Goal: Task Accomplishment & Management: Use online tool/utility

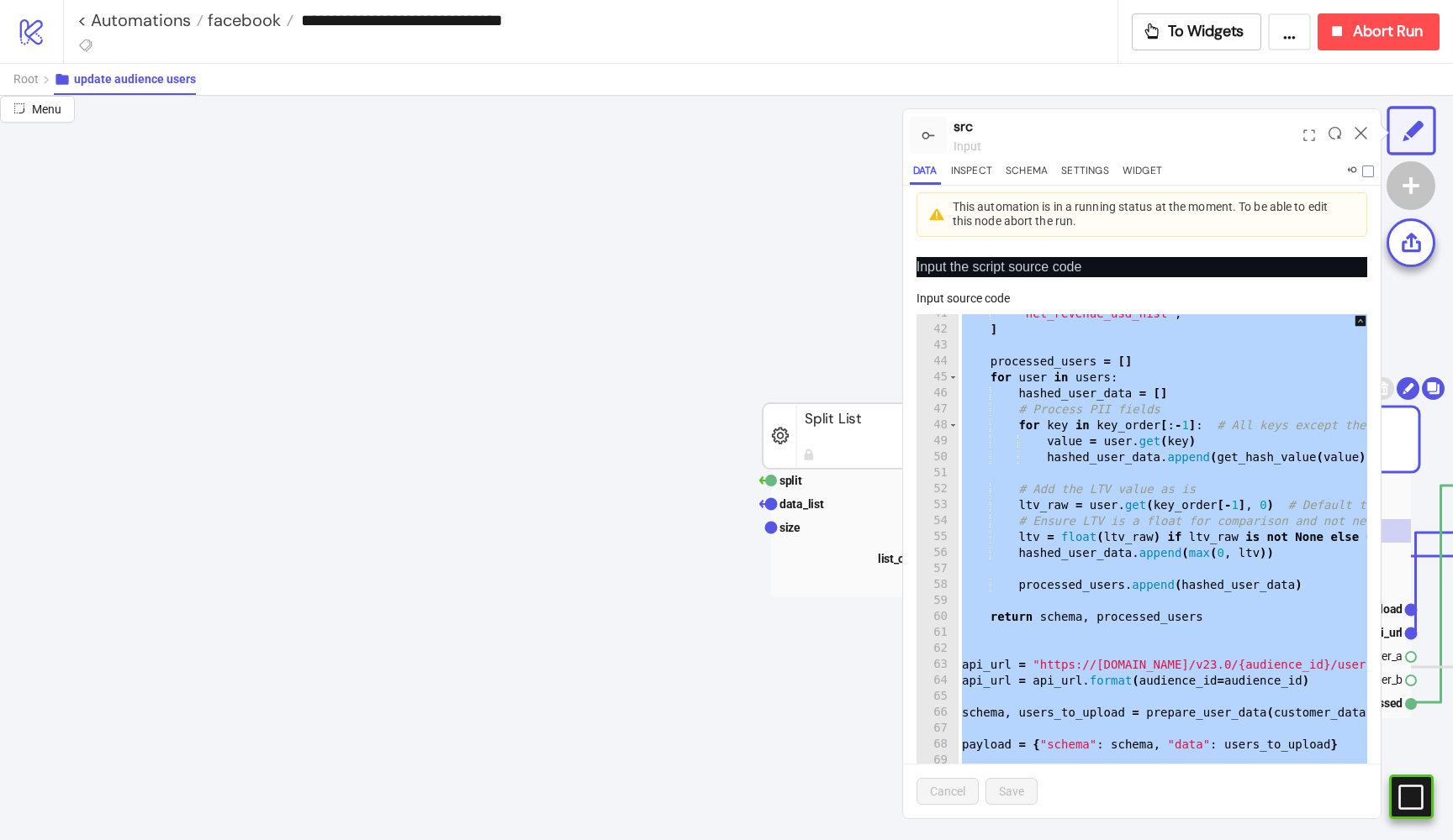
scroll to position [186, 674]
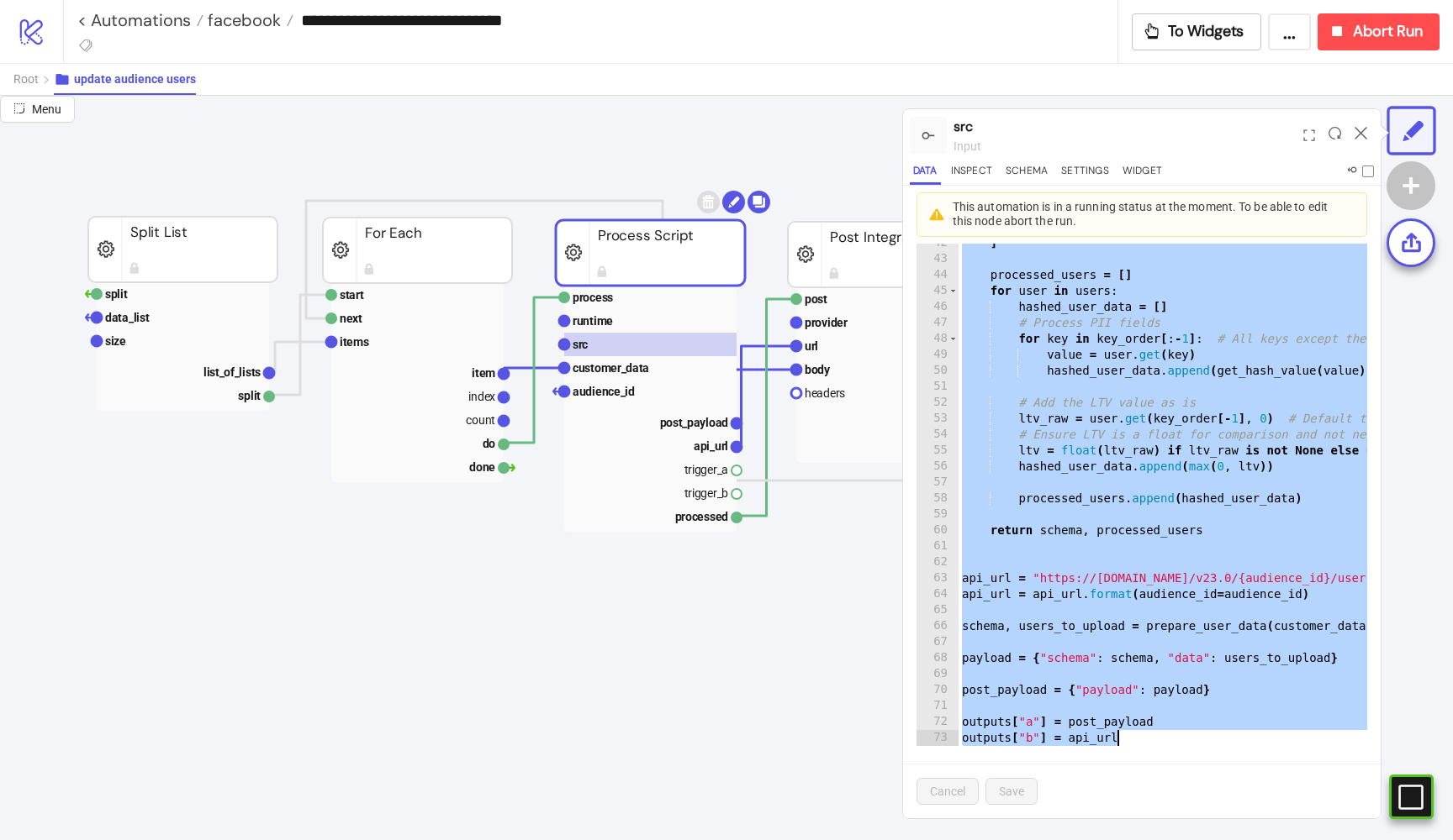
click at [1109, 465] on div ""net_revenue_usd_hist" , ] processed_users = [ ] for user in users : hashed_use…" at bounding box center [1269, 495] width 621 height 551
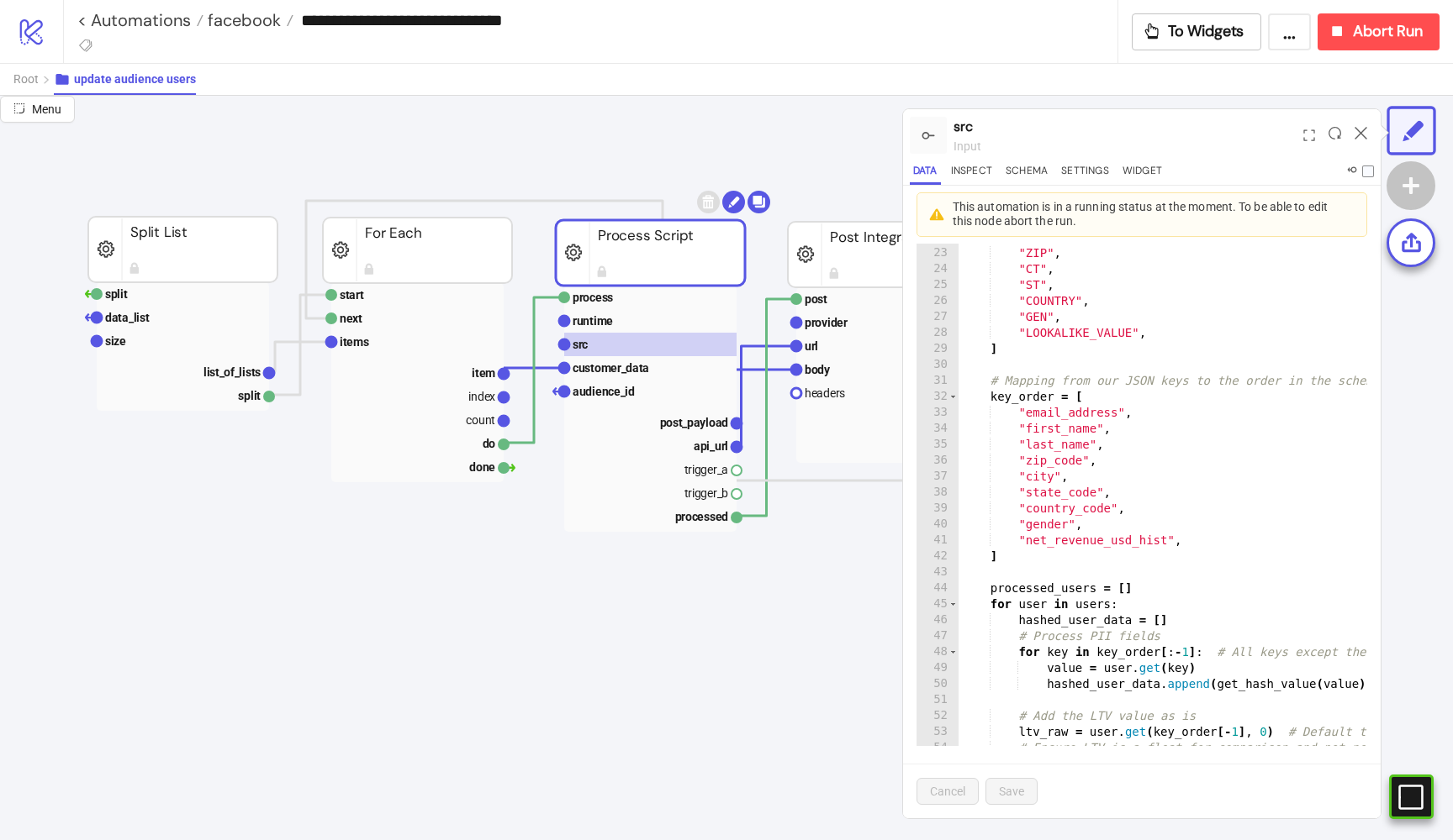
scroll to position [322, 0]
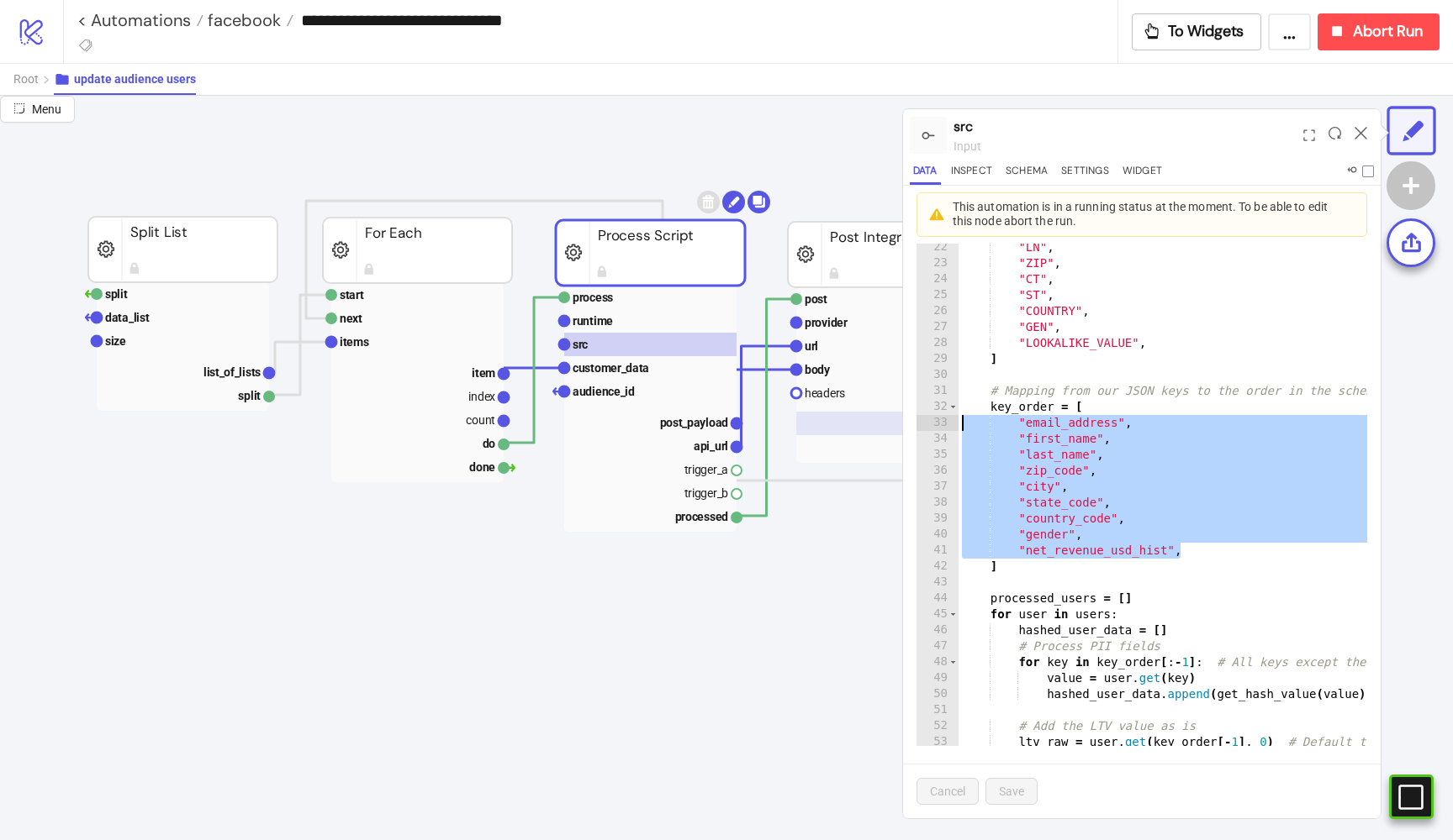
drag, startPoint x: 1184, startPoint y: 551, endPoint x: 899, endPoint y: 412, distance: 317.1
click at [899, 412] on div "**********" at bounding box center [726, 467] width 1453 height 745
type textarea "**********"
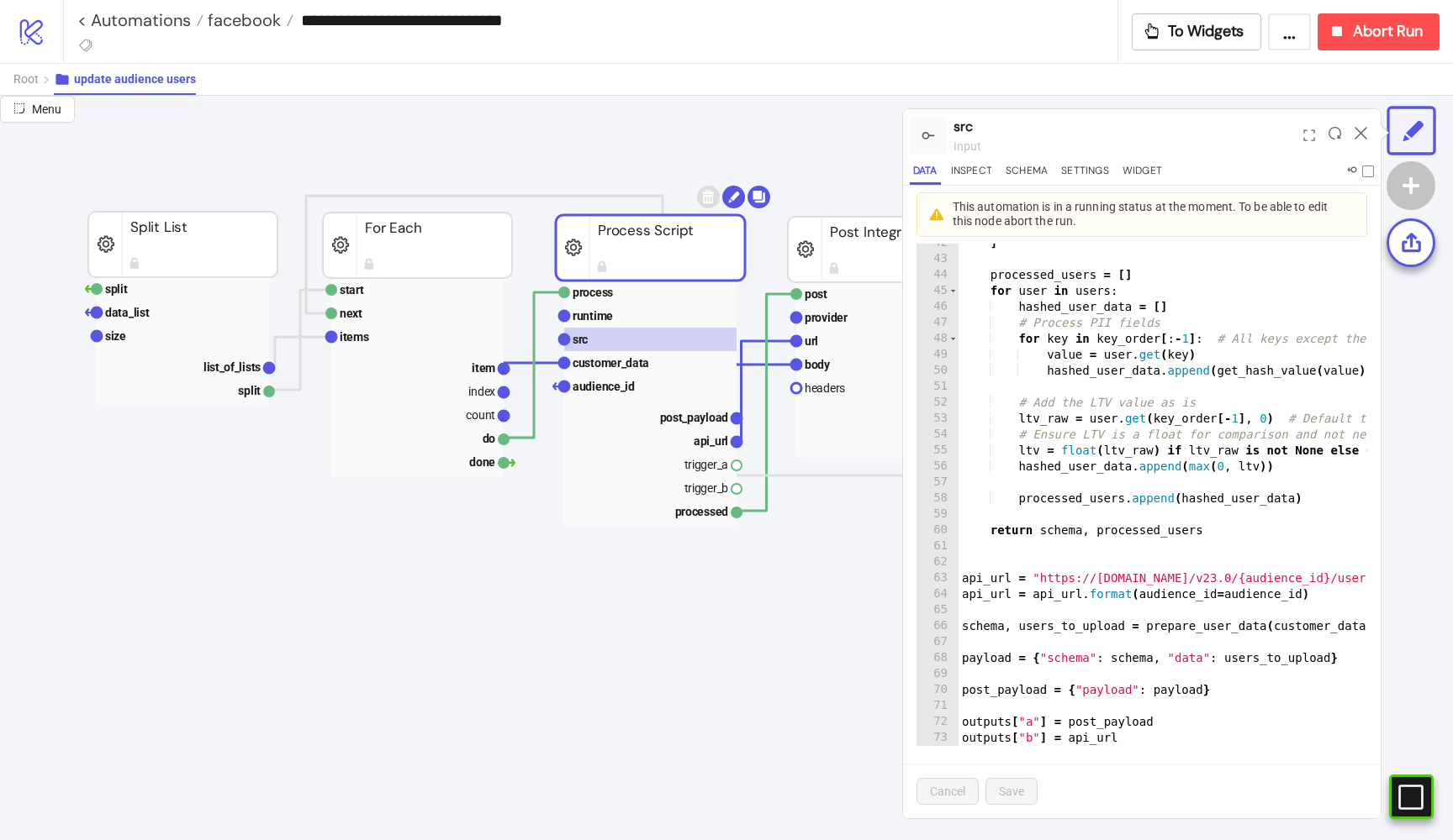
scroll to position [0, 0]
click at [696, 439] on text "api_url" at bounding box center [711, 441] width 35 height 14
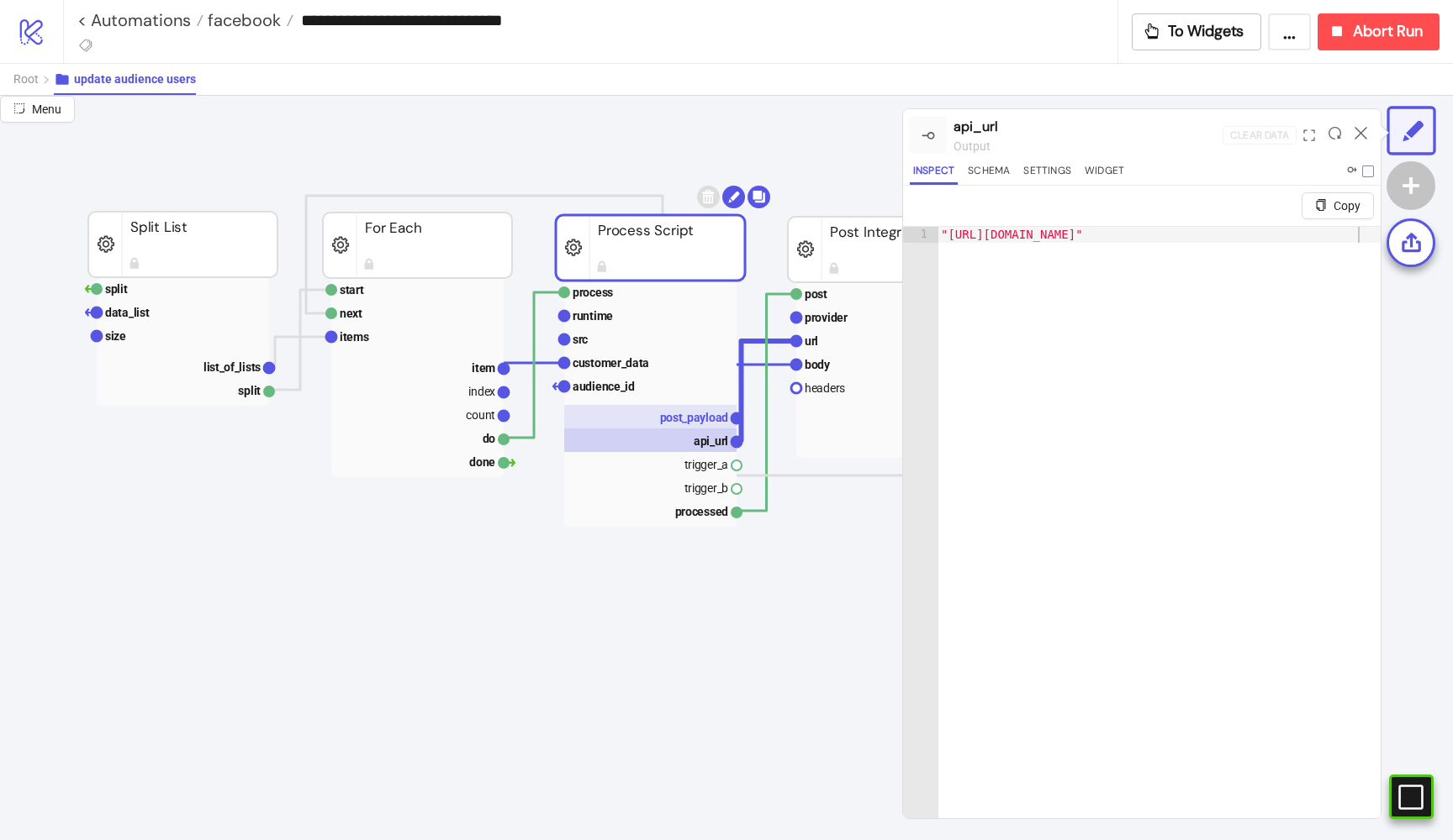
click at [694, 420] on text "post_payload" at bounding box center [694, 418] width 69 height 14
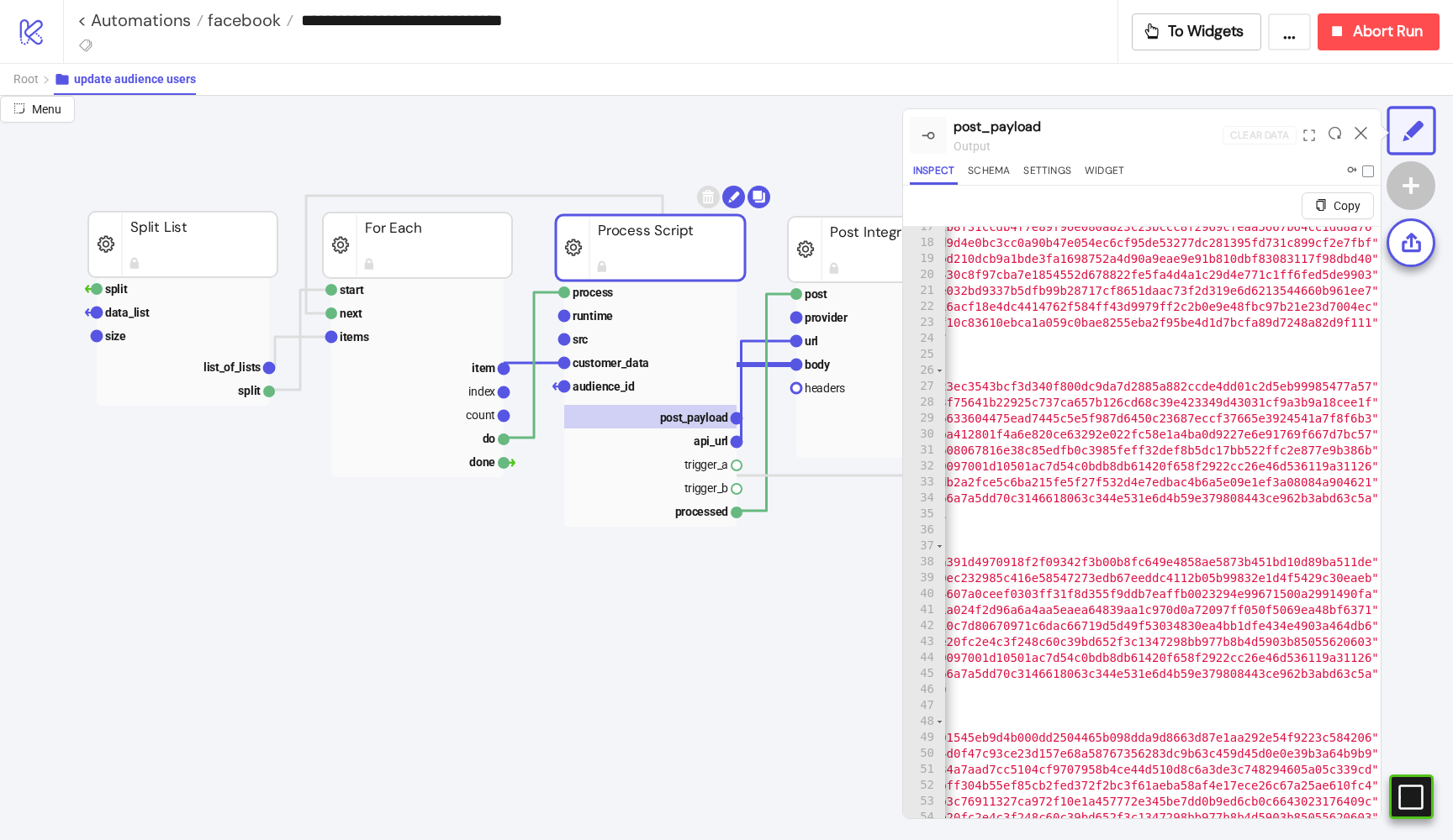
scroll to position [263, 0]
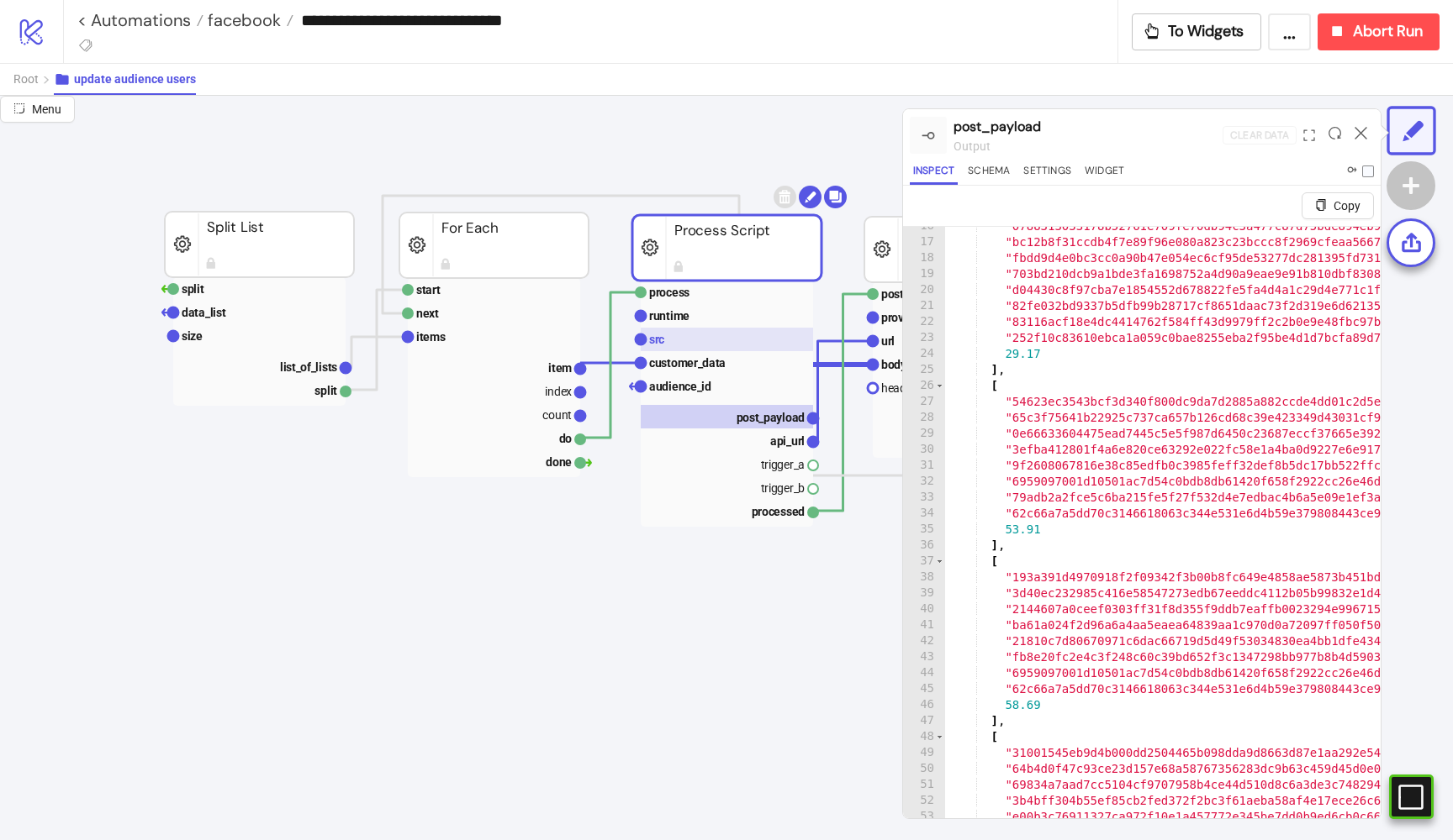
click at [689, 340] on rect at bounding box center [727, 340] width 173 height 24
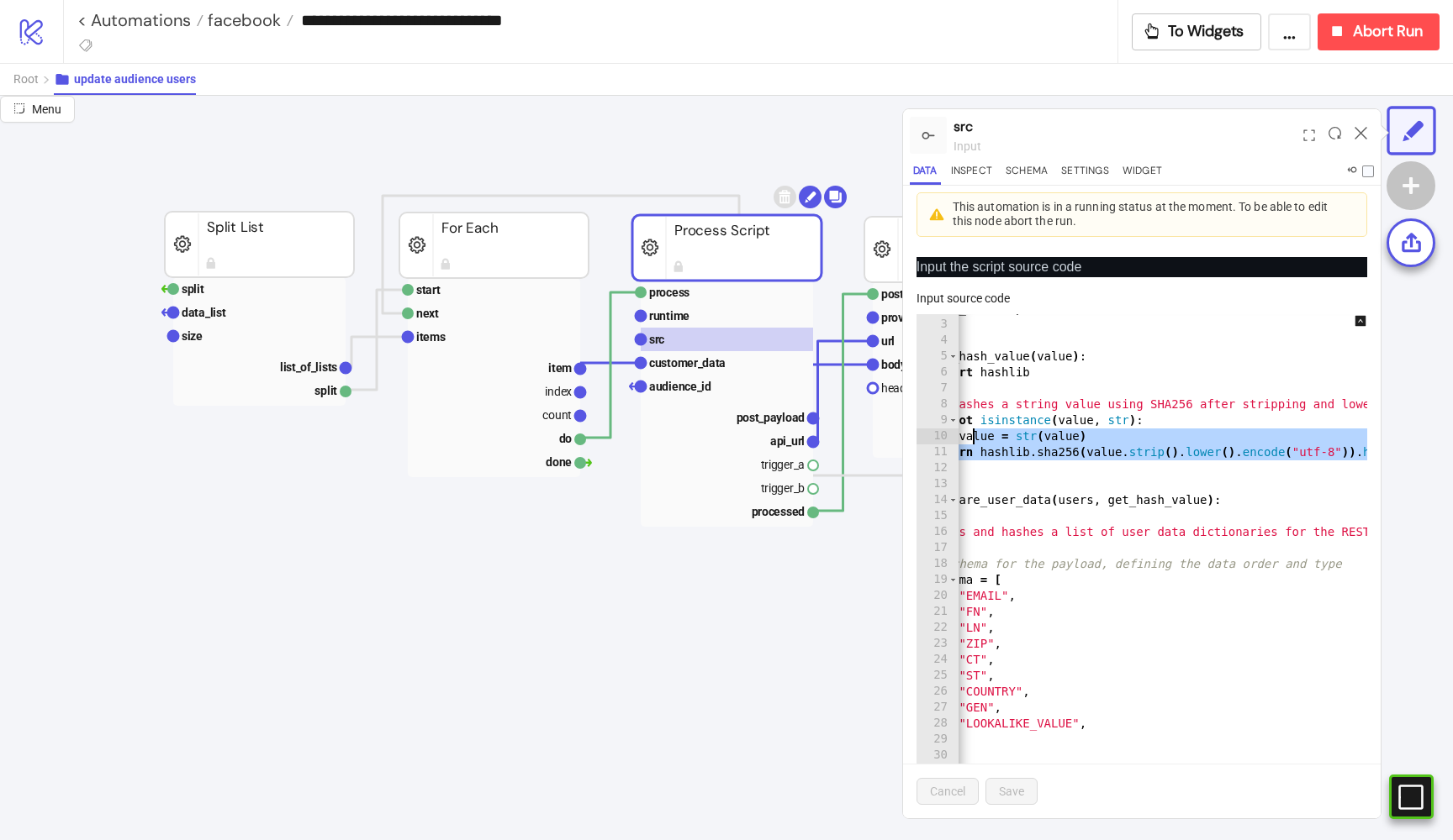
scroll to position [0, 0]
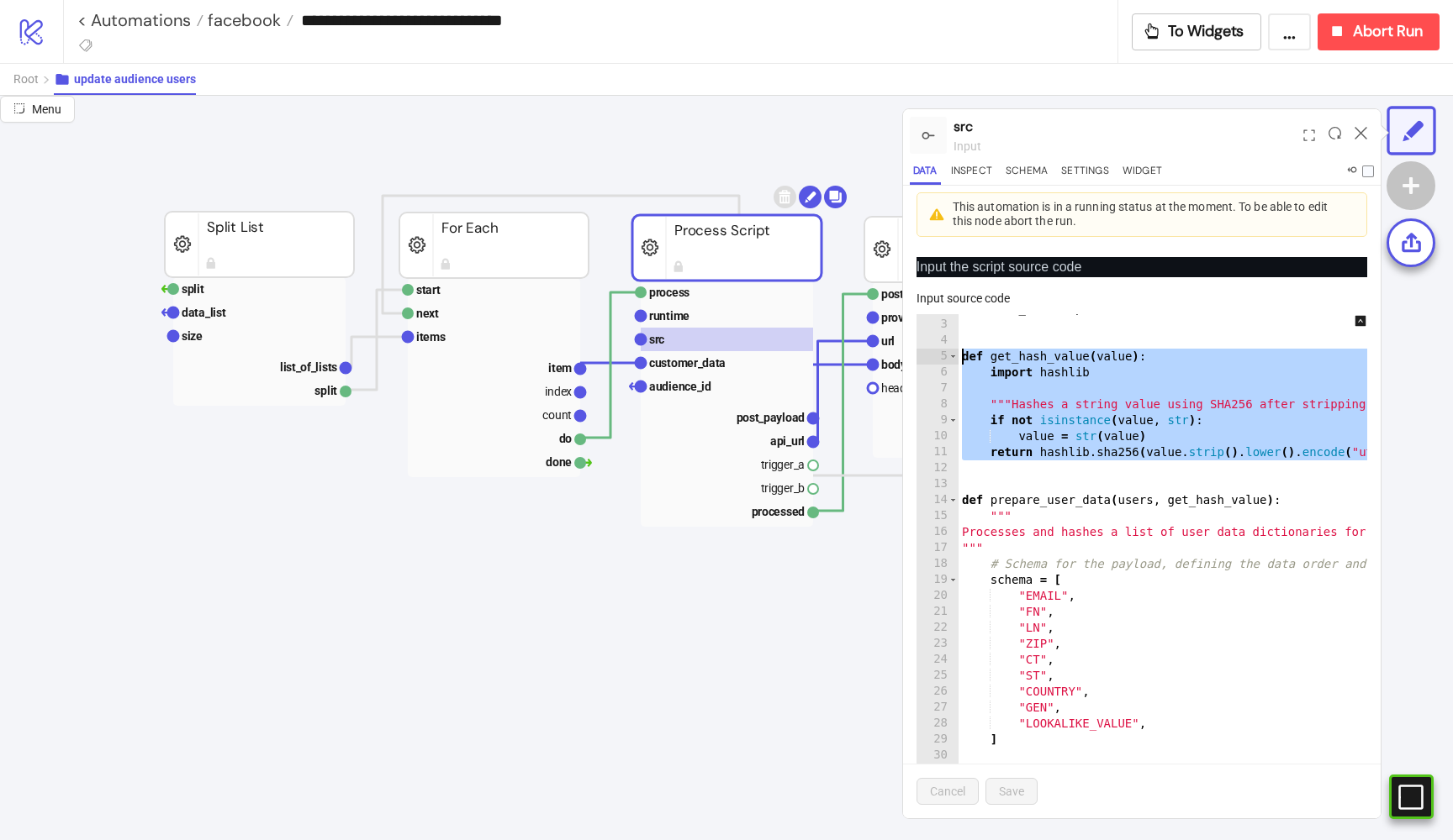
drag, startPoint x: 1301, startPoint y: 449, endPoint x: 942, endPoint y: 354, distance: 371.4
click at [942, 354] on div "**********" at bounding box center [1142, 573] width 451 height 519
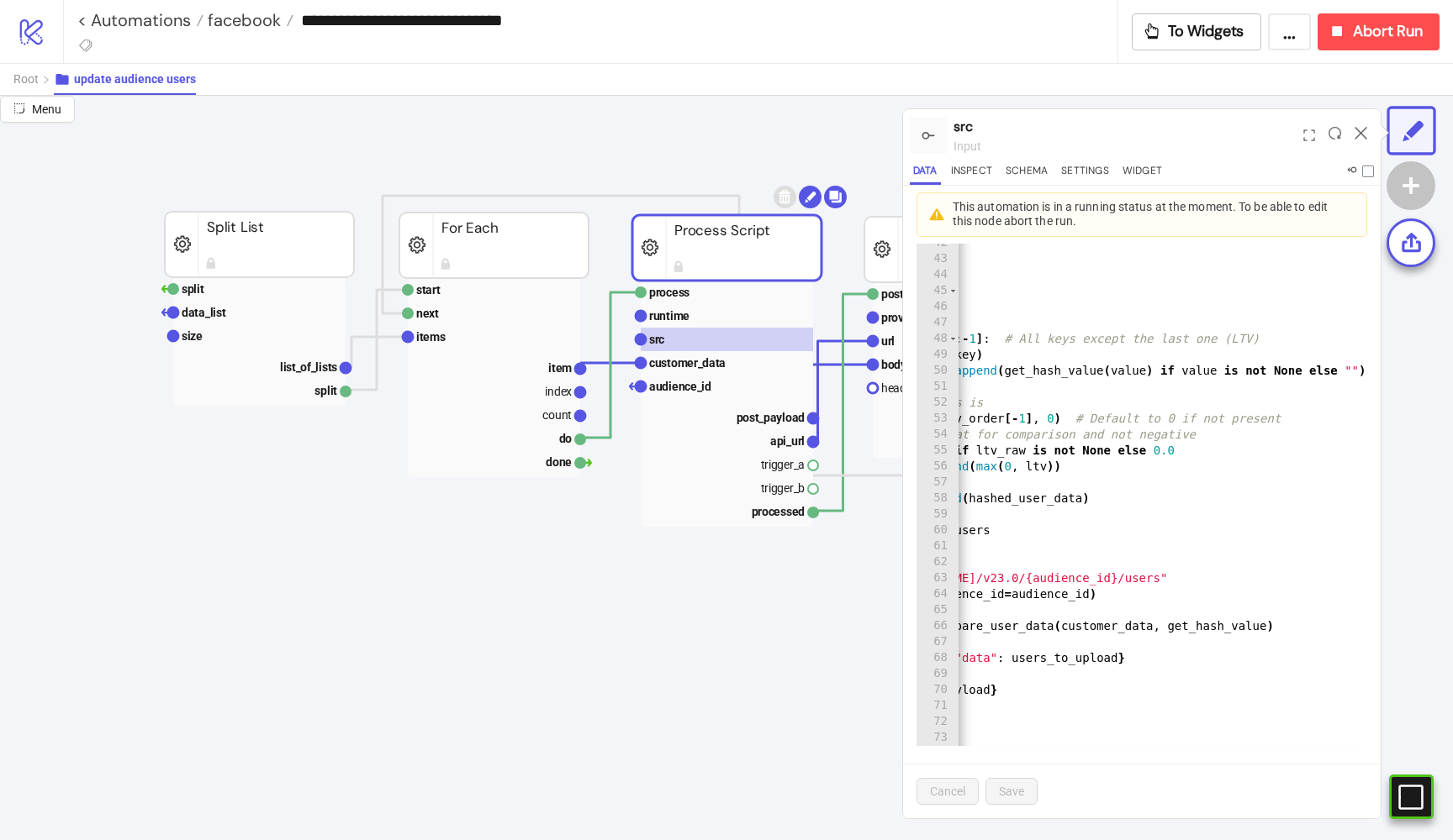
scroll to position [619, 0]
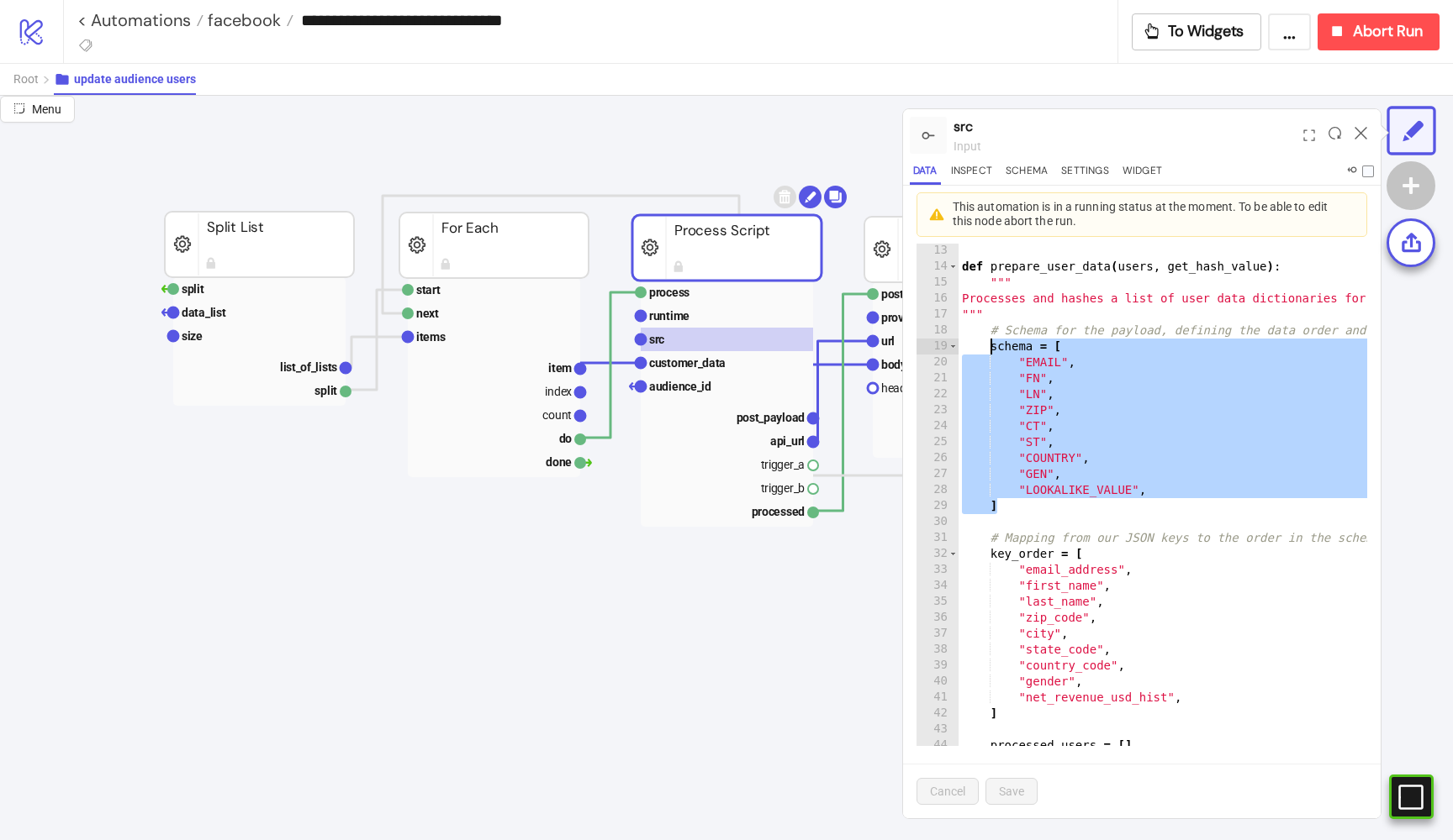
drag, startPoint x: 1007, startPoint y: 508, endPoint x: 988, endPoint y: 343, distance: 166.1
click at [988, 343] on div "def prepare_user_data ( users , get_hash_value ) : """ Processes and hashes a l…" at bounding box center [1269, 502] width 621 height 551
type textarea "**********"
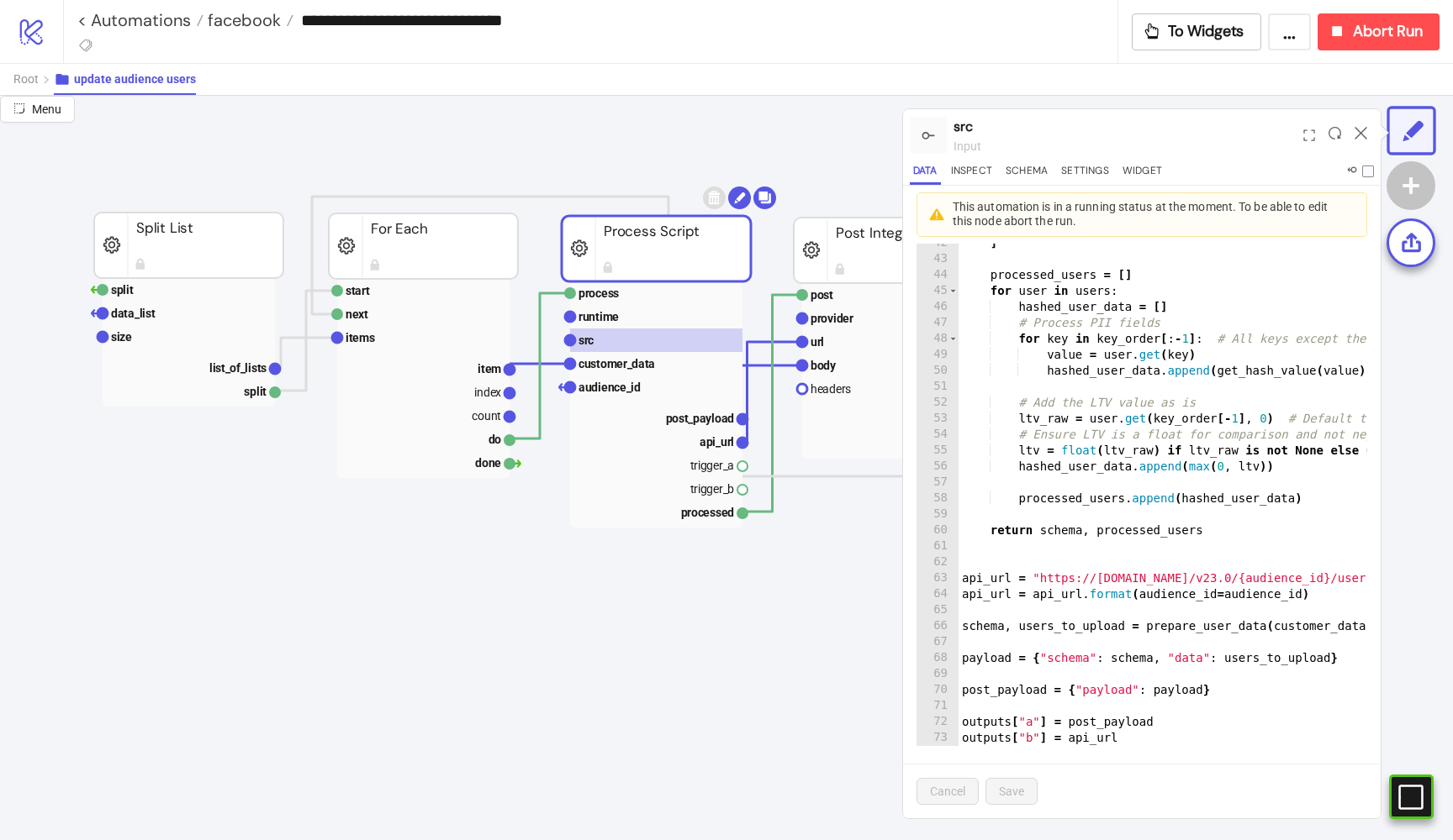
scroll to position [184, 689]
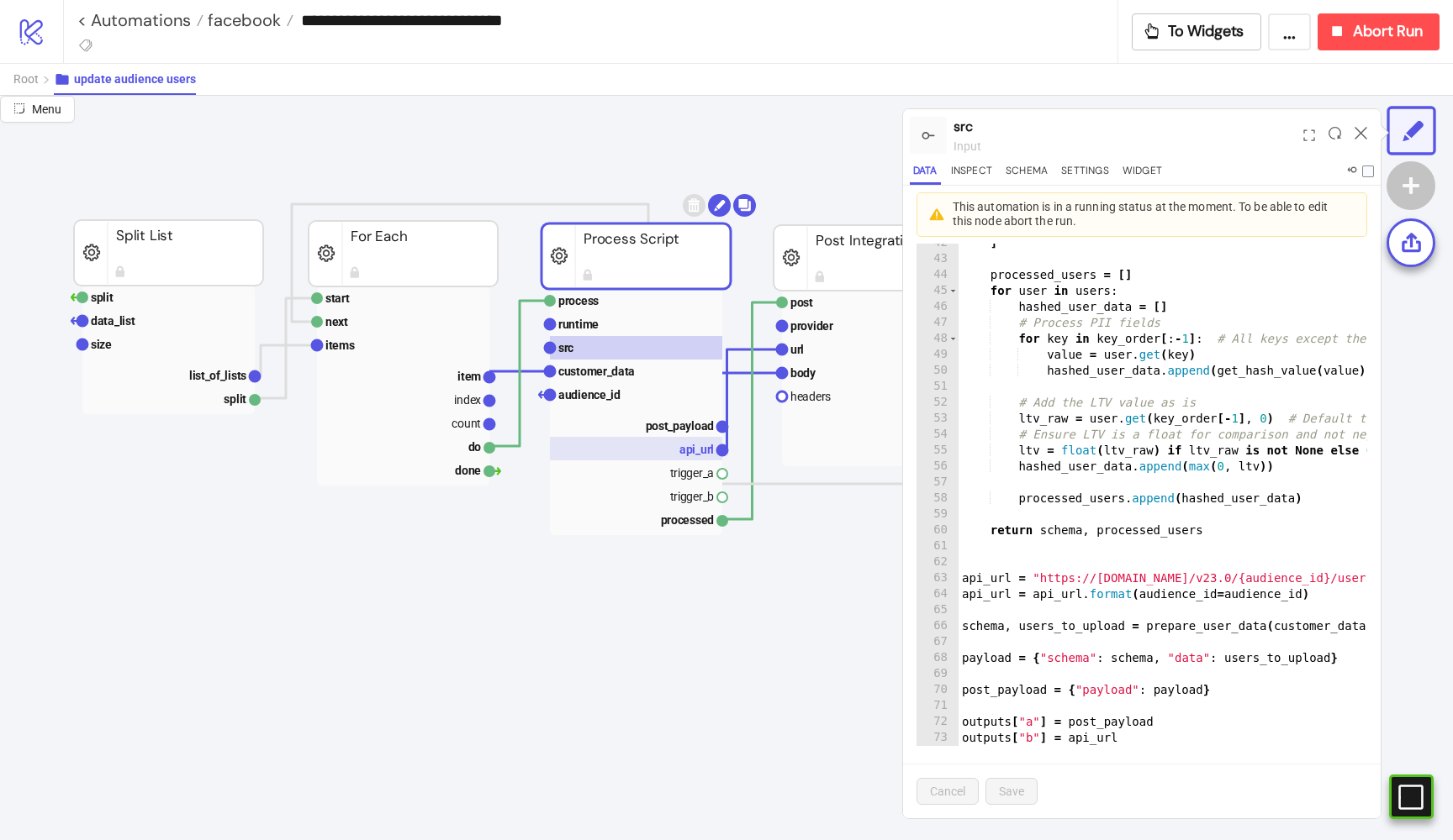
click at [682, 442] on text "api_url" at bounding box center [697, 449] width 35 height 14
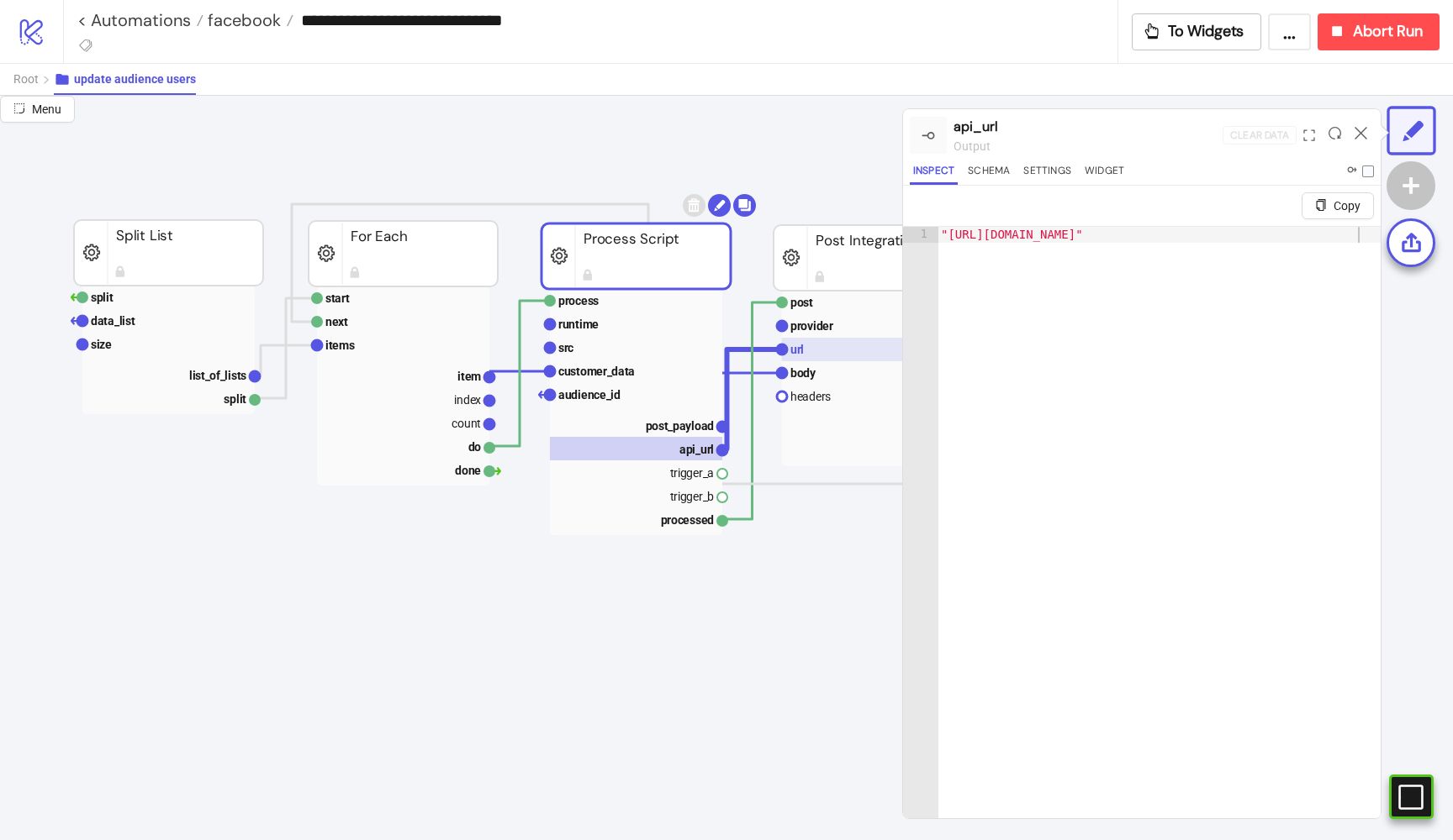
click at [794, 342] on rect at bounding box center [868, 350] width 173 height 24
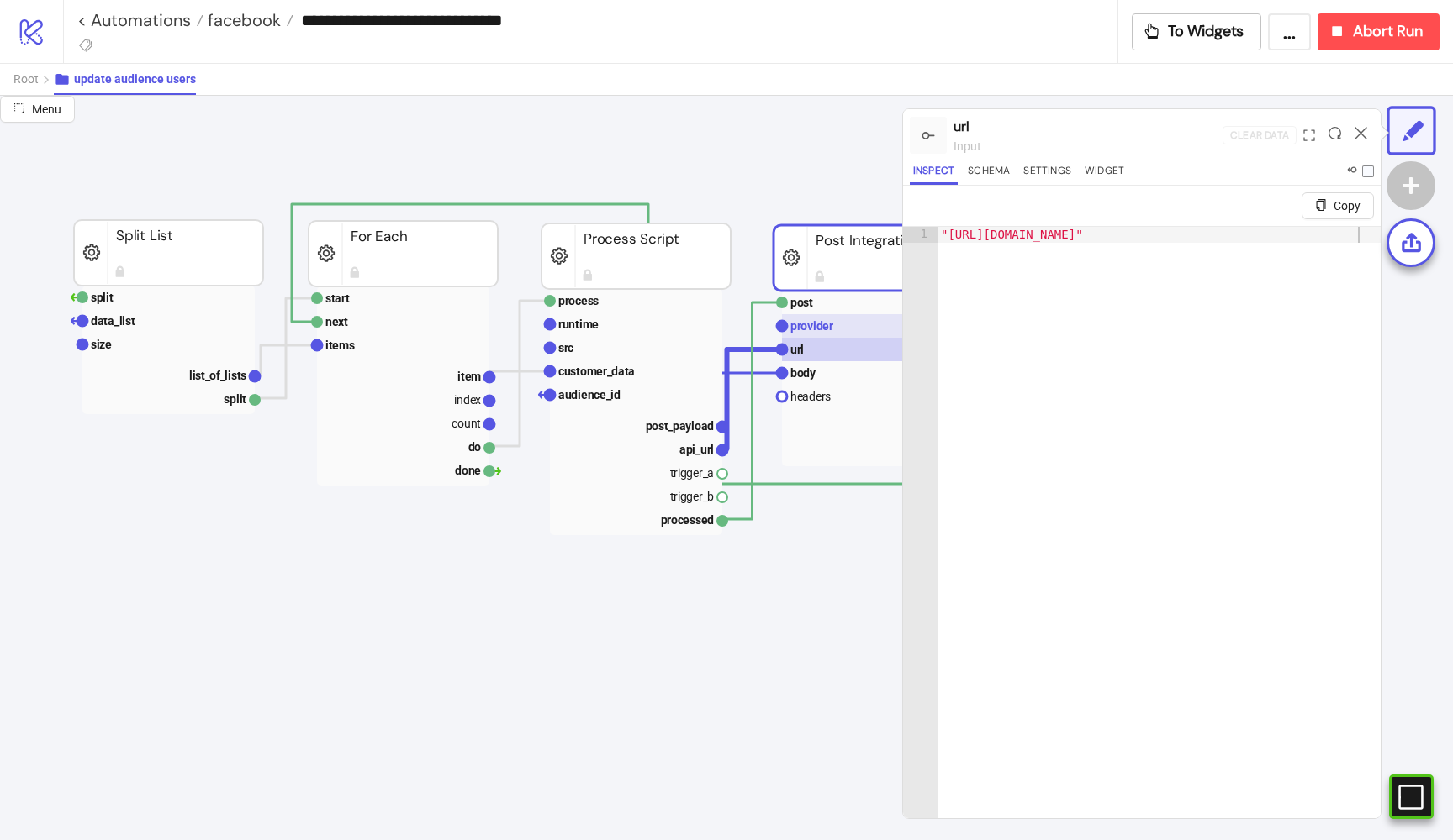
click at [820, 325] on text "provider" at bounding box center [811, 326] width 43 height 14
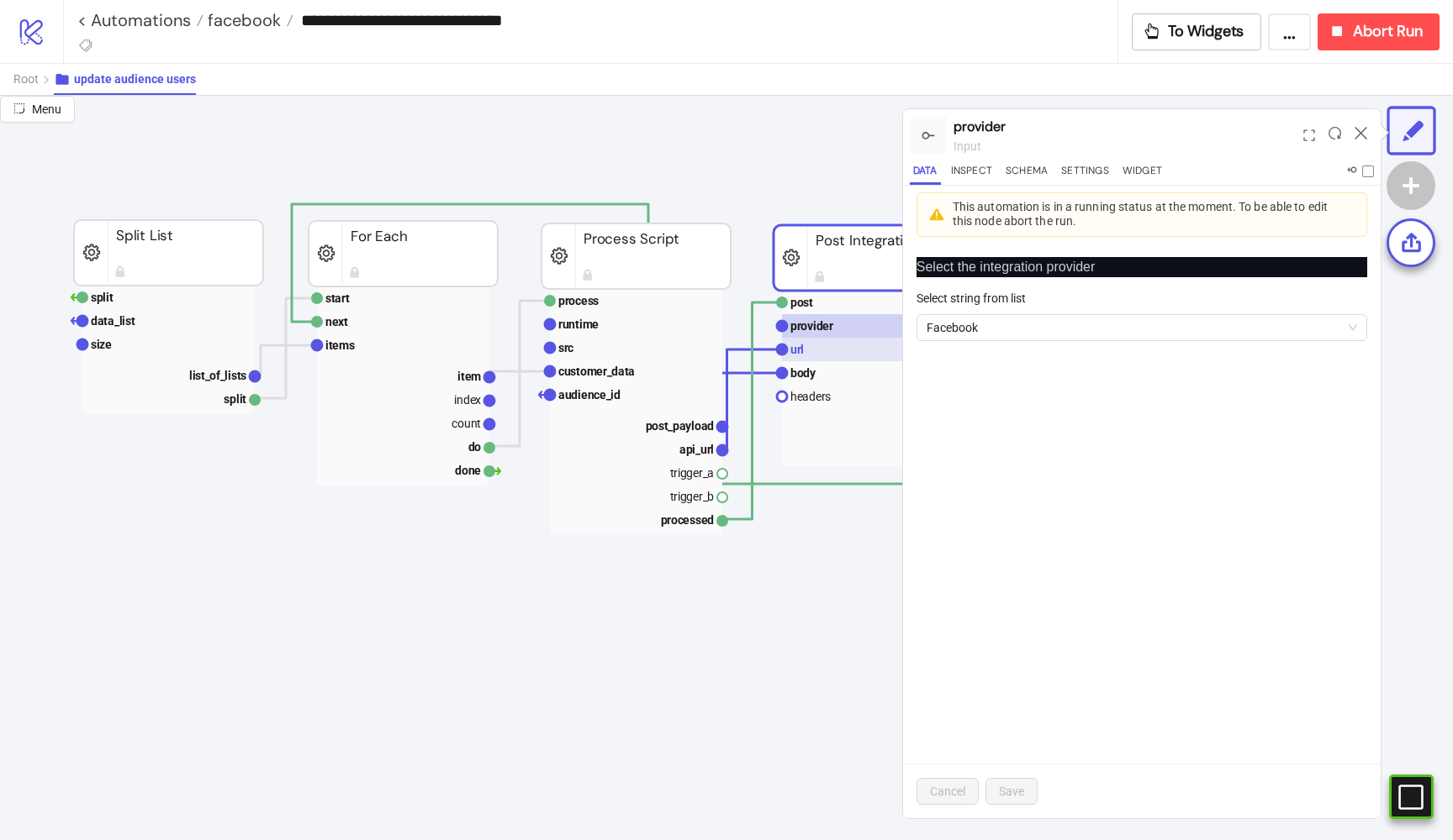
click at [817, 348] on rect at bounding box center [868, 350] width 173 height 24
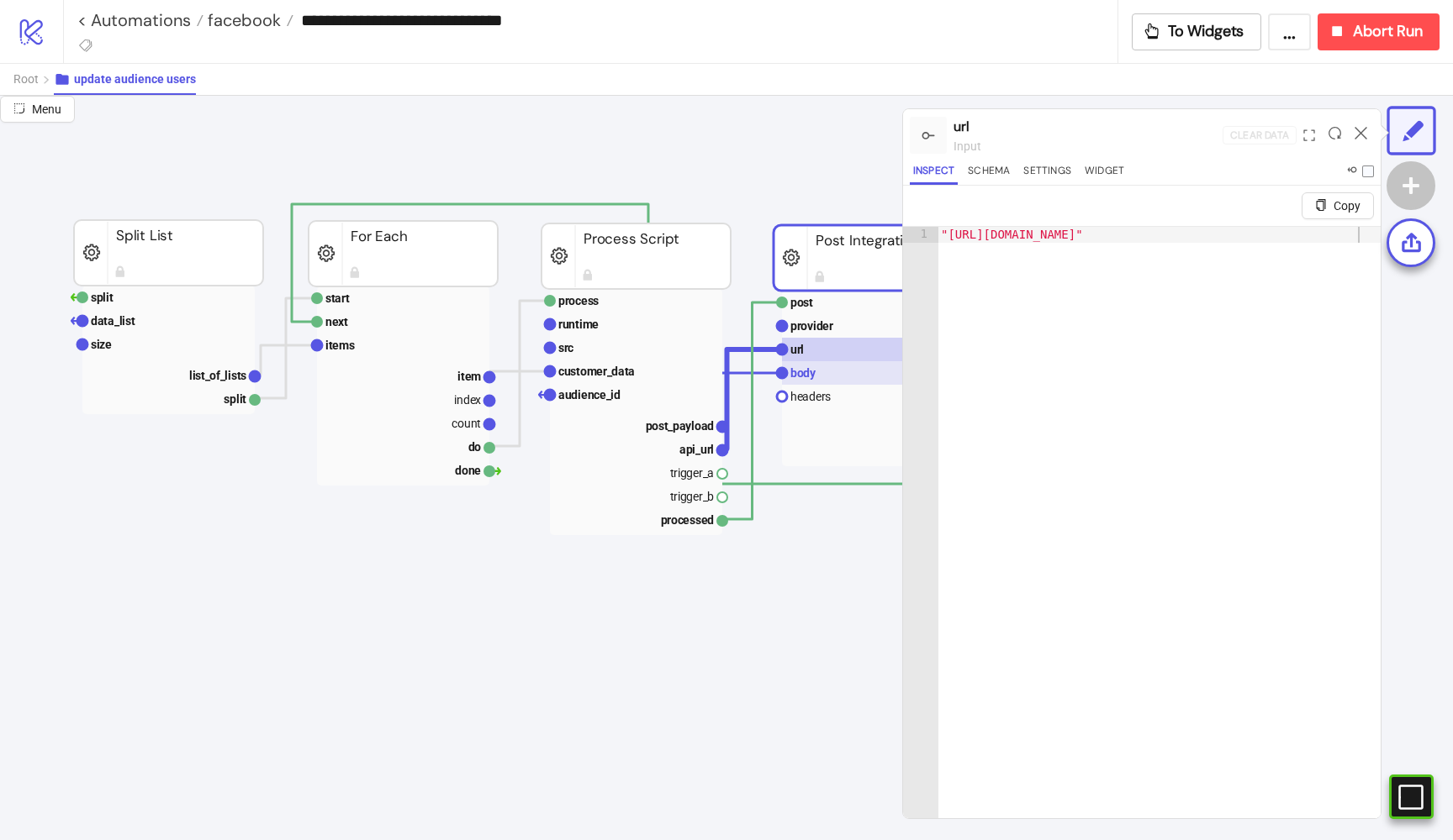
click at [811, 374] on text "body" at bounding box center [803, 373] width 26 height 14
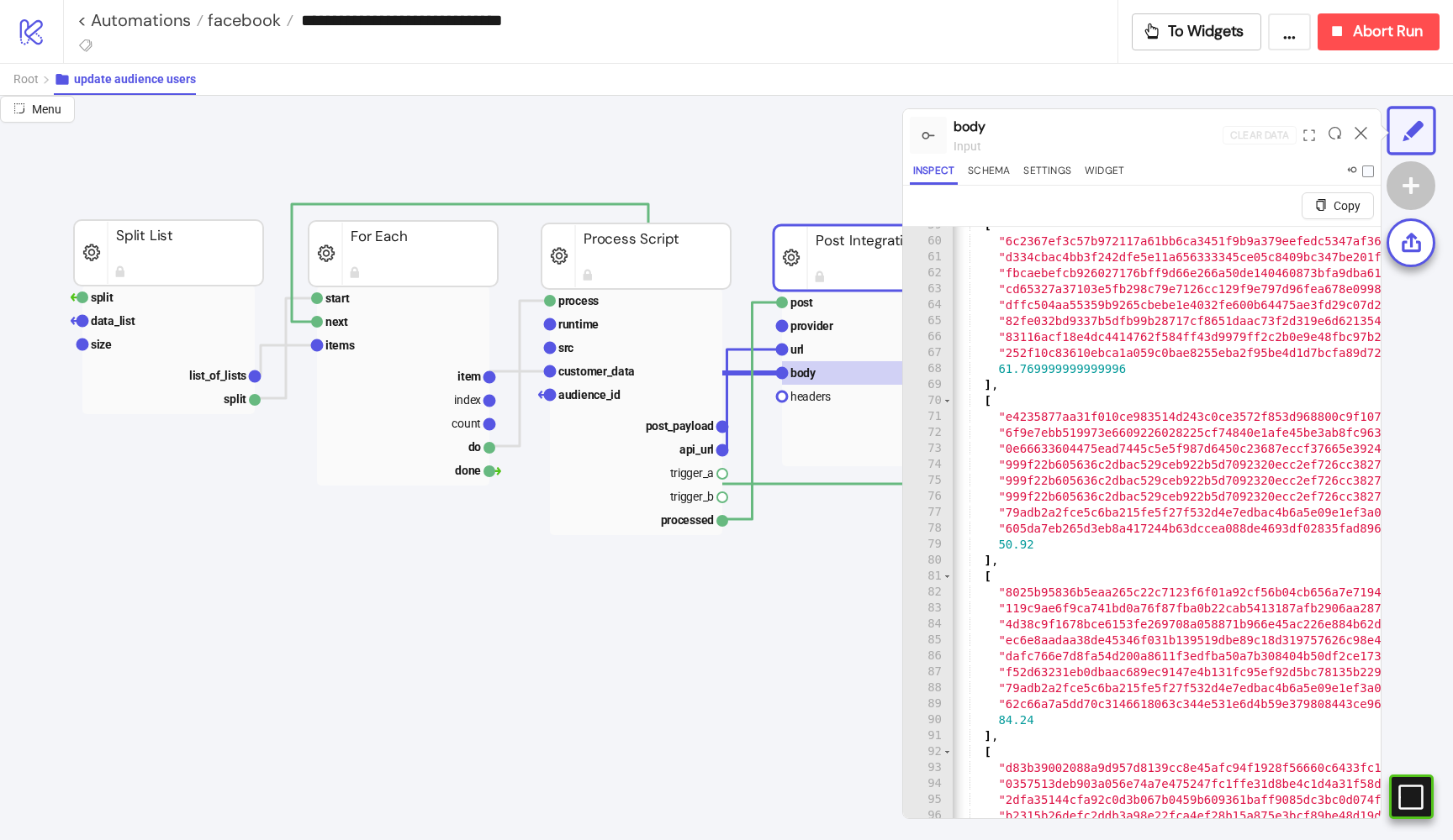
scroll to position [0, 28]
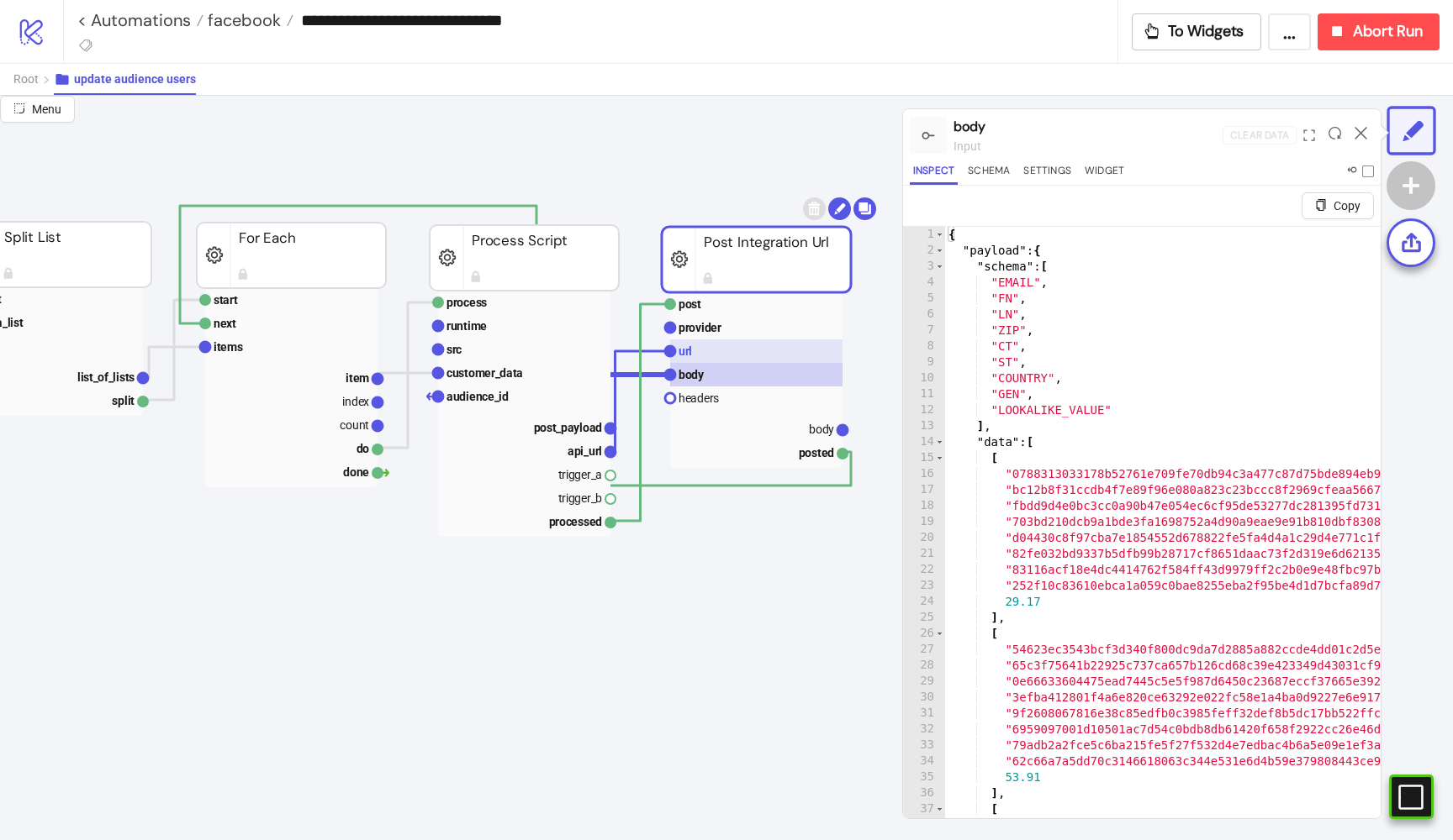
click at [706, 353] on rect at bounding box center [757, 352] width 173 height 24
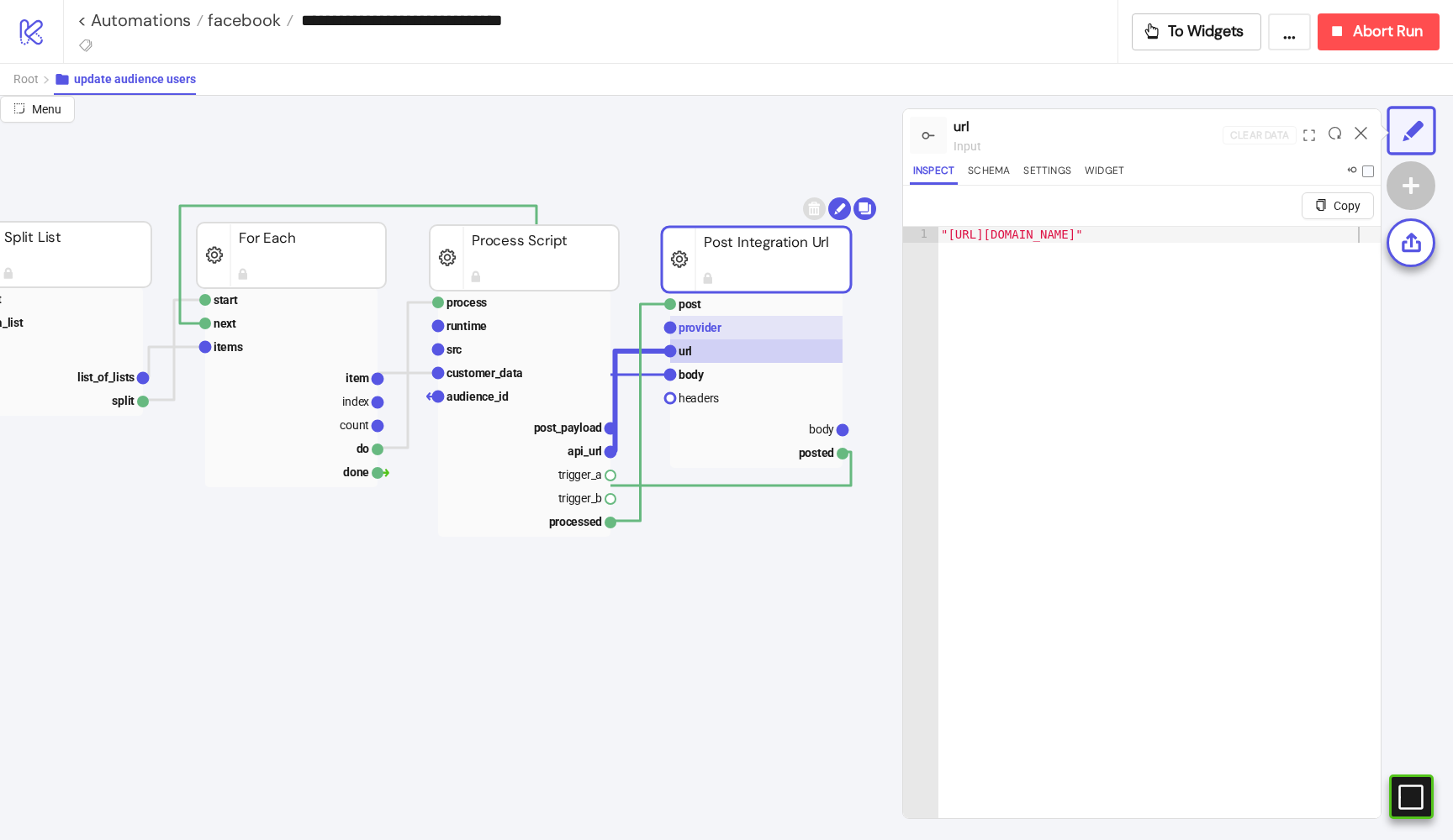
click at [704, 331] on text "provider" at bounding box center [700, 328] width 43 height 14
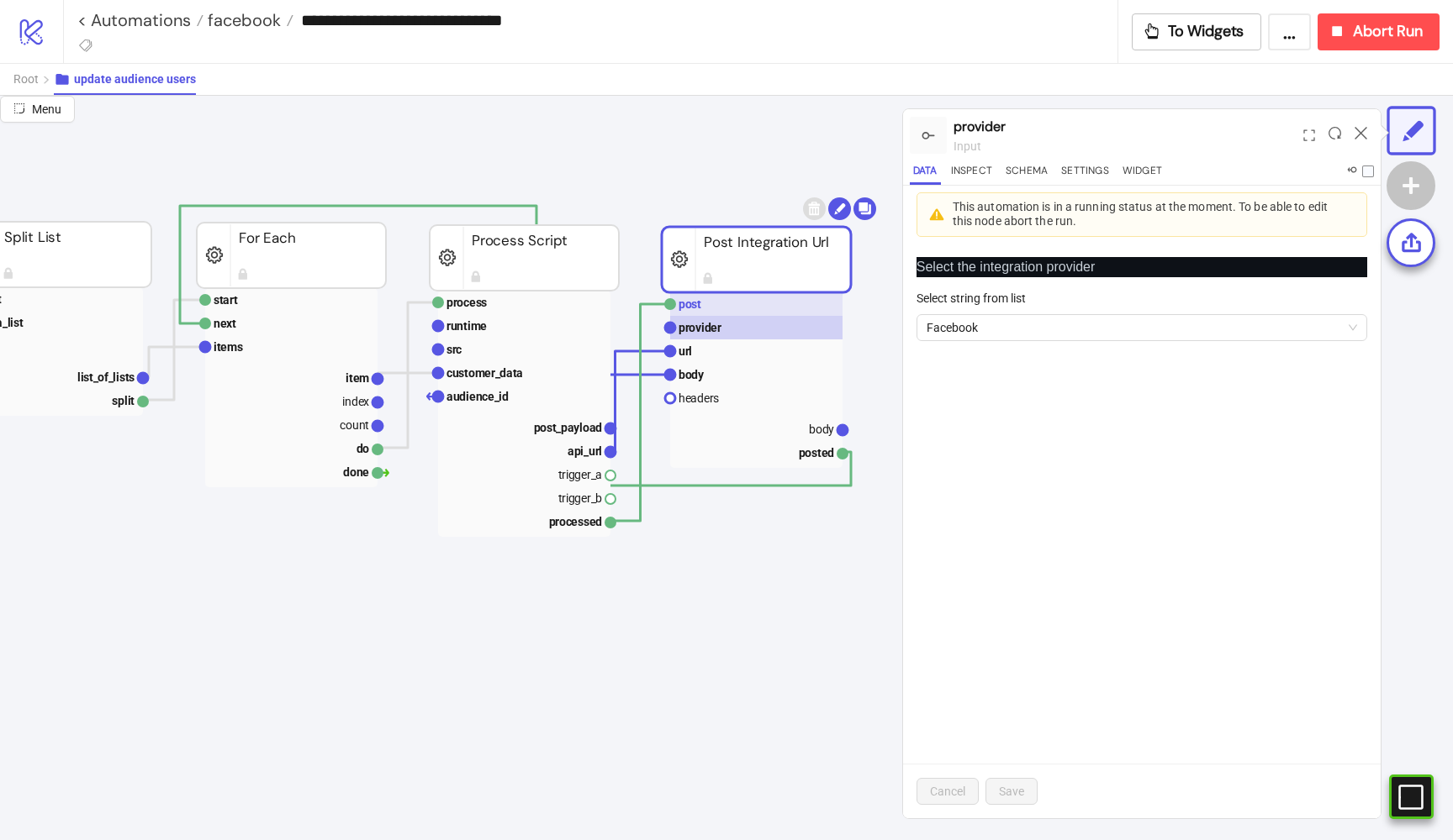
click at [710, 312] on rect at bounding box center [757, 305] width 173 height 24
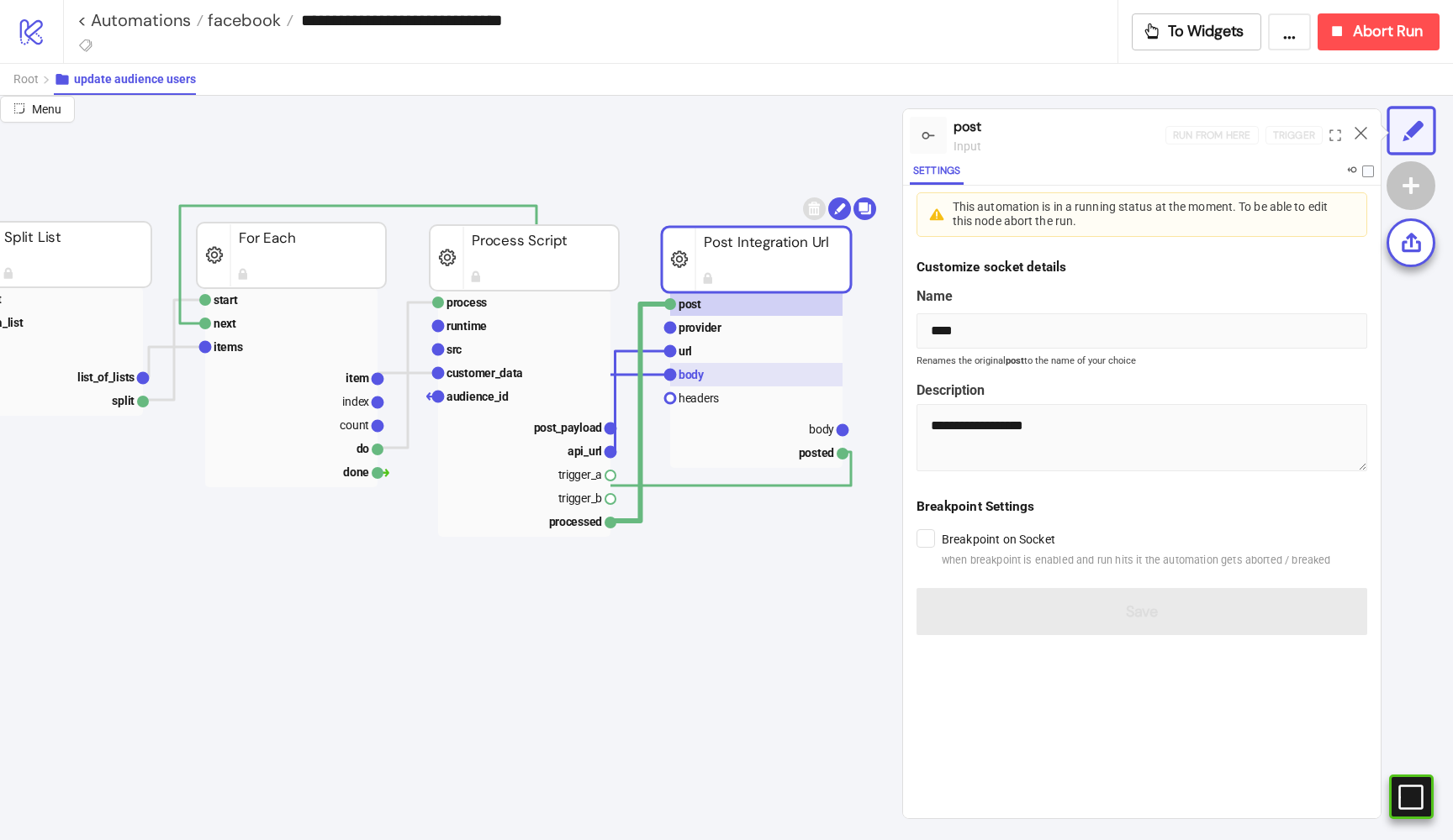
click at [694, 367] on rect at bounding box center [757, 375] width 173 height 24
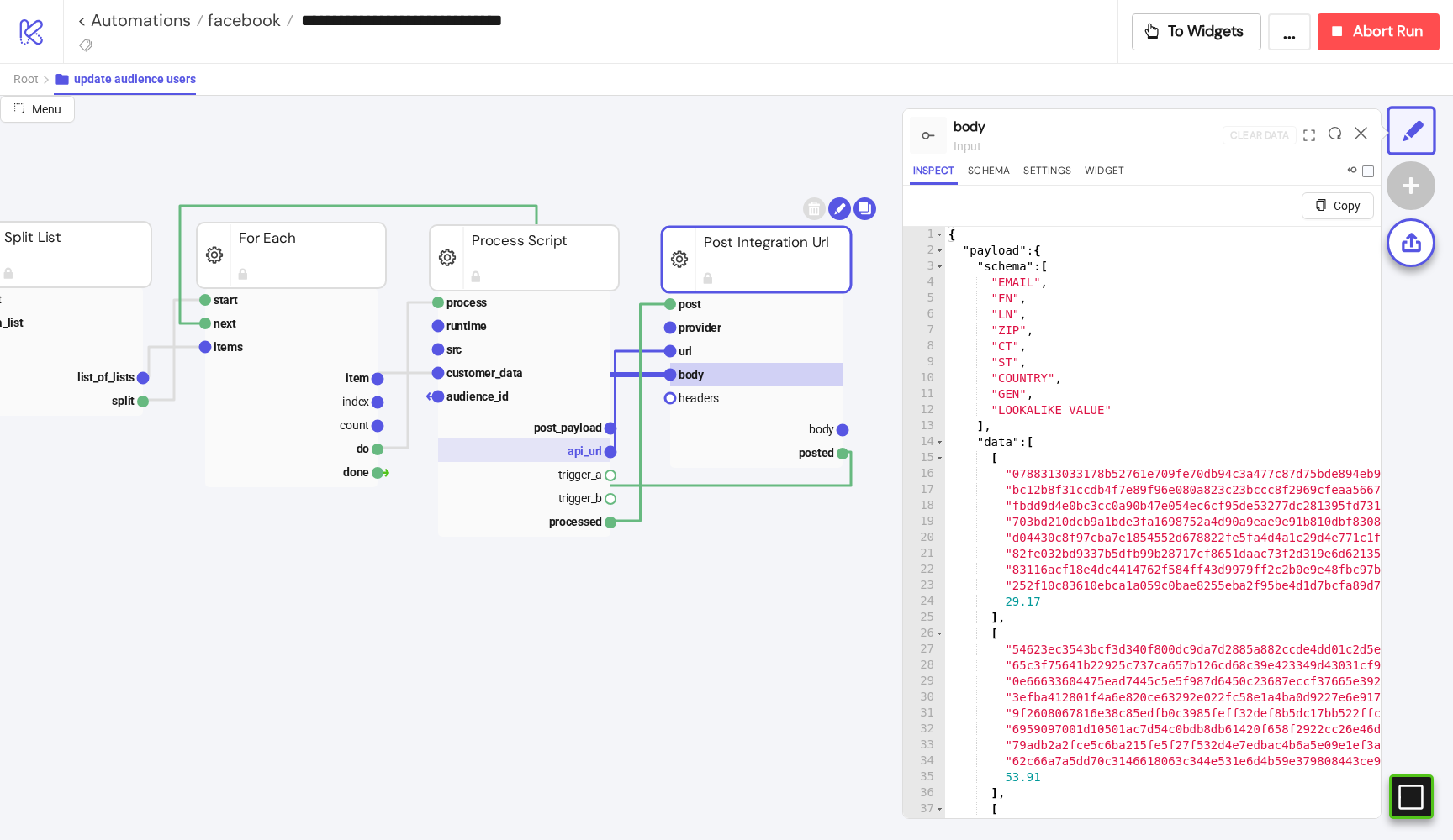
click at [575, 449] on text "api_url" at bounding box center [585, 451] width 35 height 14
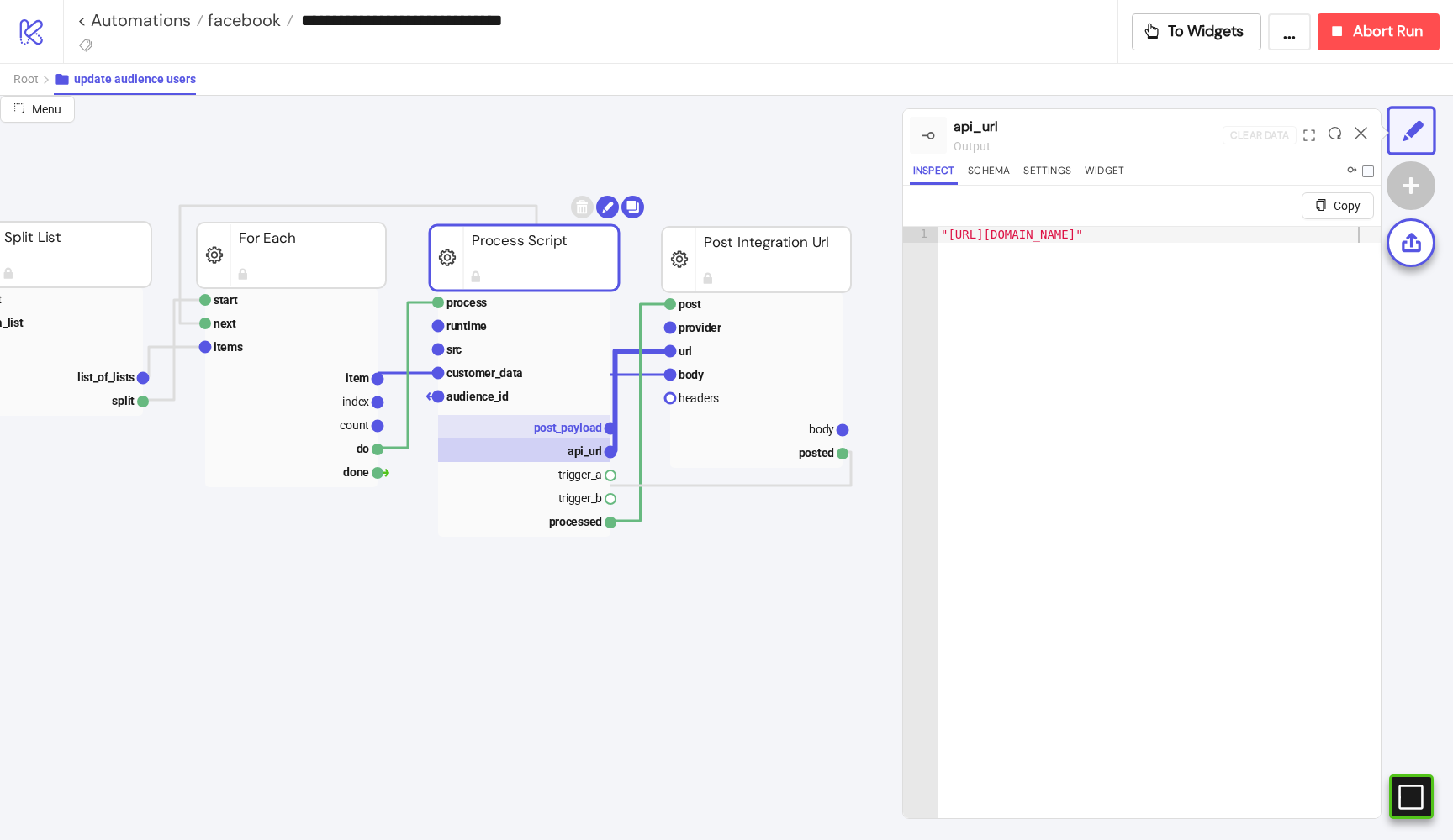
click at [580, 429] on text "post_payload" at bounding box center [568, 428] width 69 height 14
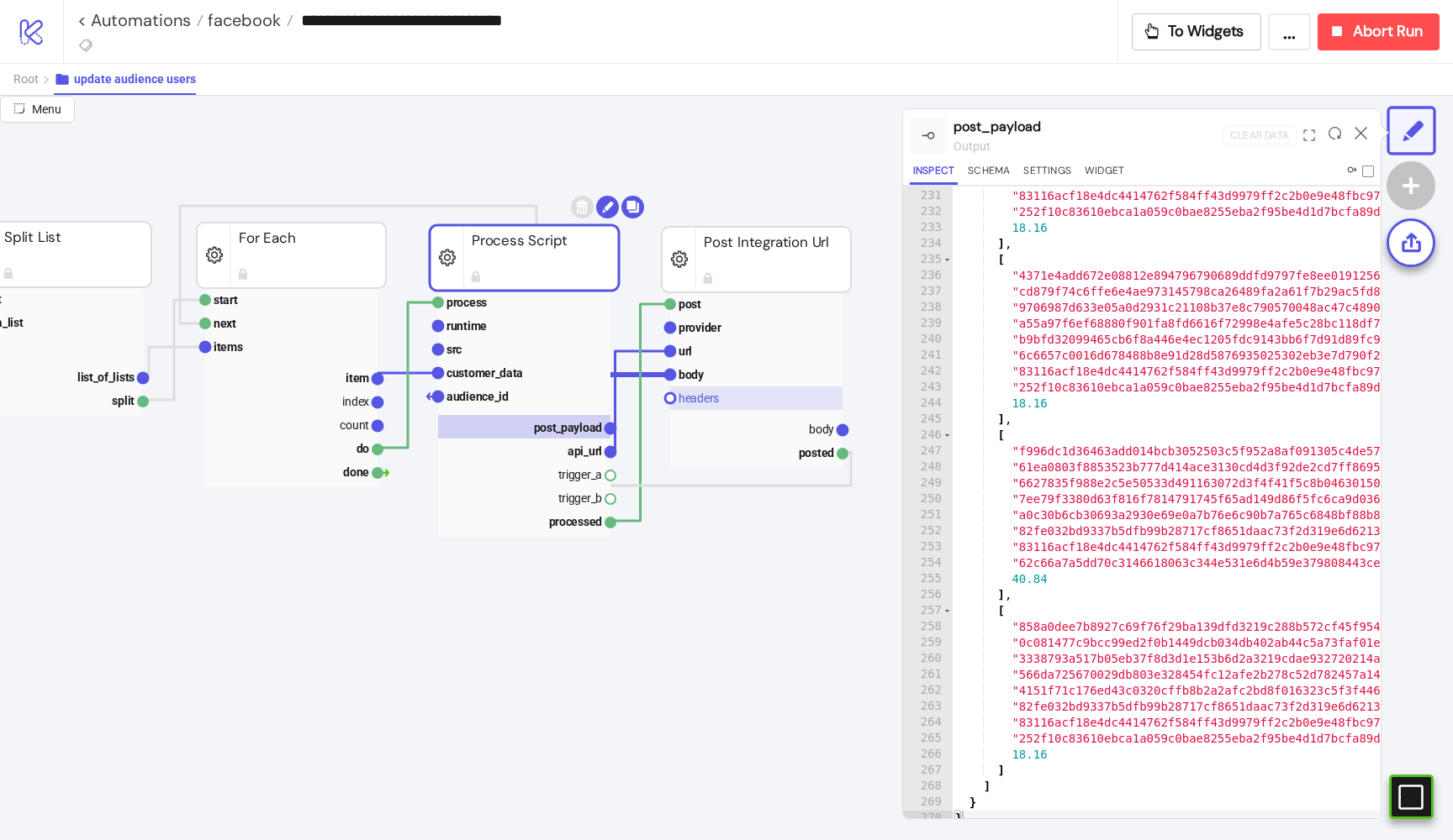
click at [698, 387] on rect at bounding box center [757, 398] width 173 height 24
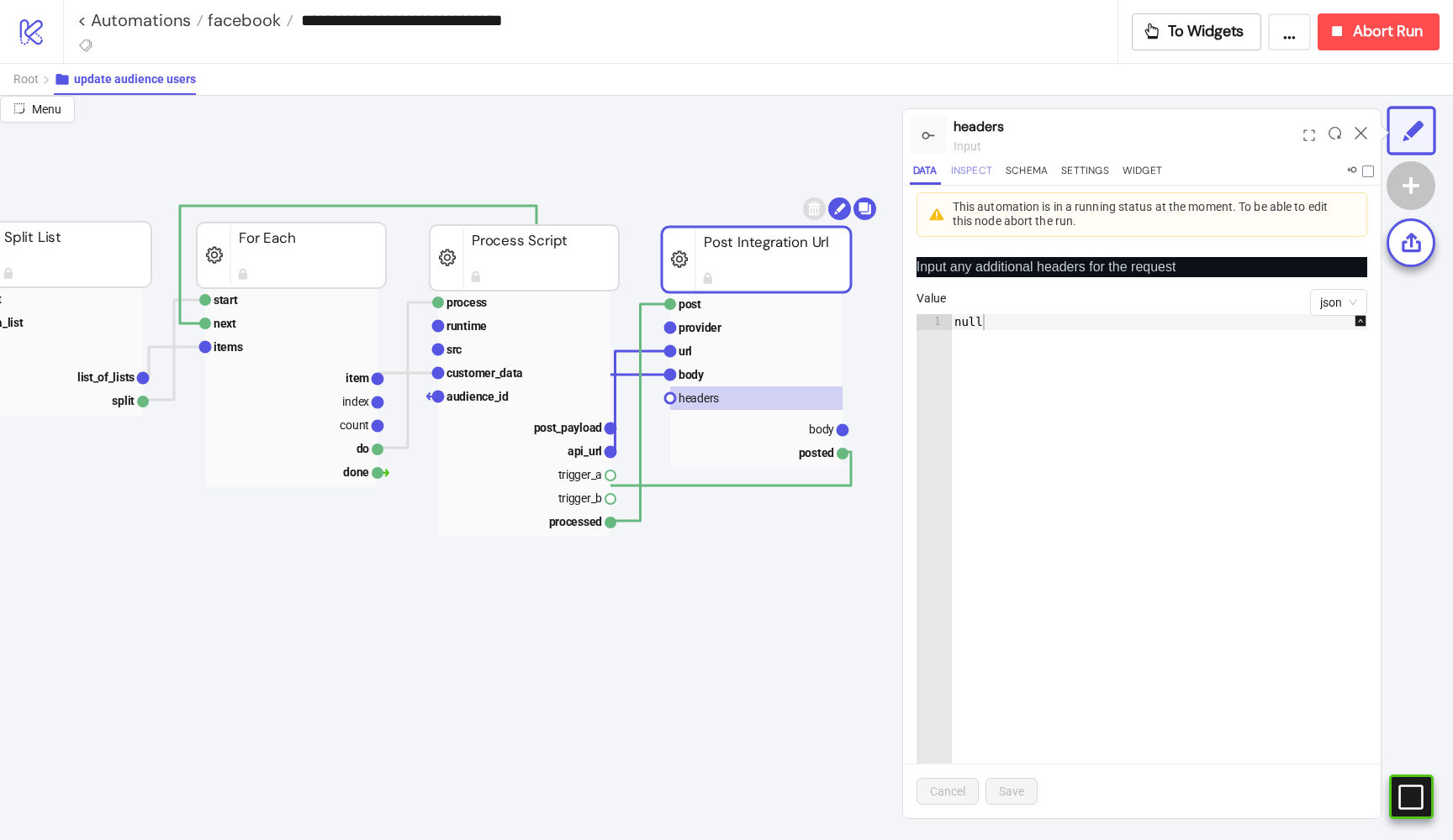
click at [979, 171] on button "Inspect" at bounding box center [972, 174] width 48 height 23
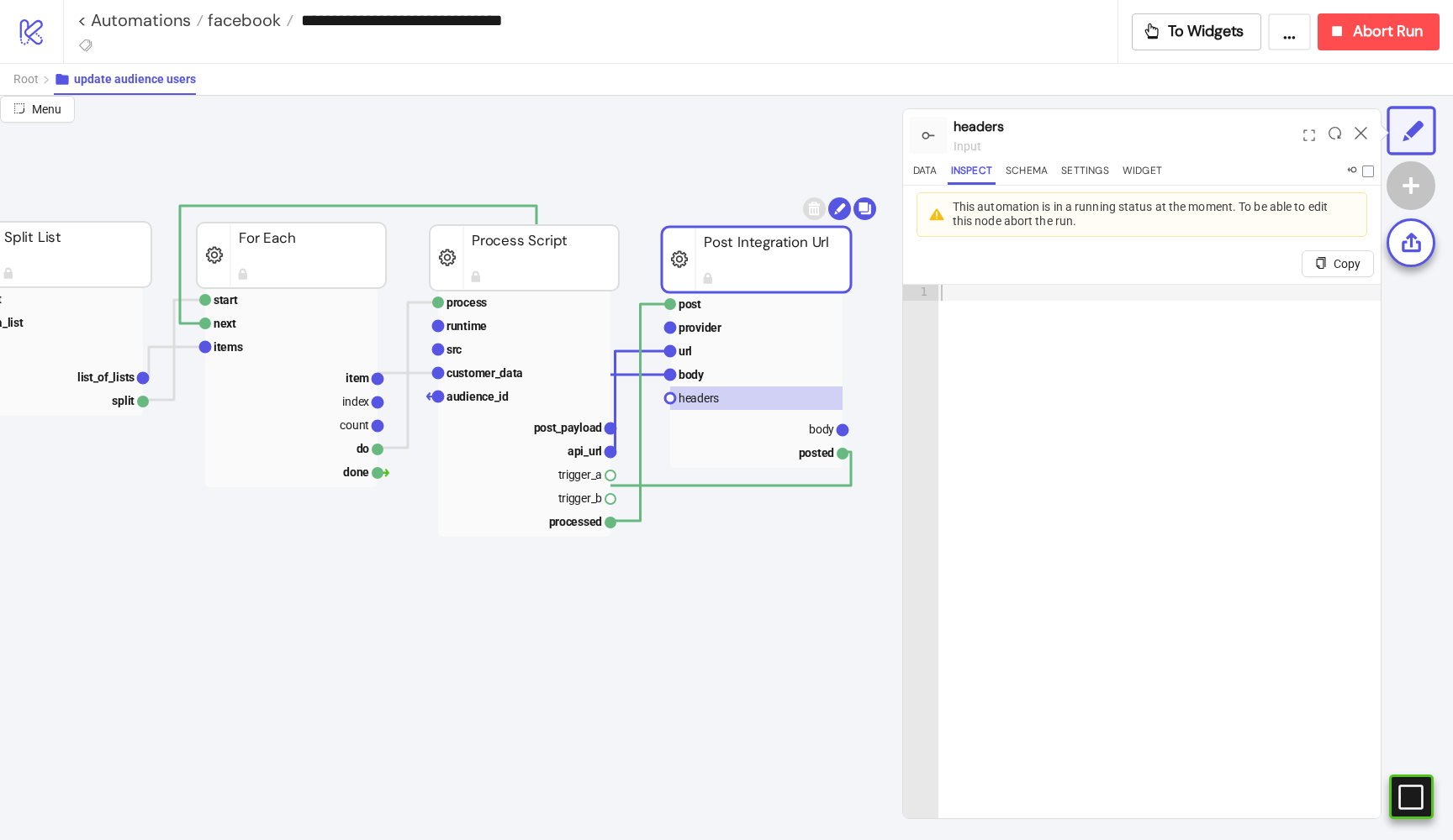
click at [1326, 127] on div at bounding box center [1335, 135] width 26 height 45
click at [1335, 131] on icon at bounding box center [1335, 133] width 13 height 13
click at [556, 498] on rect at bounding box center [524, 498] width 173 height 24
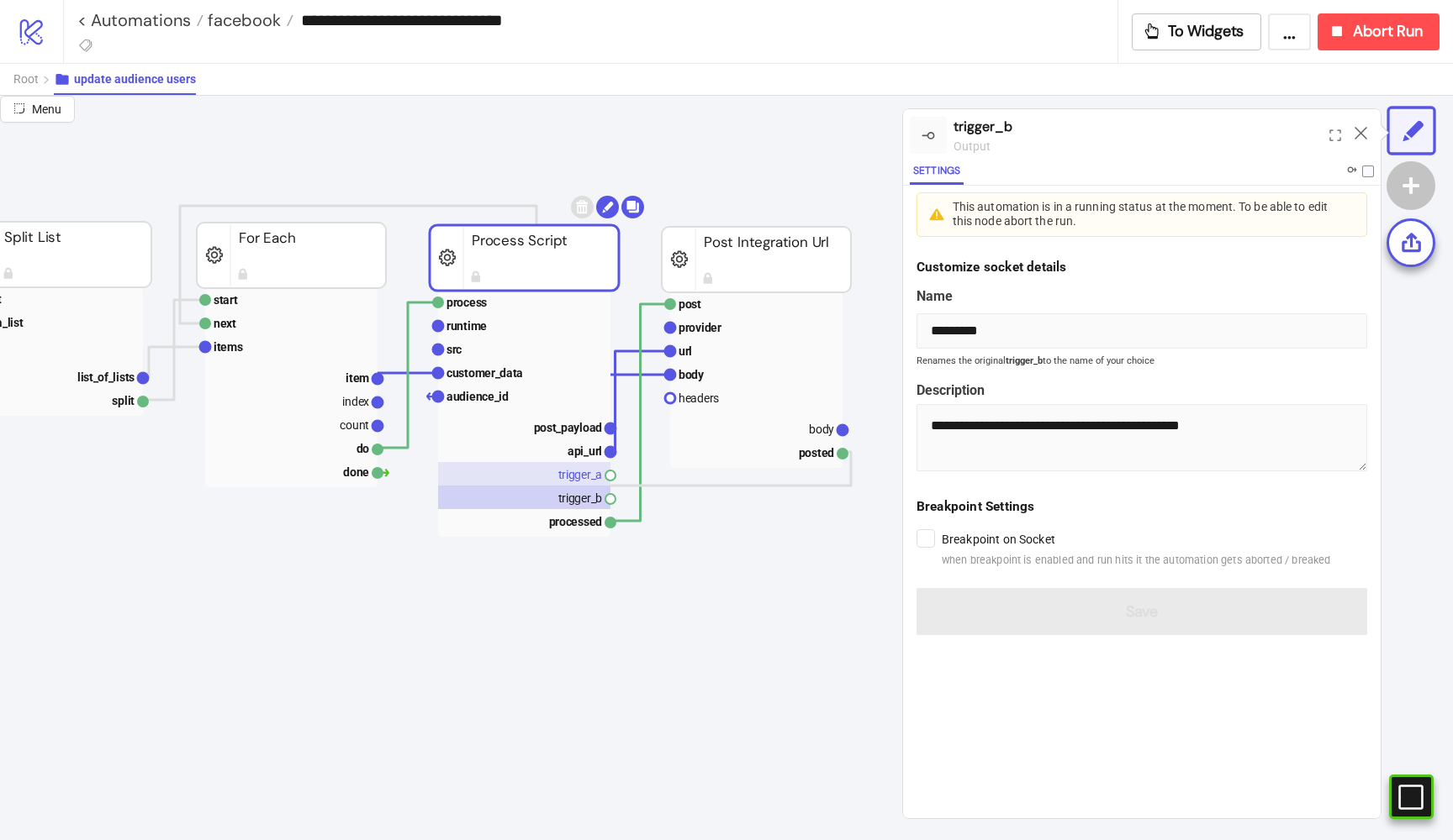
click at [558, 482] on rect at bounding box center [524, 474] width 173 height 24
type input "*********"
type textarea "**********"
click at [547, 529] on rect at bounding box center [524, 521] width 173 height 24
type input "*********"
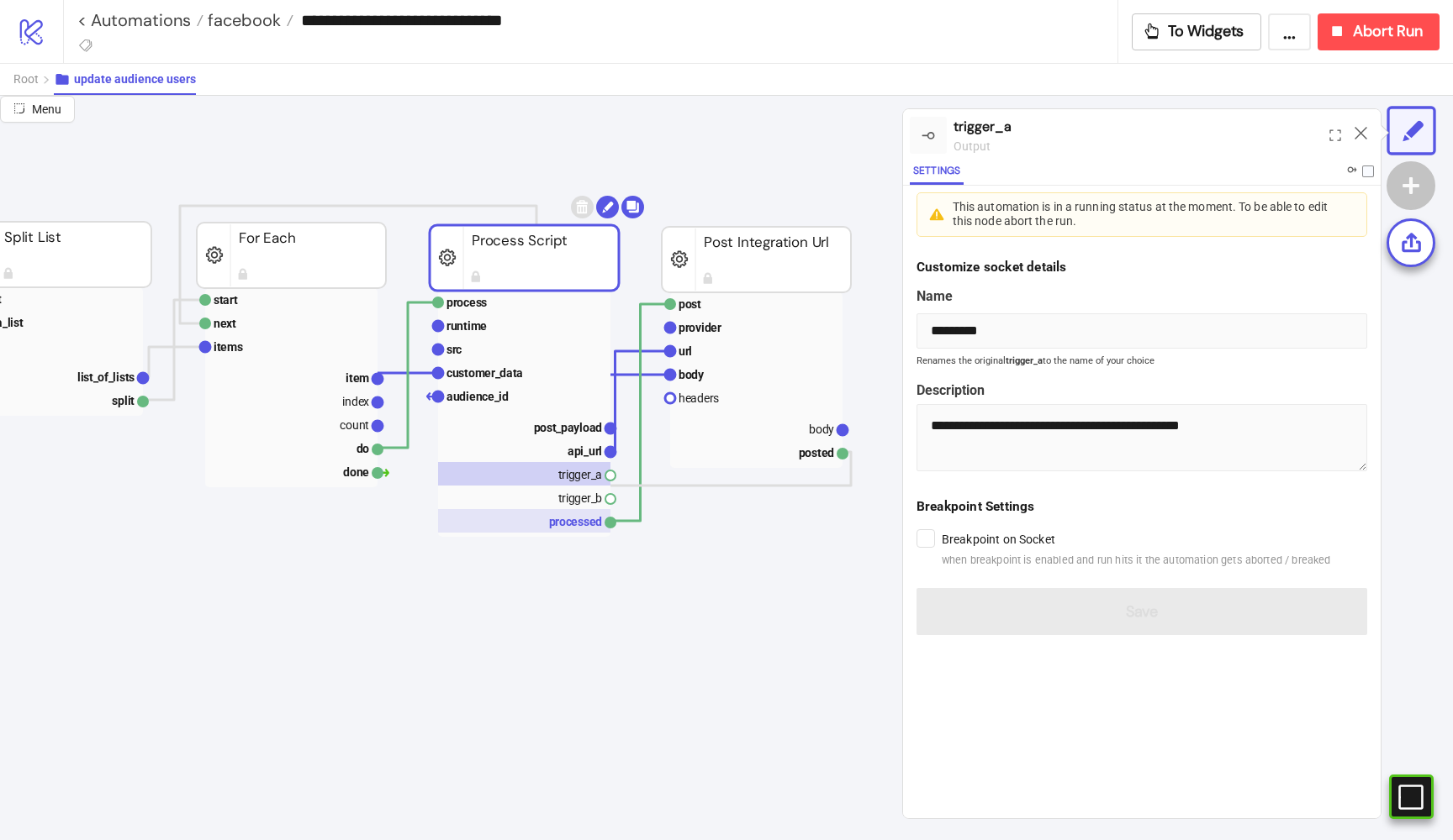
type textarea "**********"
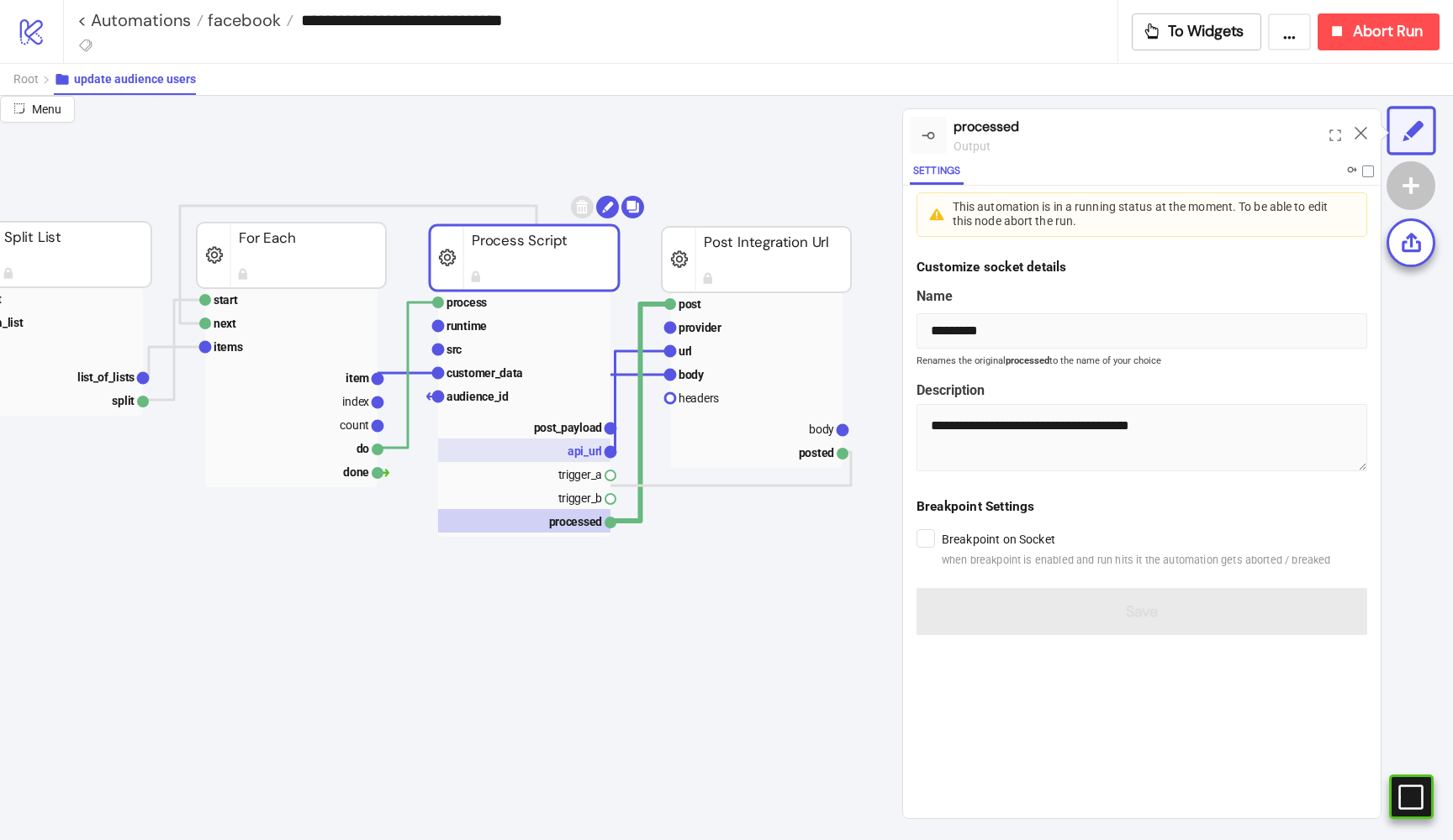
click at [591, 450] on text "api_url" at bounding box center [585, 451] width 35 height 14
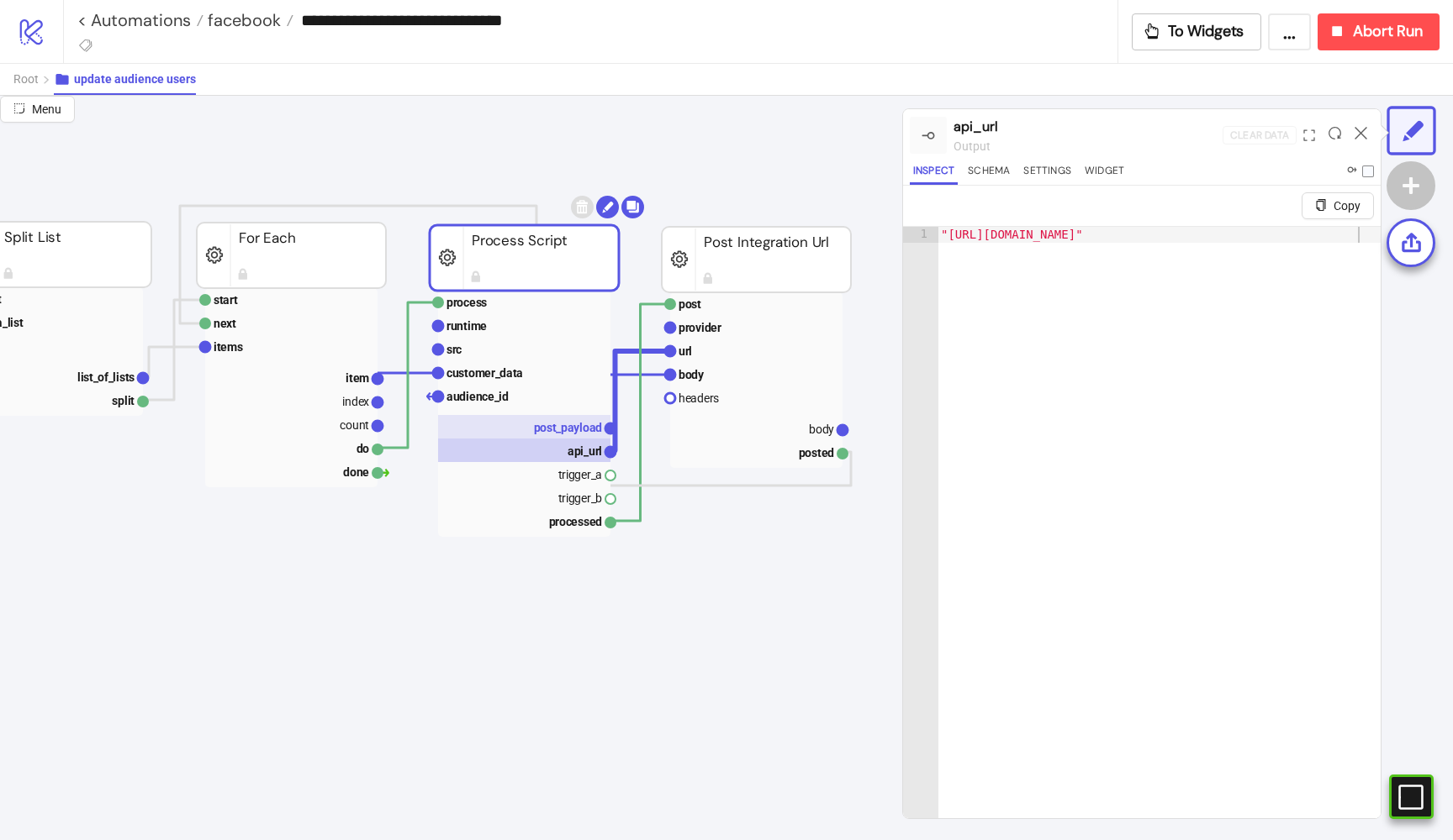
click at [568, 425] on text "post_payload" at bounding box center [568, 428] width 69 height 14
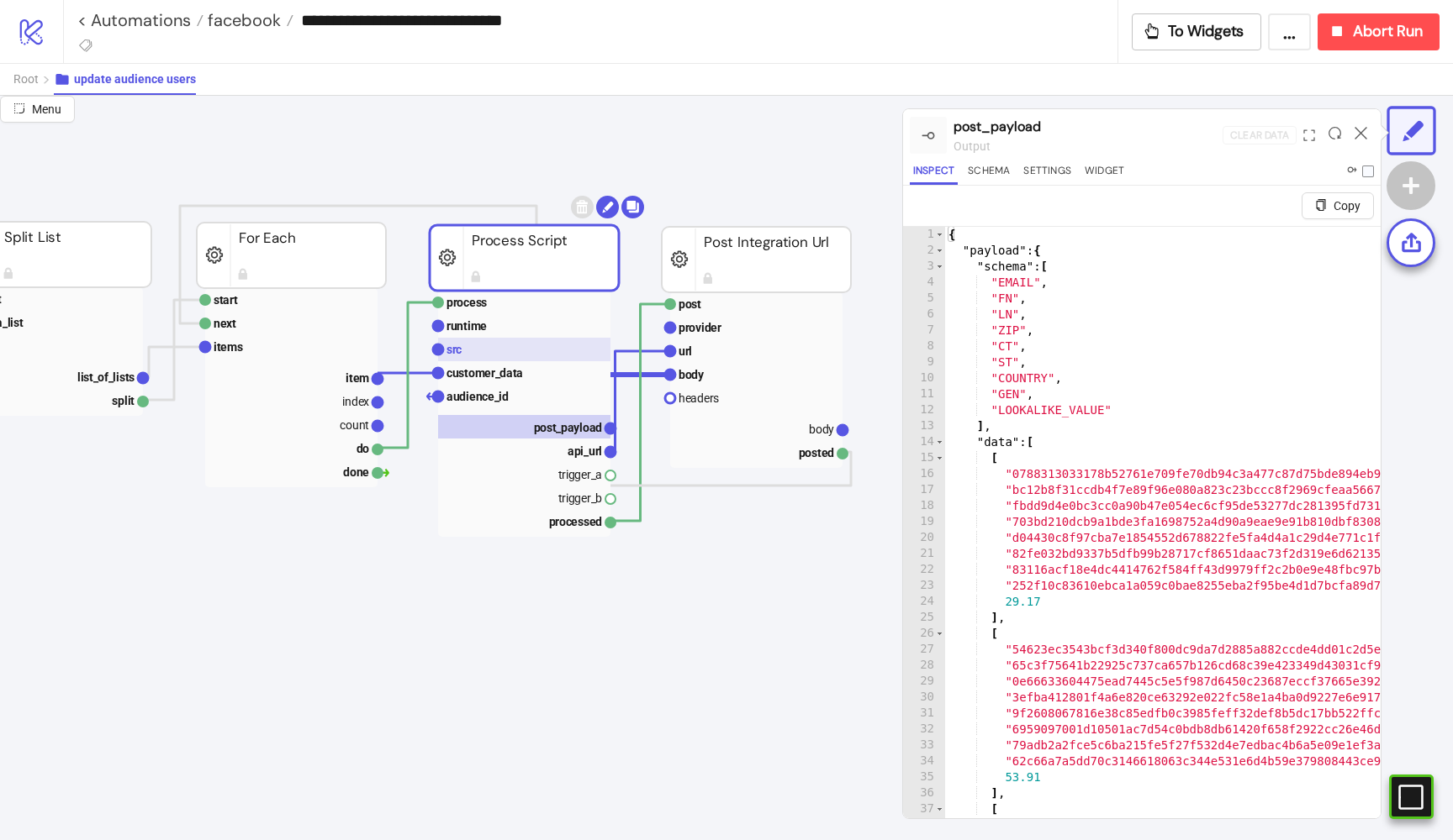
click at [456, 356] on rect at bounding box center [524, 350] width 173 height 24
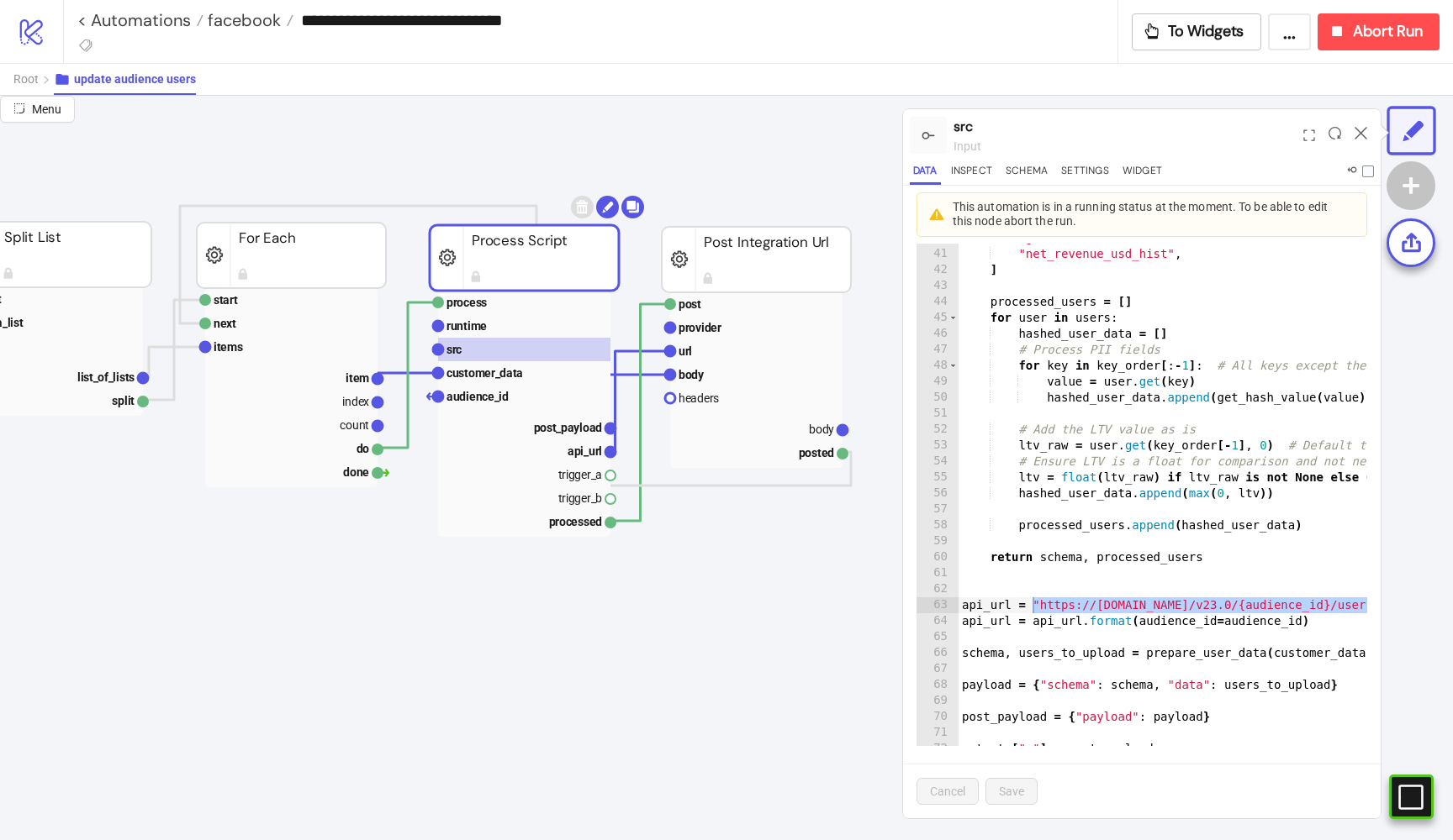
drag, startPoint x: 1356, startPoint y: 600, endPoint x: 1032, endPoint y: 599, distance: 324.0
click at [1032, 599] on div "39 40 41 42 43 44 45 46 47 48 49 50 51 52 53 54 55 56 57 58 59 60 61 62 63 64 6…" at bounding box center [1142, 487] width 451 height 519
click at [1069, 602] on div ""country_code" , "gender" , "net_revenue_usd_hist" , ] processed_users = [ ] fo…" at bounding box center [1269, 489] width 621 height 551
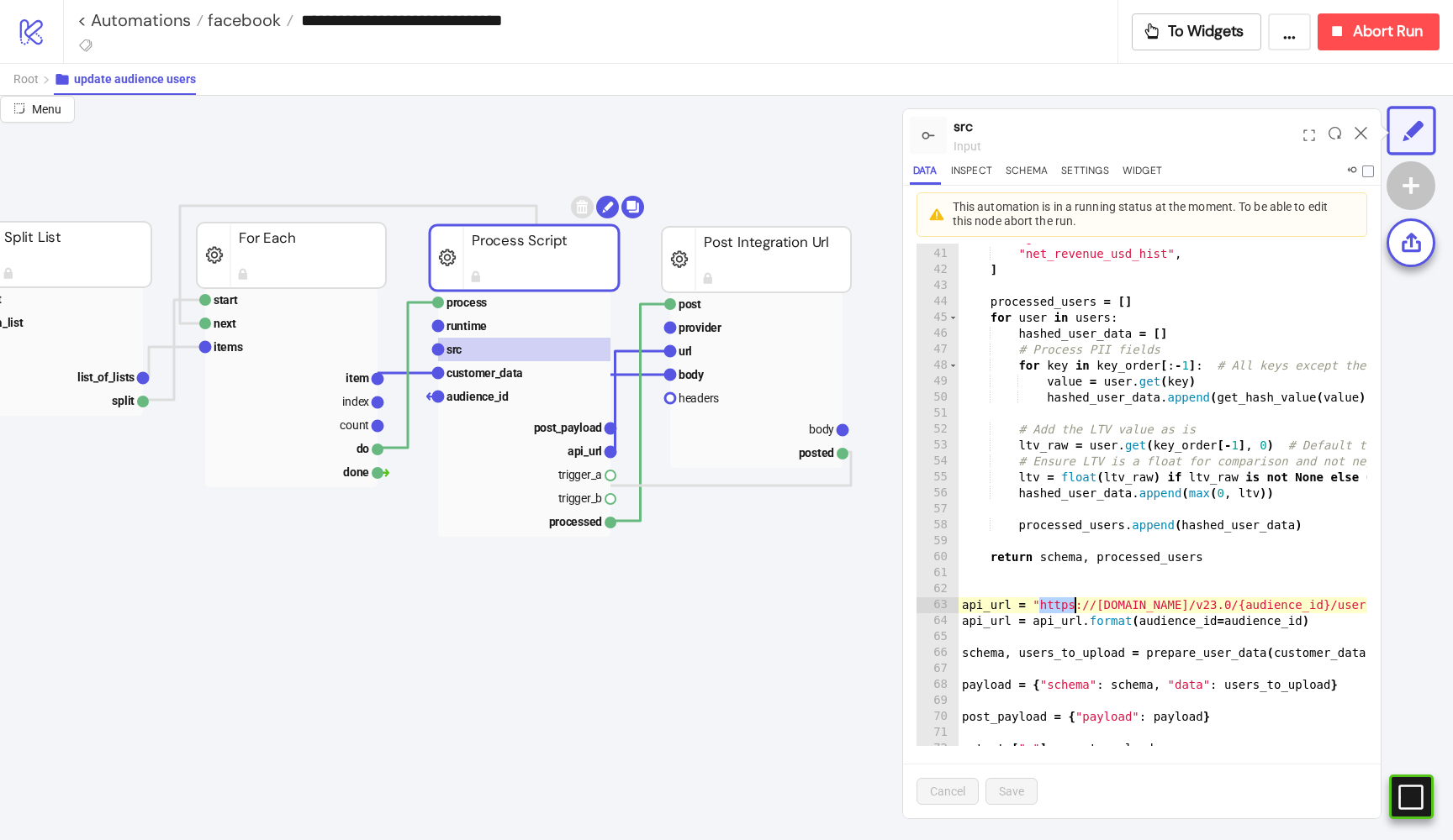
type textarea "**********"
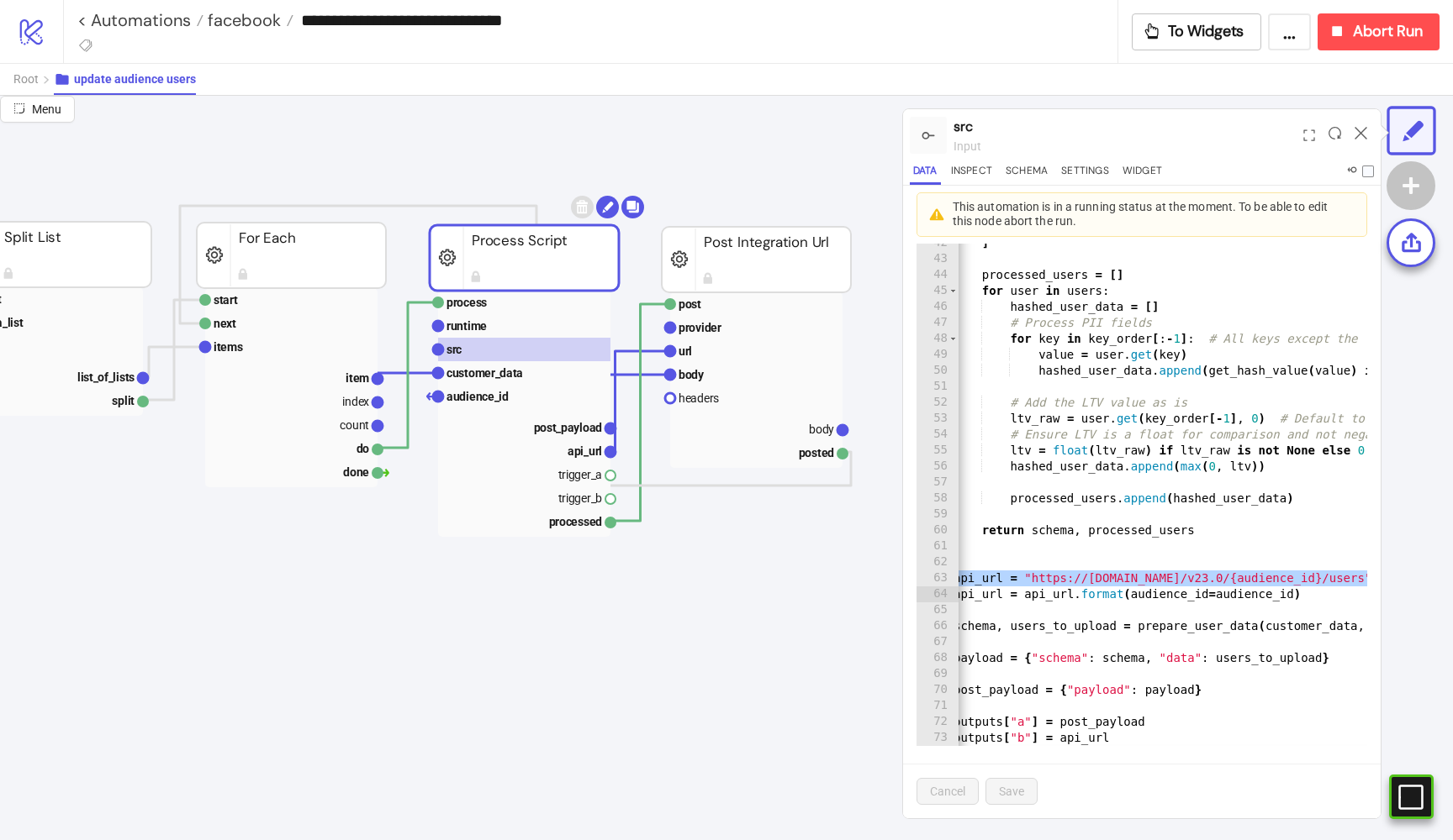
scroll to position [0, 0]
click at [698, 351] on rect at bounding box center [757, 352] width 173 height 24
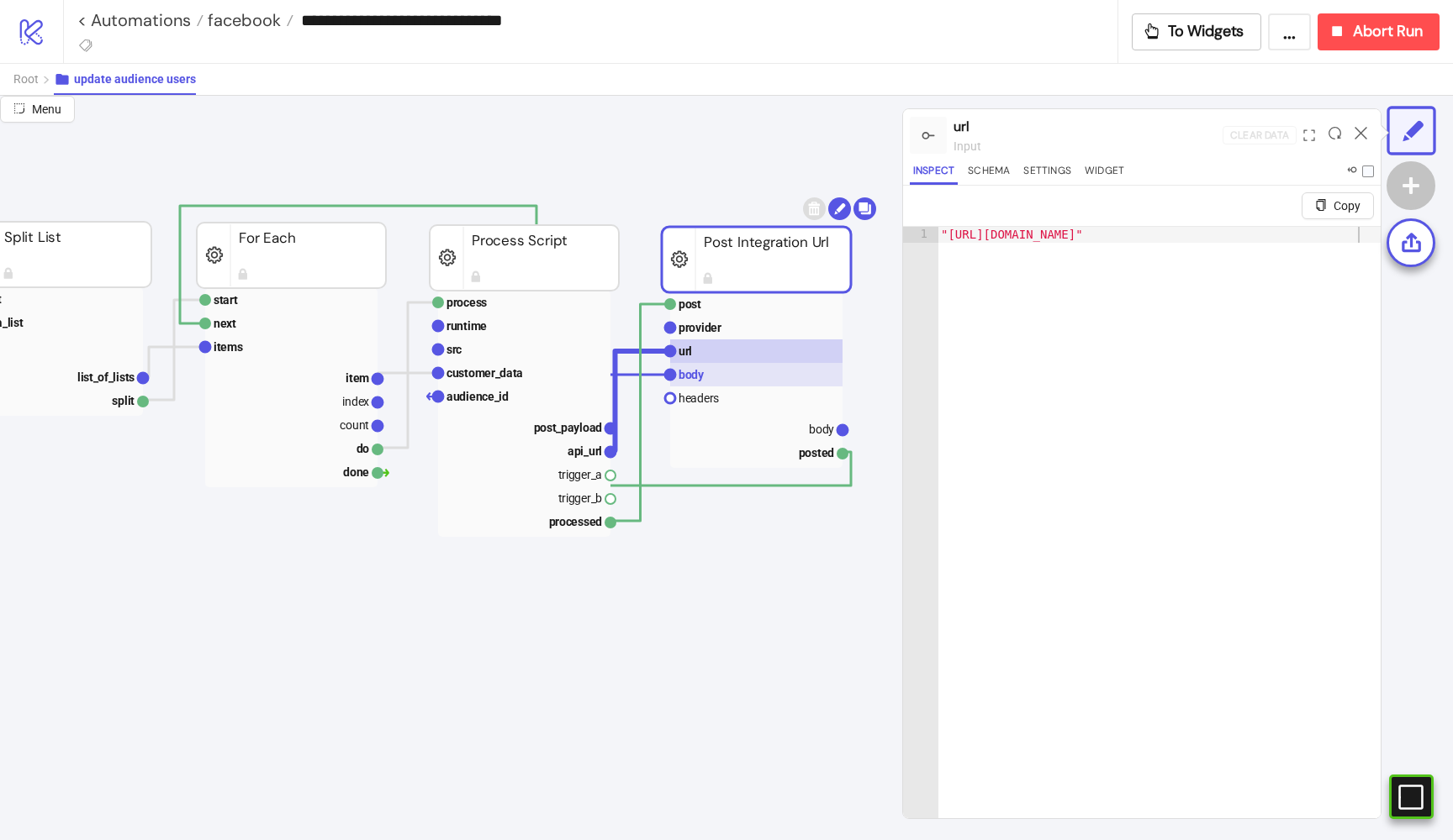
click at [698, 367] on rect at bounding box center [757, 375] width 173 height 24
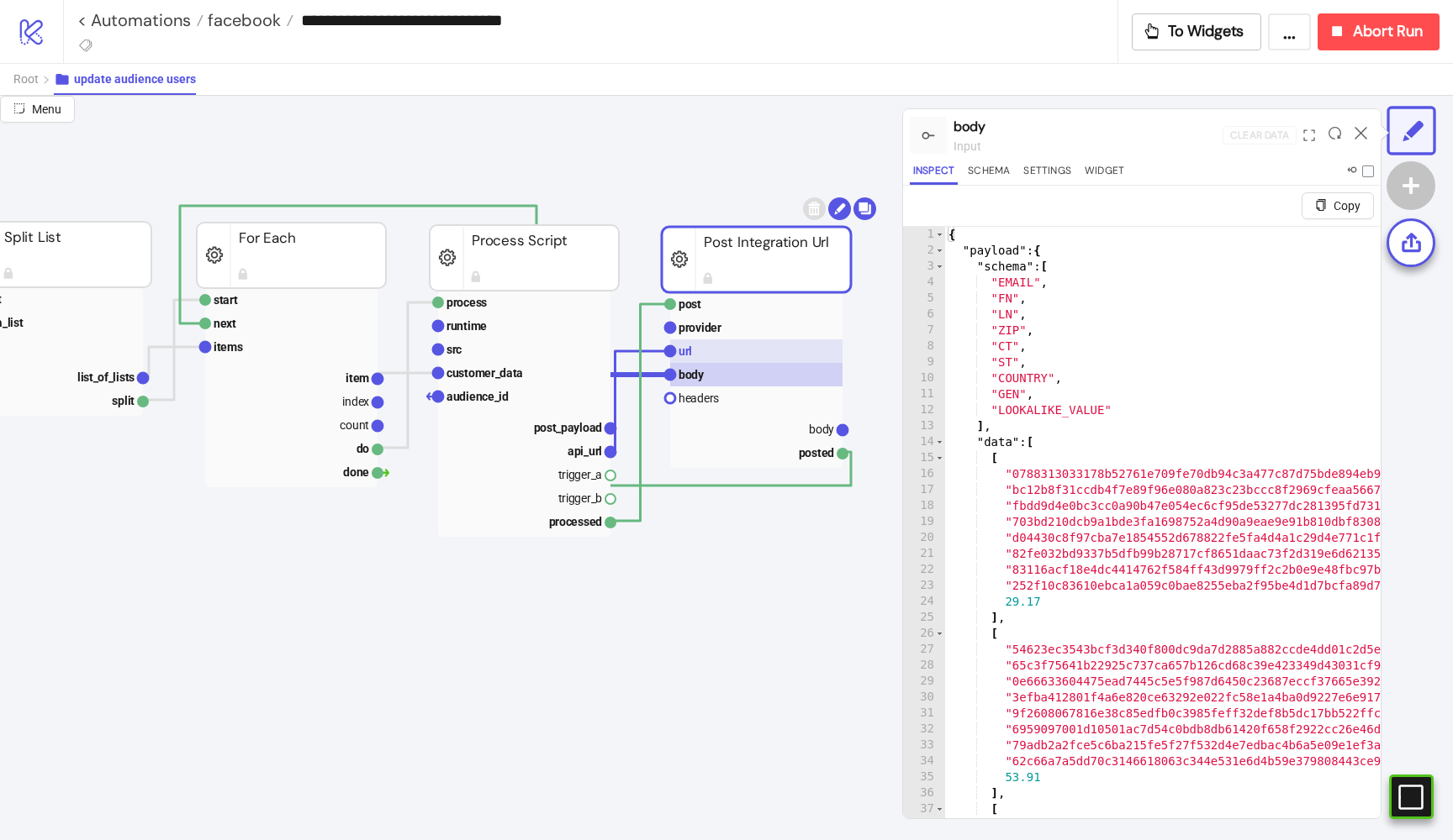
click at [751, 352] on rect at bounding box center [757, 352] width 173 height 24
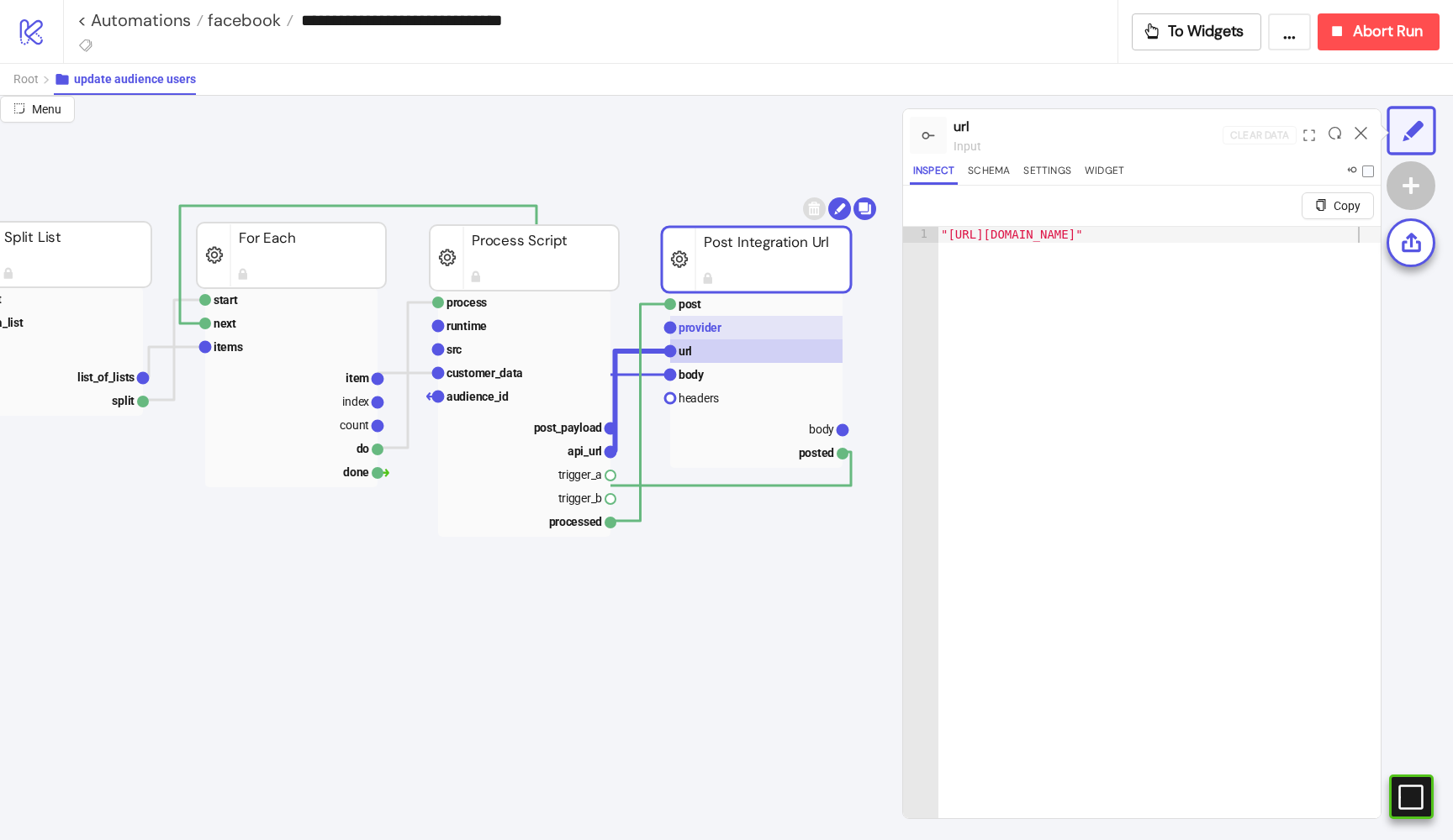
click at [725, 335] on rect at bounding box center [757, 328] width 173 height 24
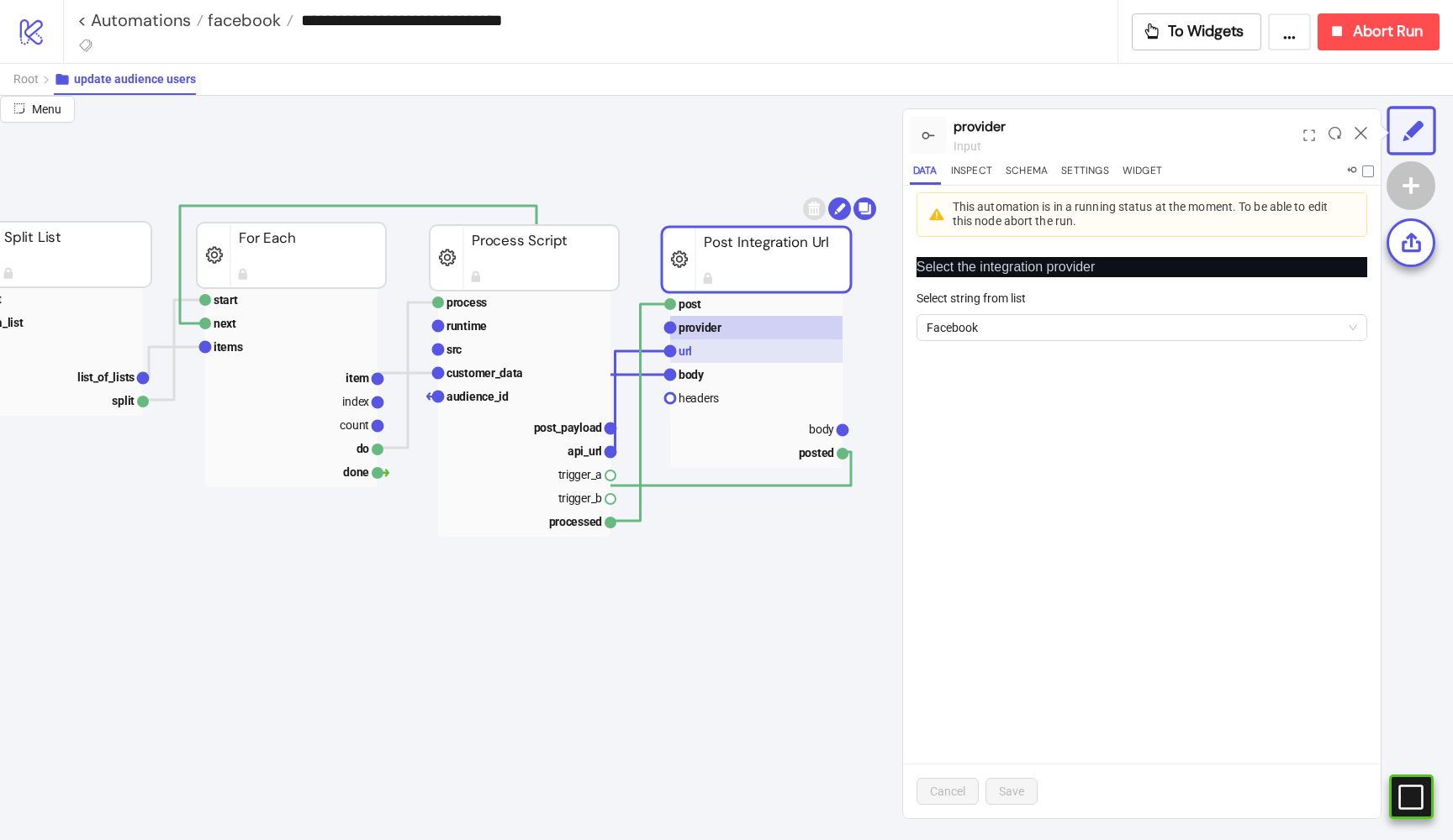
click at [702, 349] on rect at bounding box center [757, 352] width 173 height 24
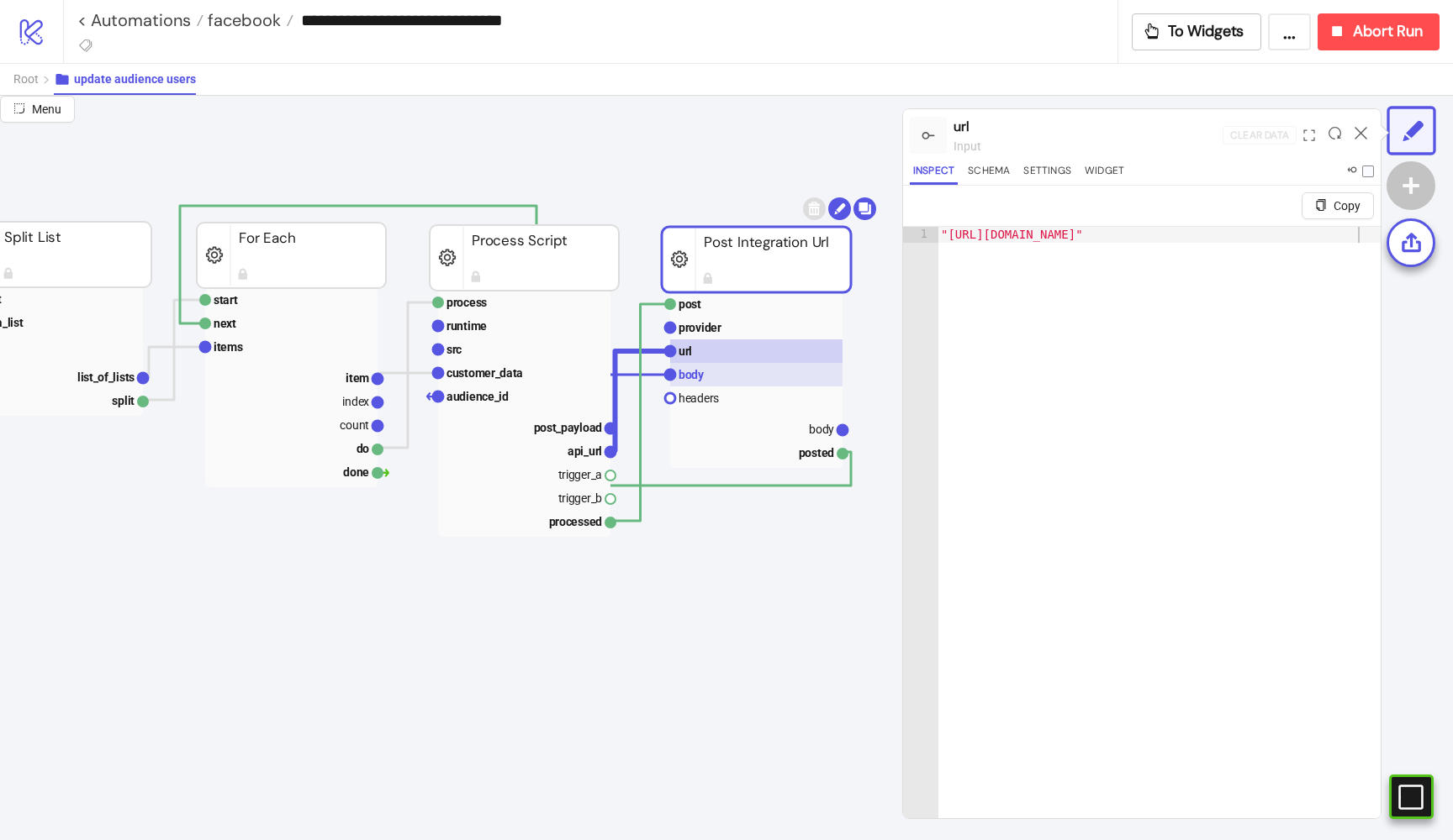
click at [698, 376] on text "body" at bounding box center [692, 375] width 26 height 14
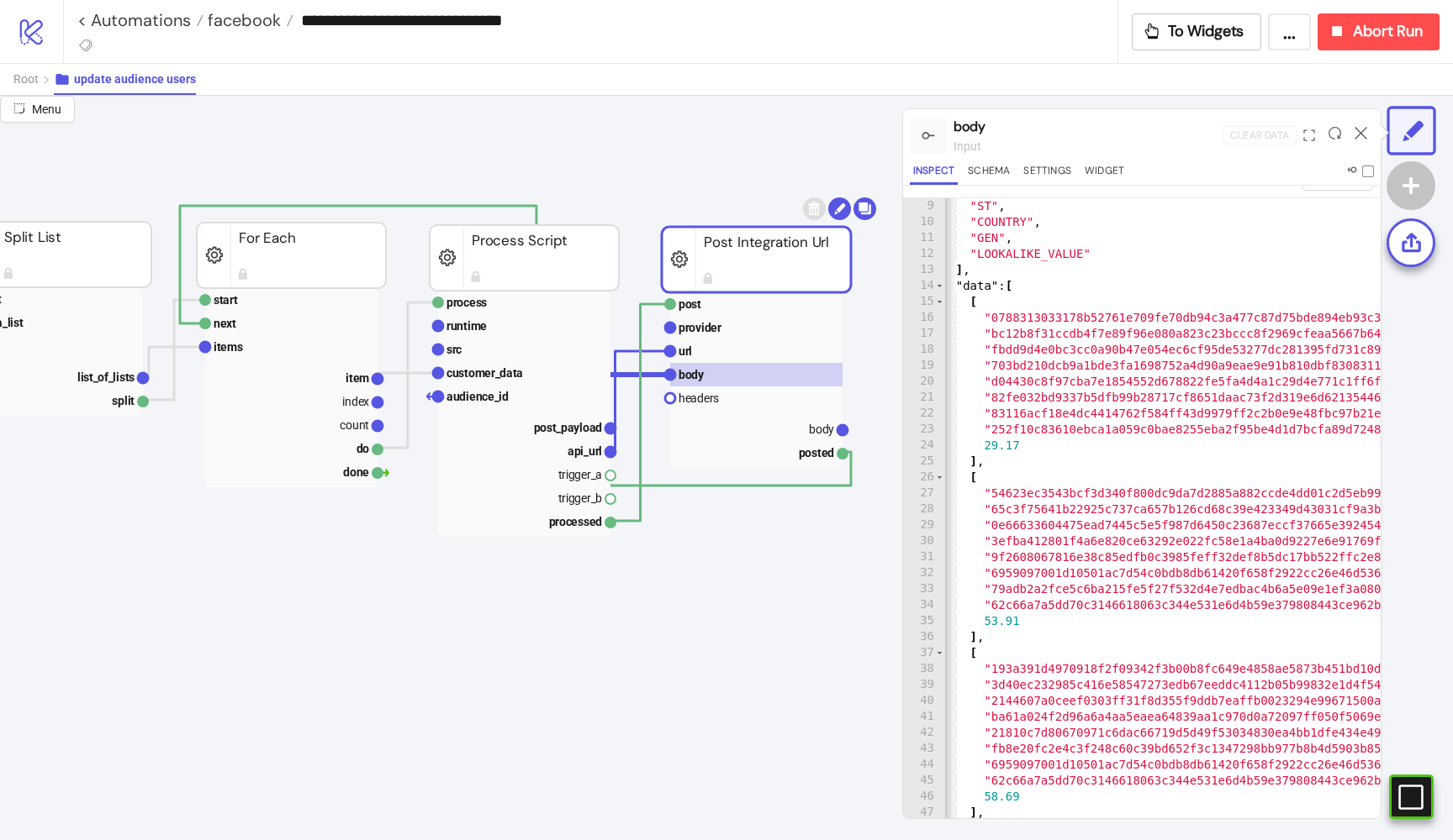
scroll to position [130, 0]
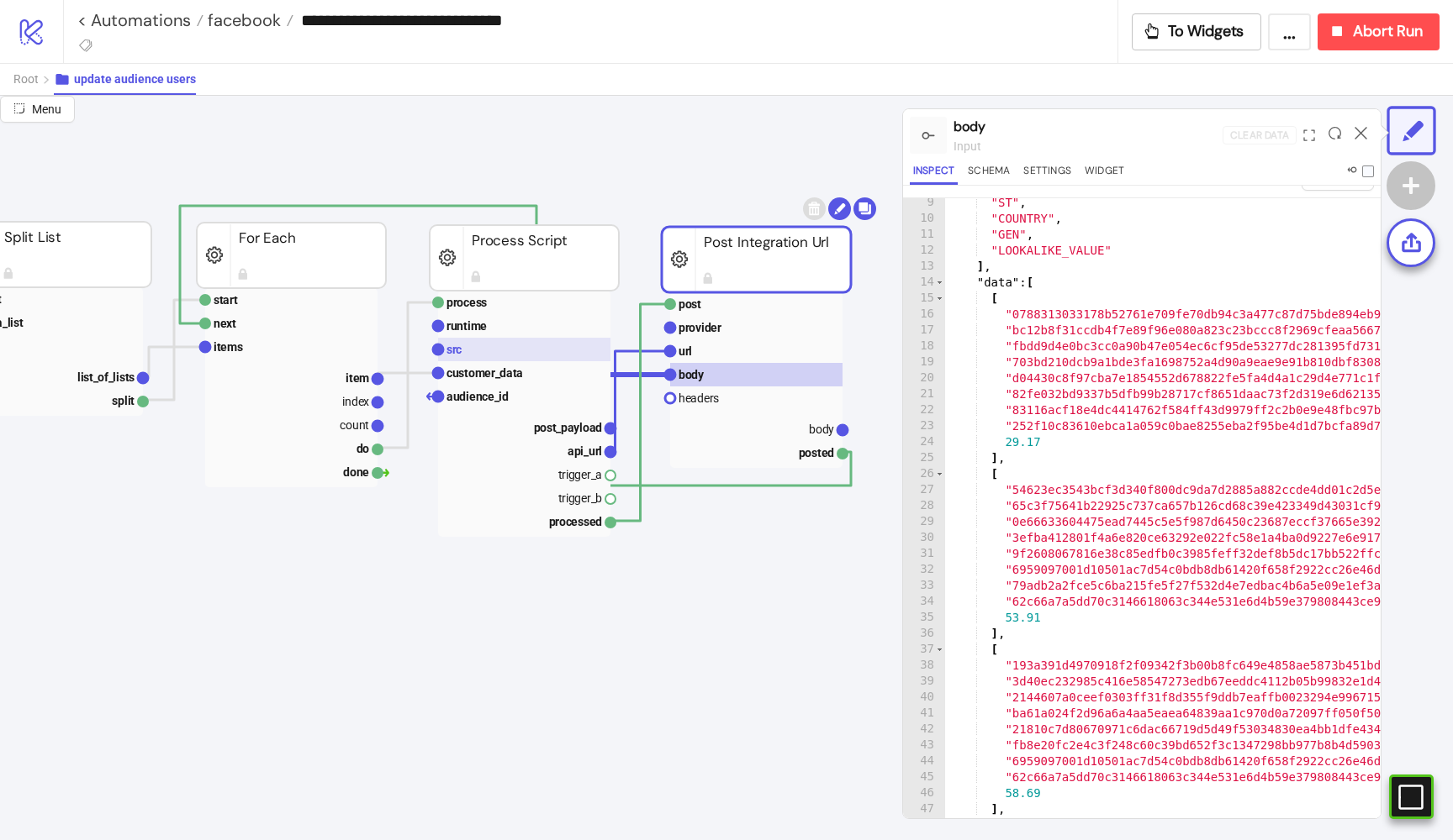
click at [466, 345] on rect at bounding box center [524, 350] width 173 height 24
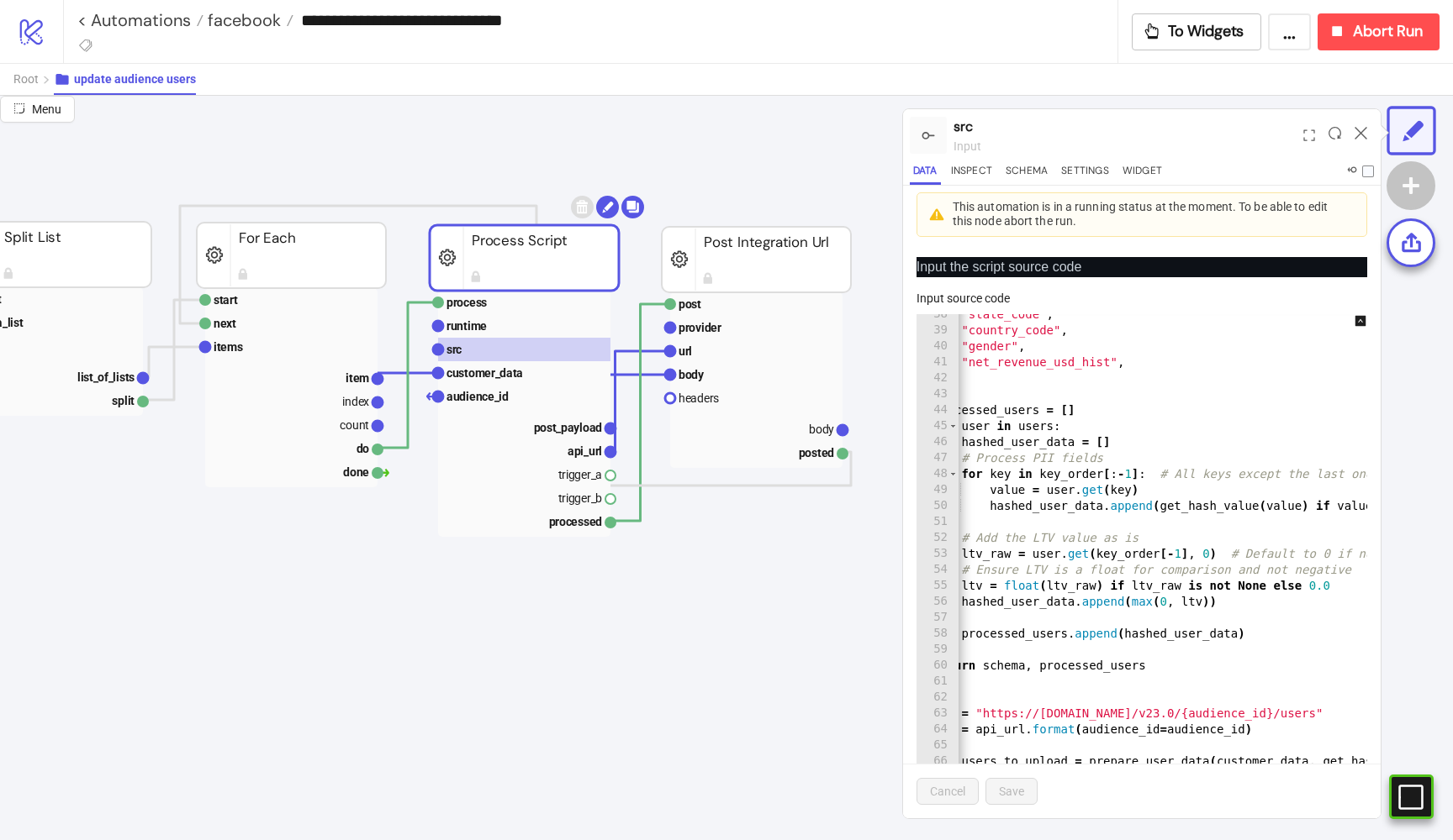
scroll to position [0, 62]
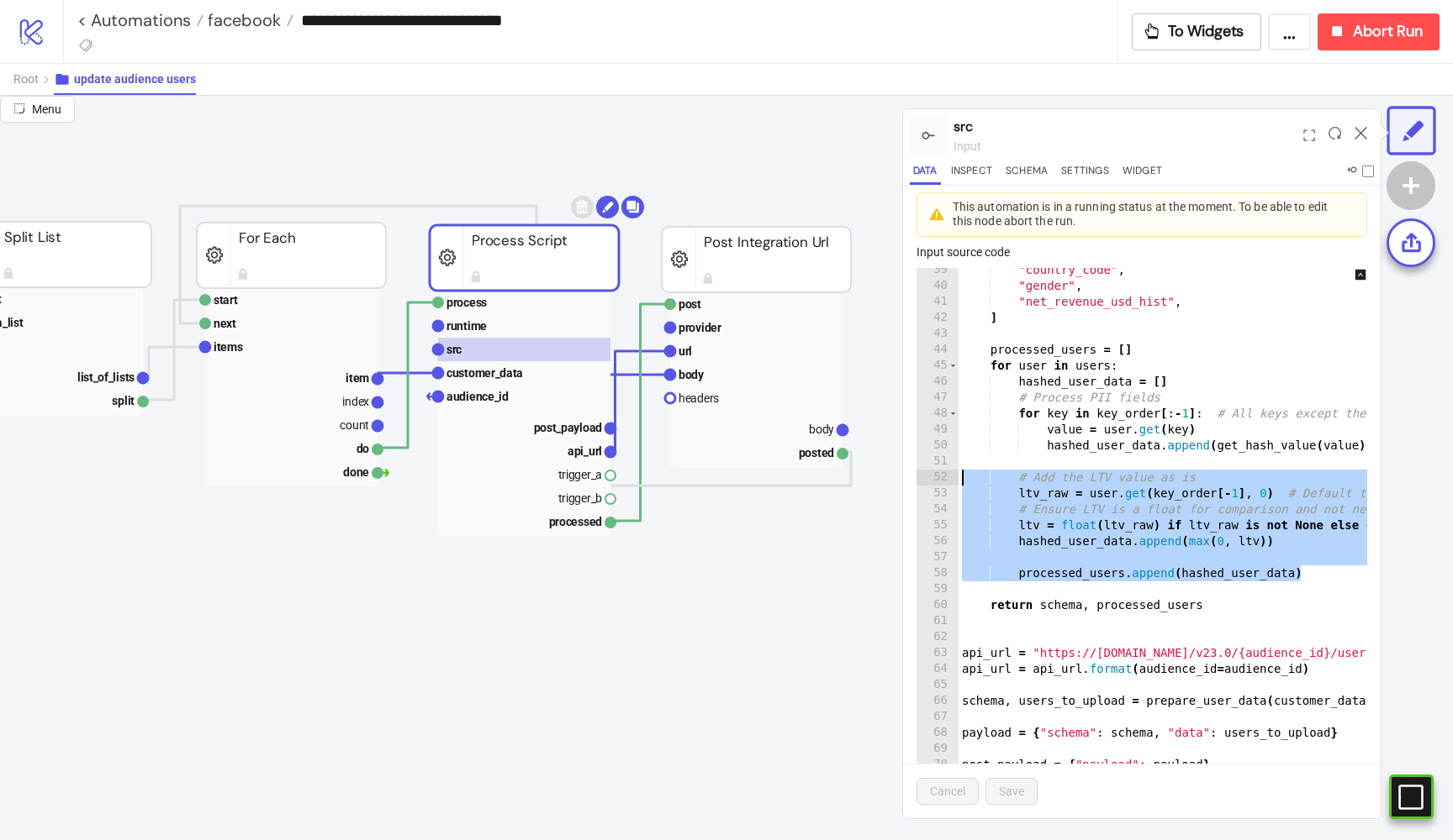
drag, startPoint x: 1278, startPoint y: 573, endPoint x: 934, endPoint y: 474, distance: 358.0
click at [934, 474] on div "**********" at bounding box center [1142, 527] width 451 height 519
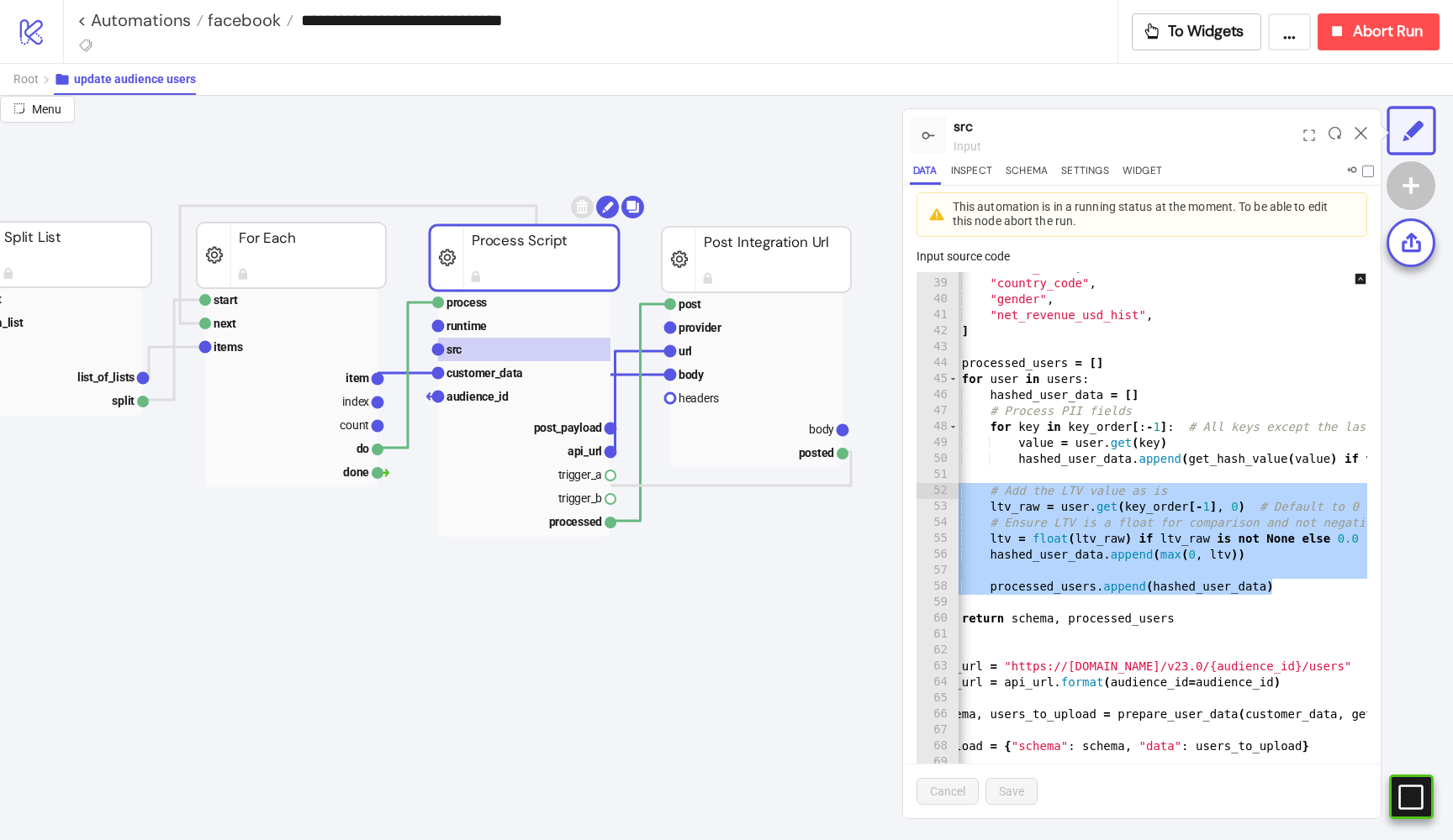
click at [1265, 592] on div ""state_code" , "country_code" , "gender" , "net_revenue_usd_hist" , ] processed…" at bounding box center [1240, 535] width 621 height 551
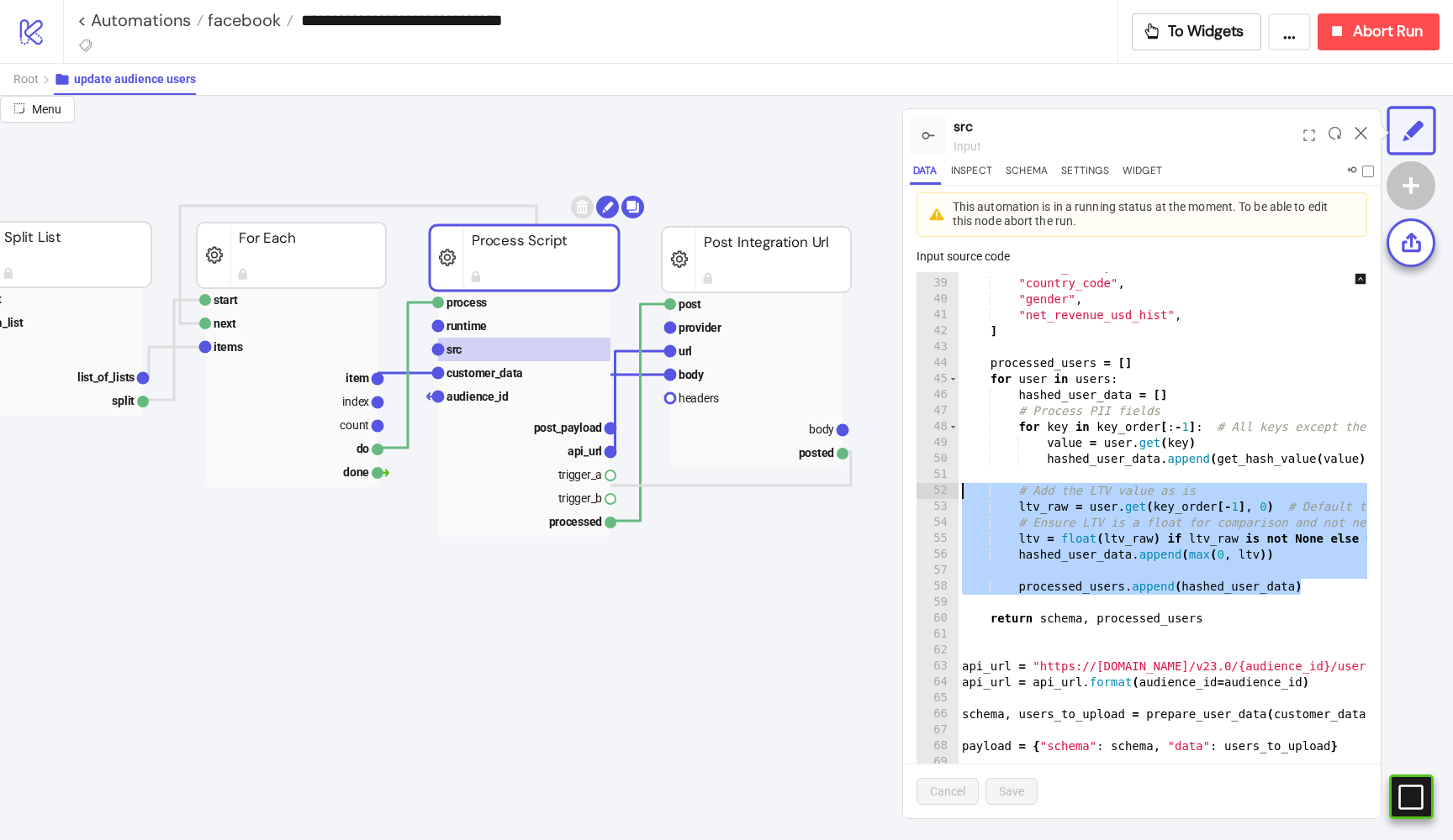
drag, startPoint x: 1289, startPoint y: 590, endPoint x: 949, endPoint y: 483, distance: 356.4
click at [949, 483] on div "**********" at bounding box center [1142, 532] width 451 height 519
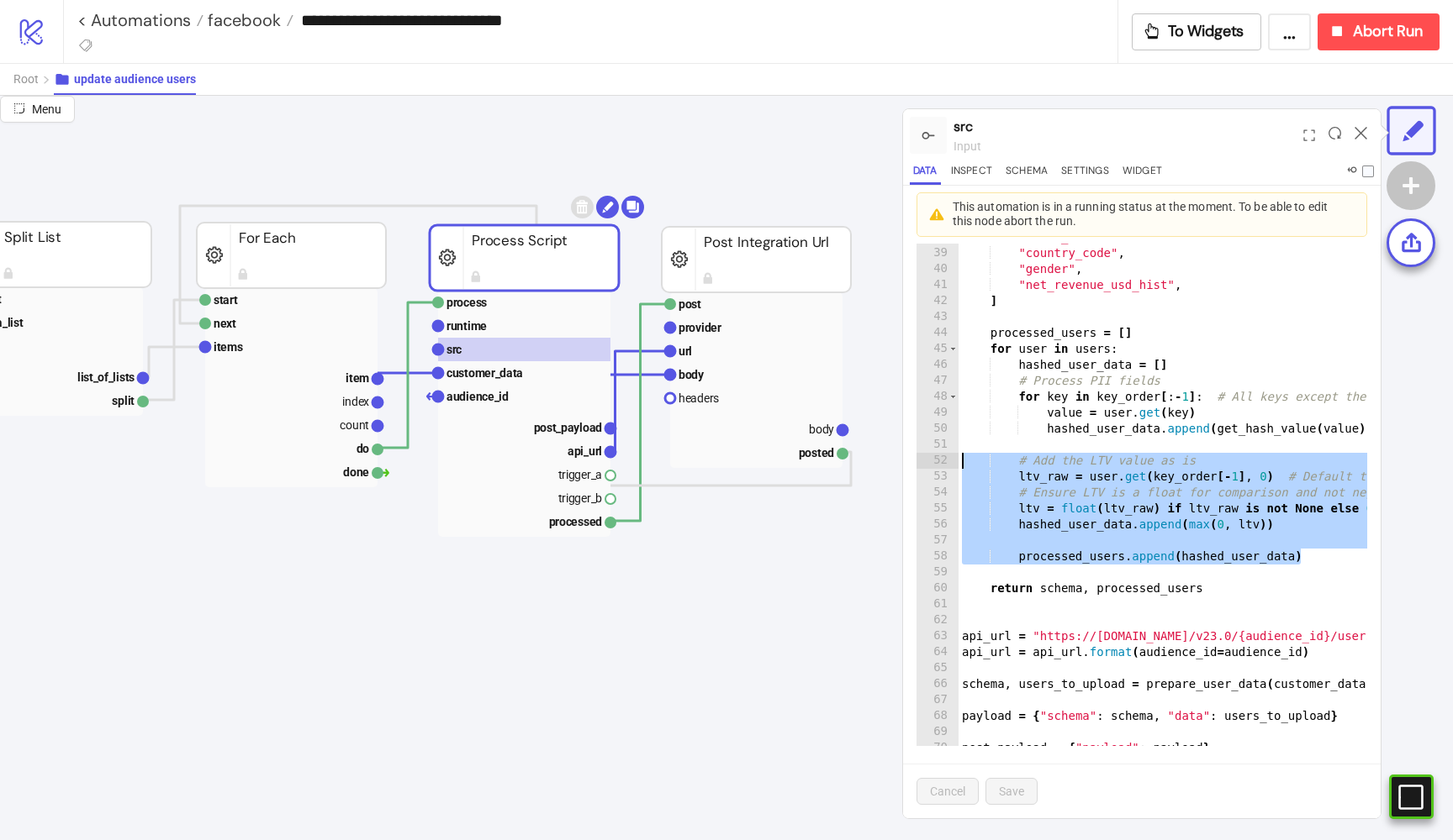
scroll to position [594, 0]
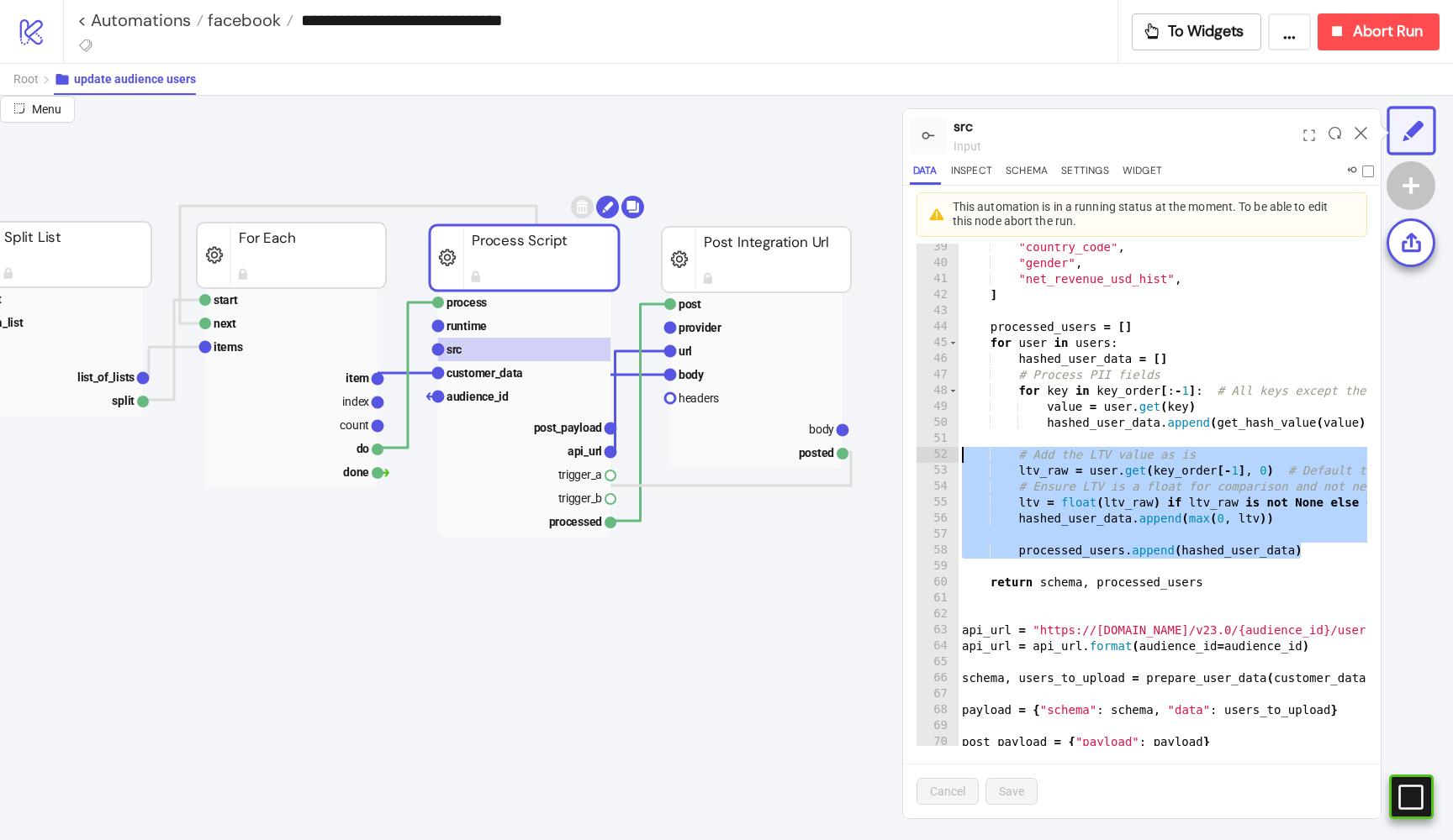
click at [1126, 641] on div ""state_code" , "country_code" , "gender" , "net_revenue_usd_hist" , ] processed…" at bounding box center [1269, 498] width 621 height 551
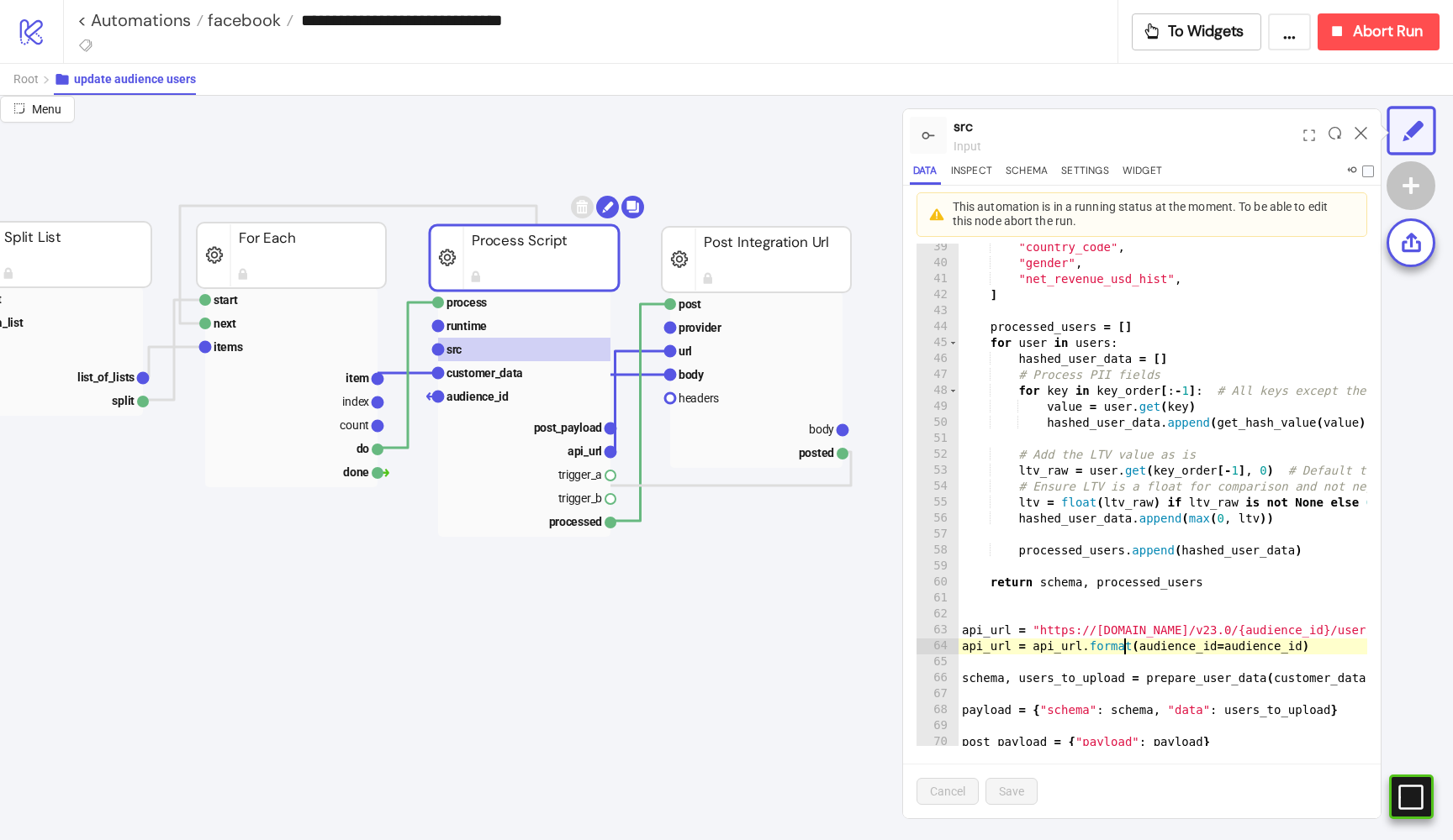
type textarea "**********"
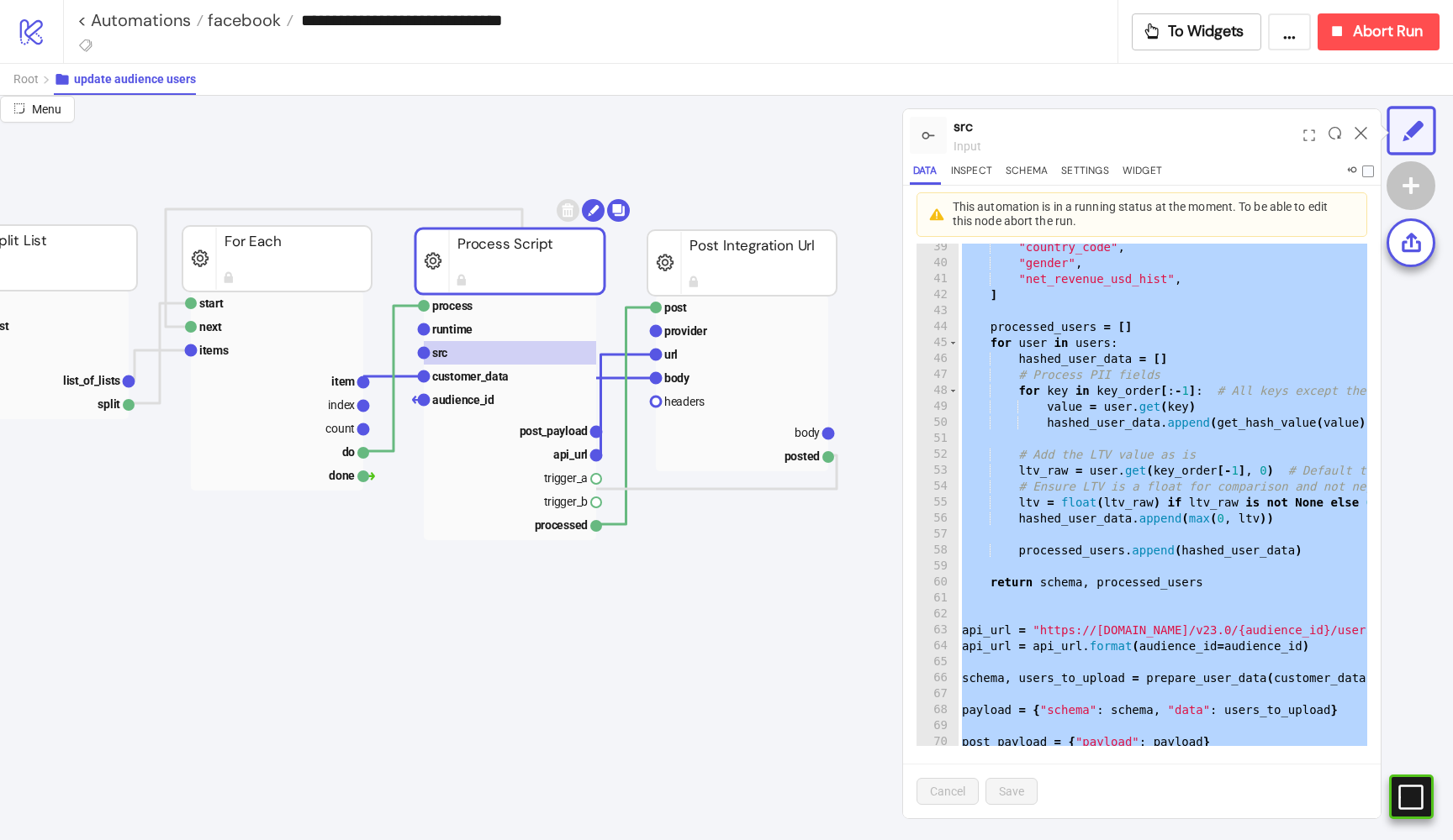
scroll to position [178, 819]
click at [695, 372] on rect at bounding box center [738, 378] width 173 height 24
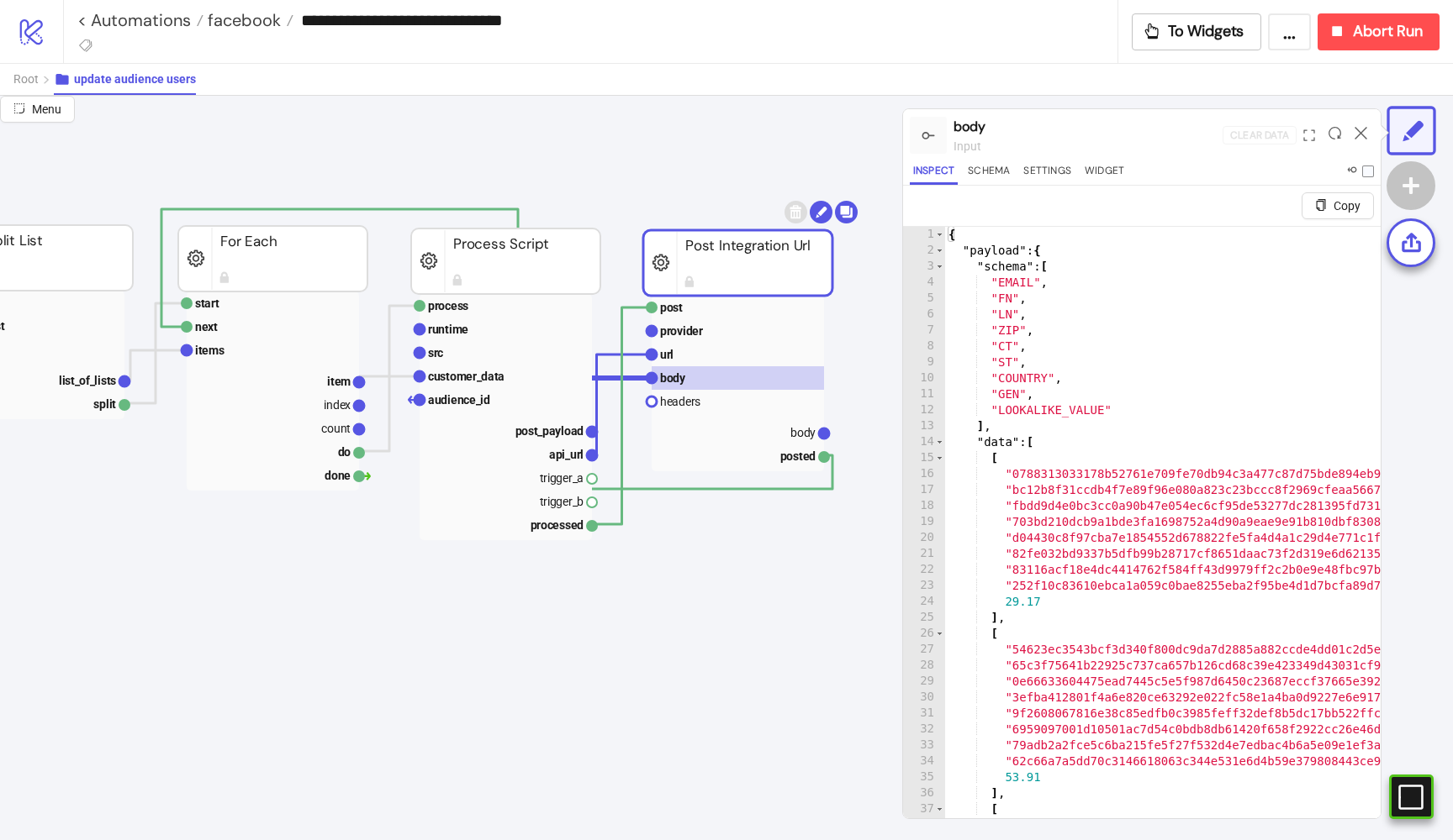
scroll to position [174, 819]
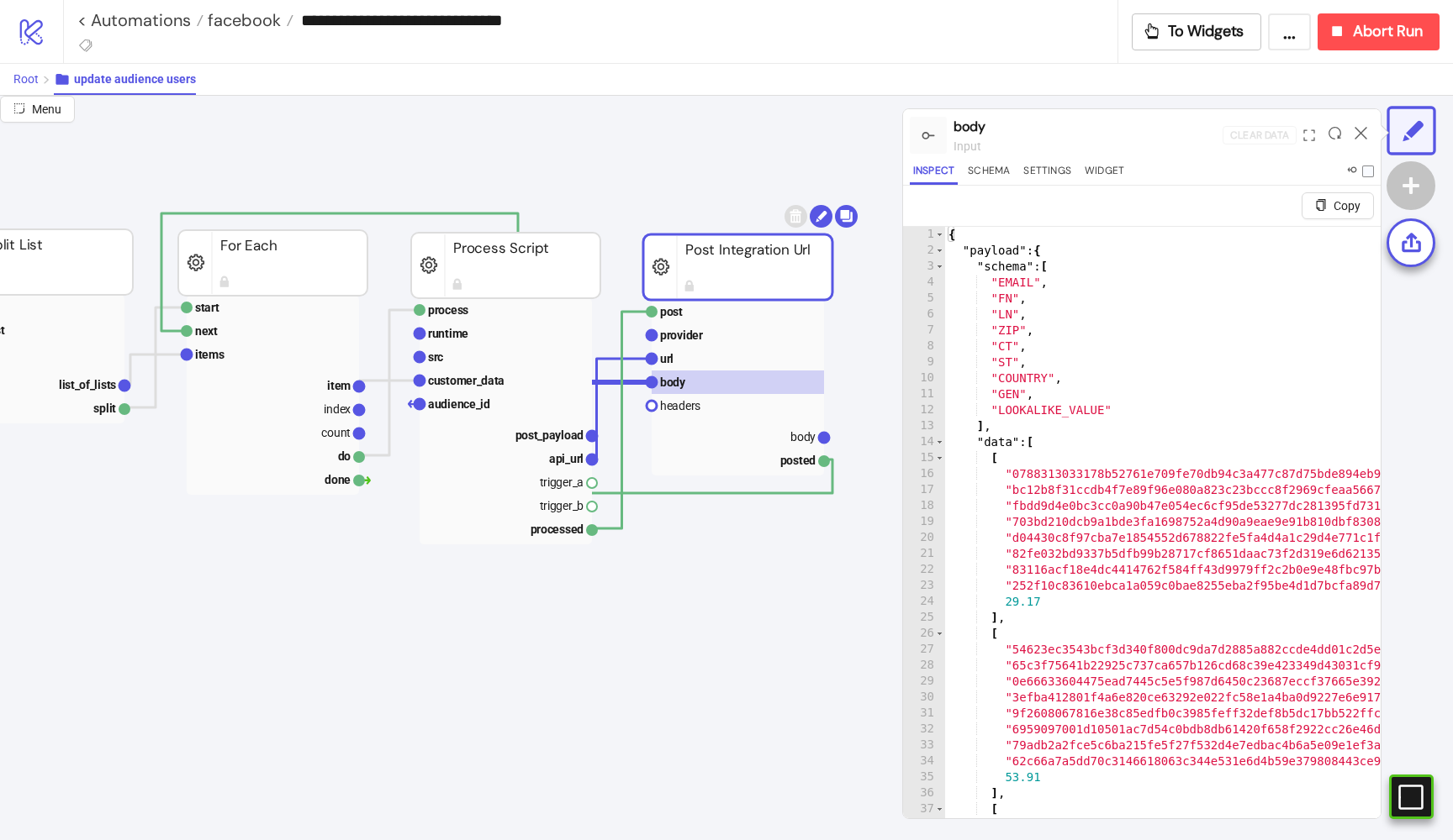
click at [30, 73] on span "Root" at bounding box center [26, 79] width 25 height 14
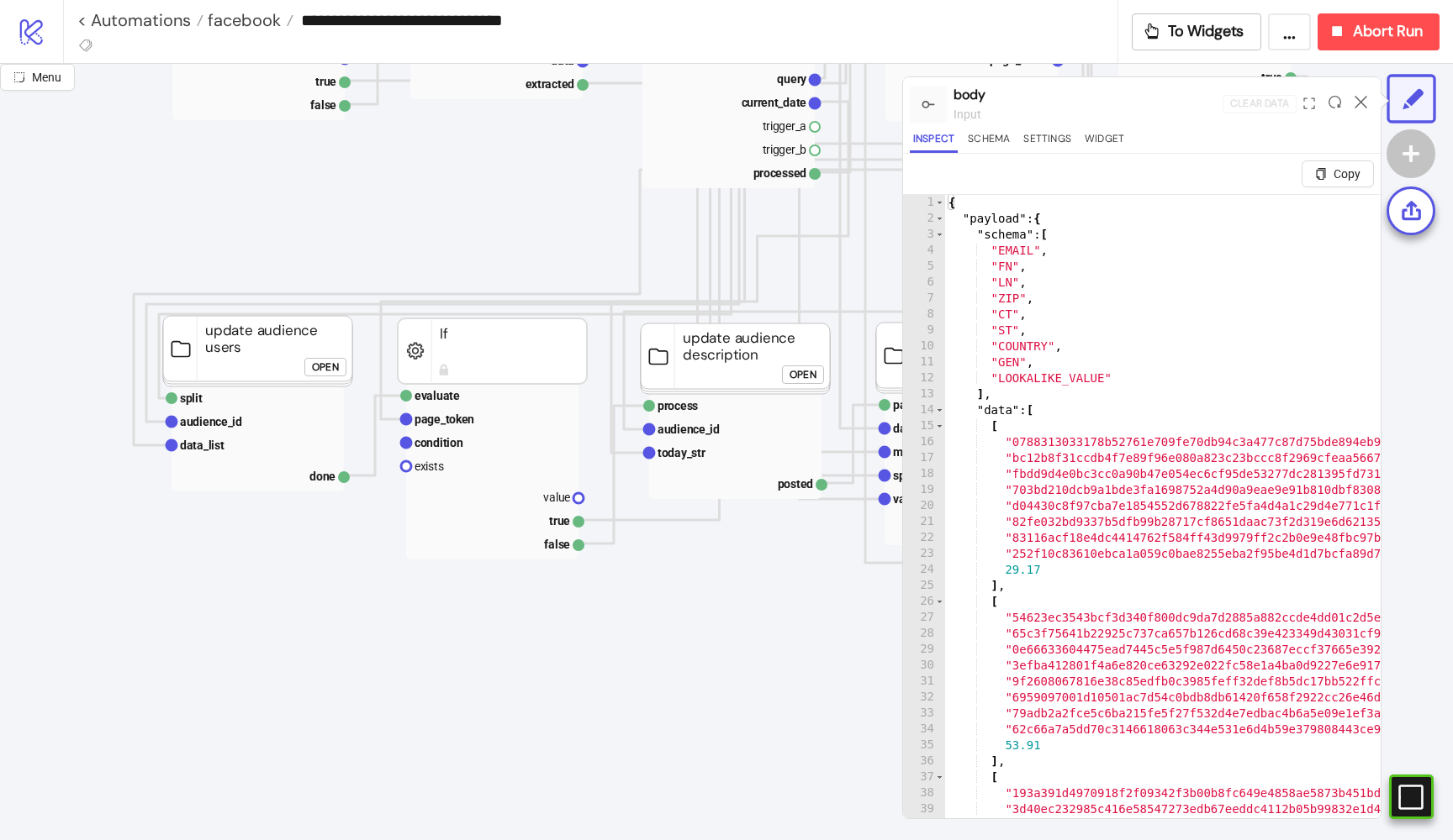
scroll to position [1004, 59]
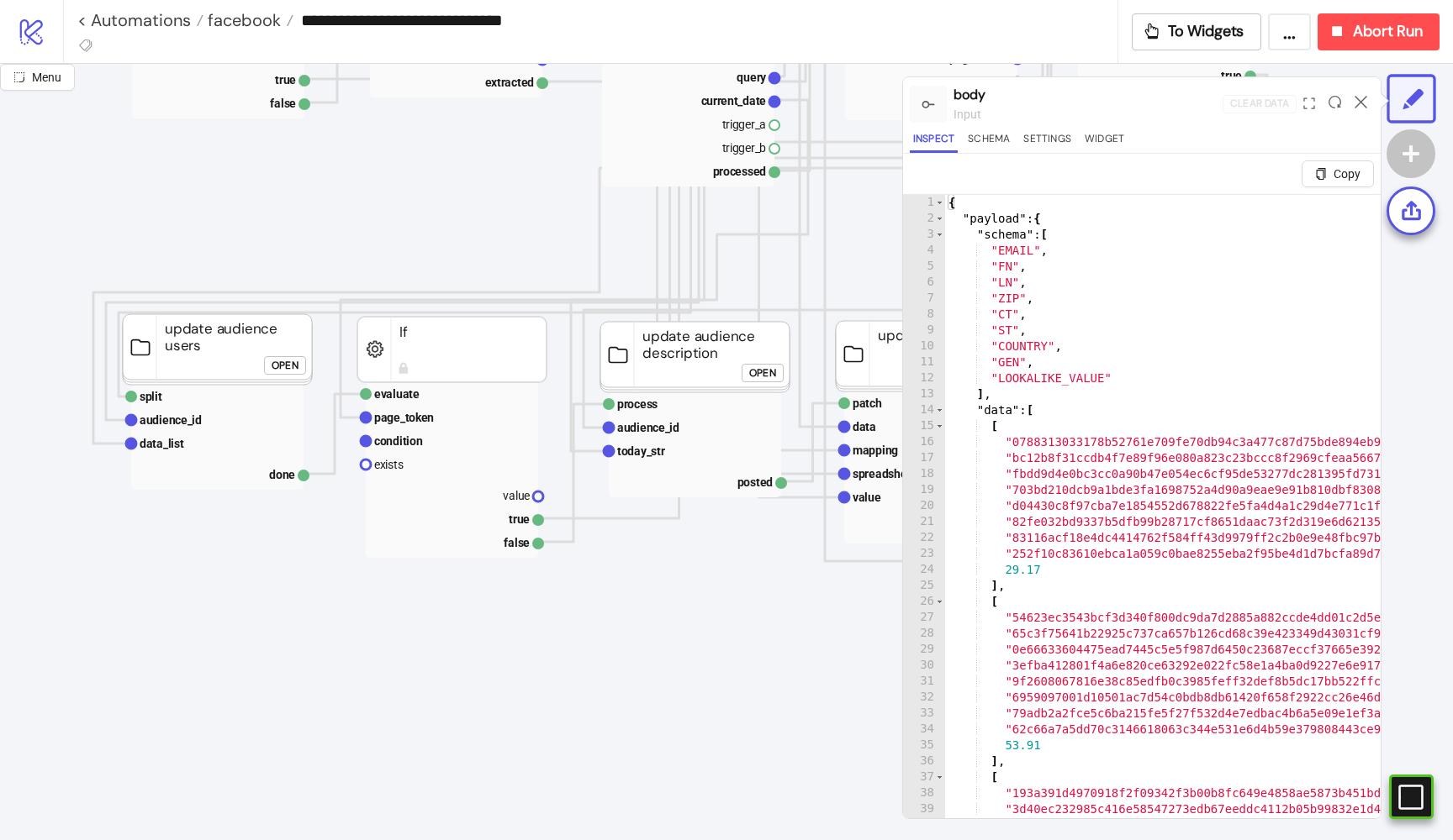
click at [760, 368] on div "Open" at bounding box center [762, 373] width 27 height 19
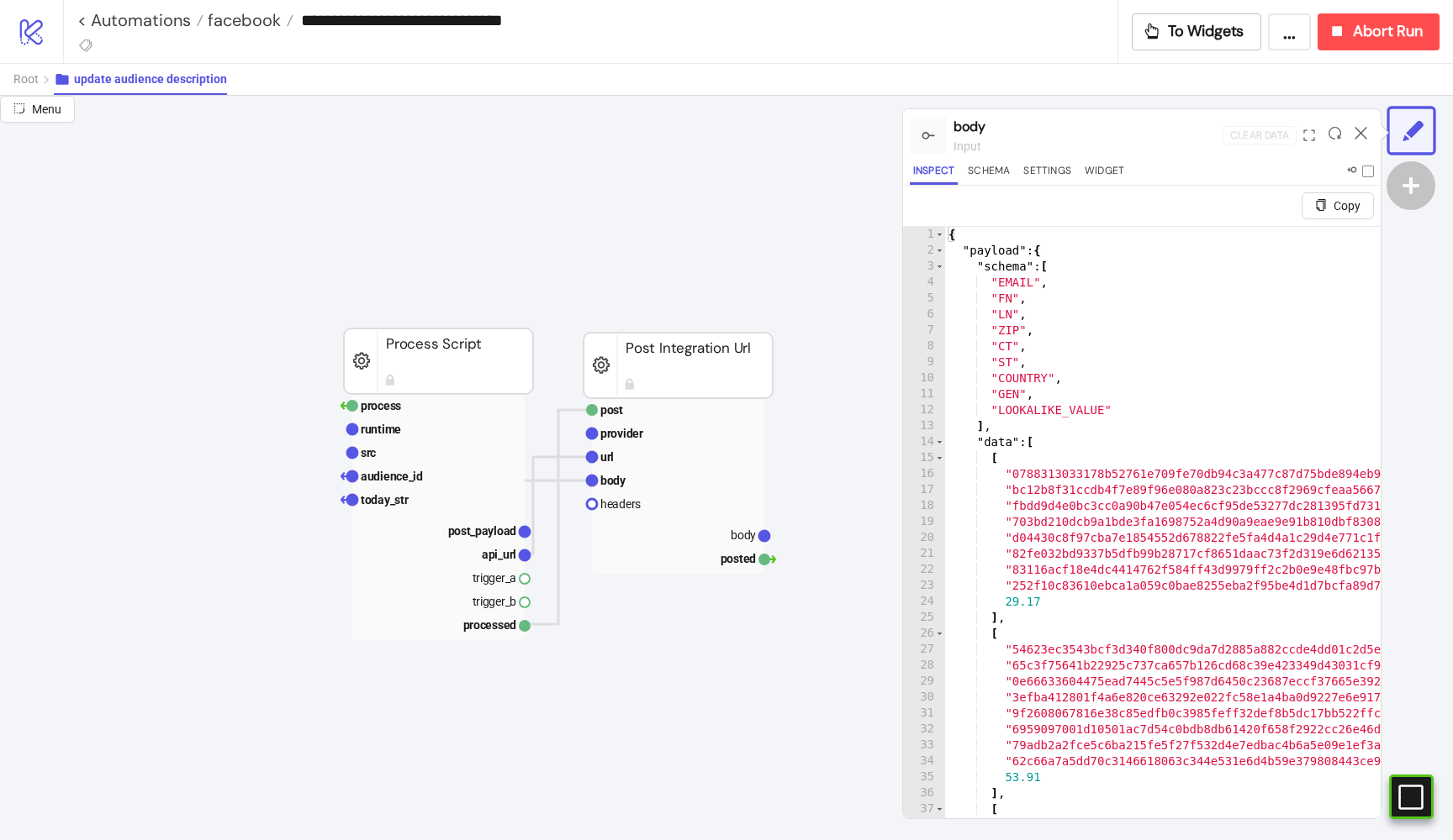
scroll to position [84, 657]
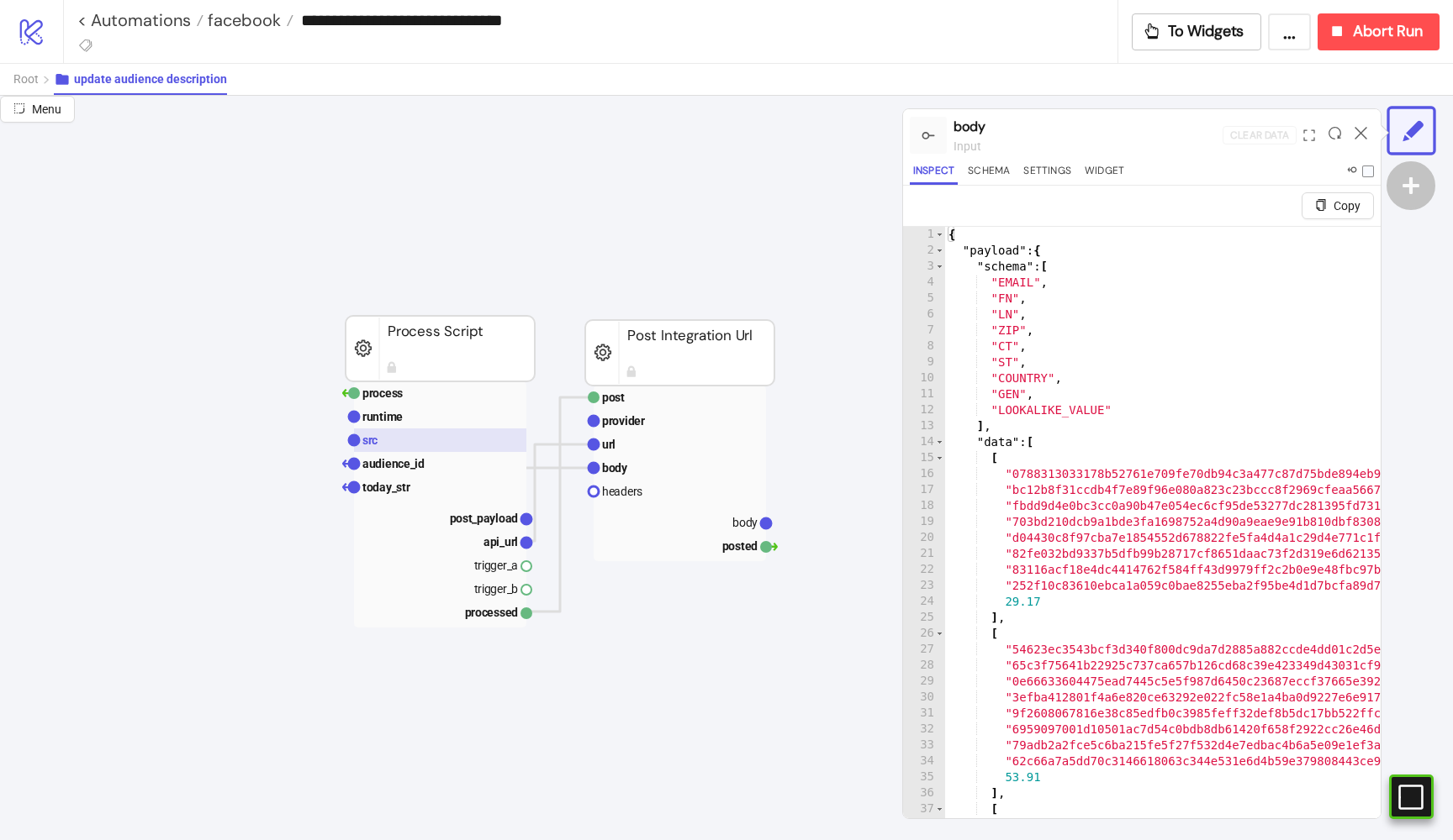
click at [456, 442] on rect at bounding box center [440, 441] width 173 height 24
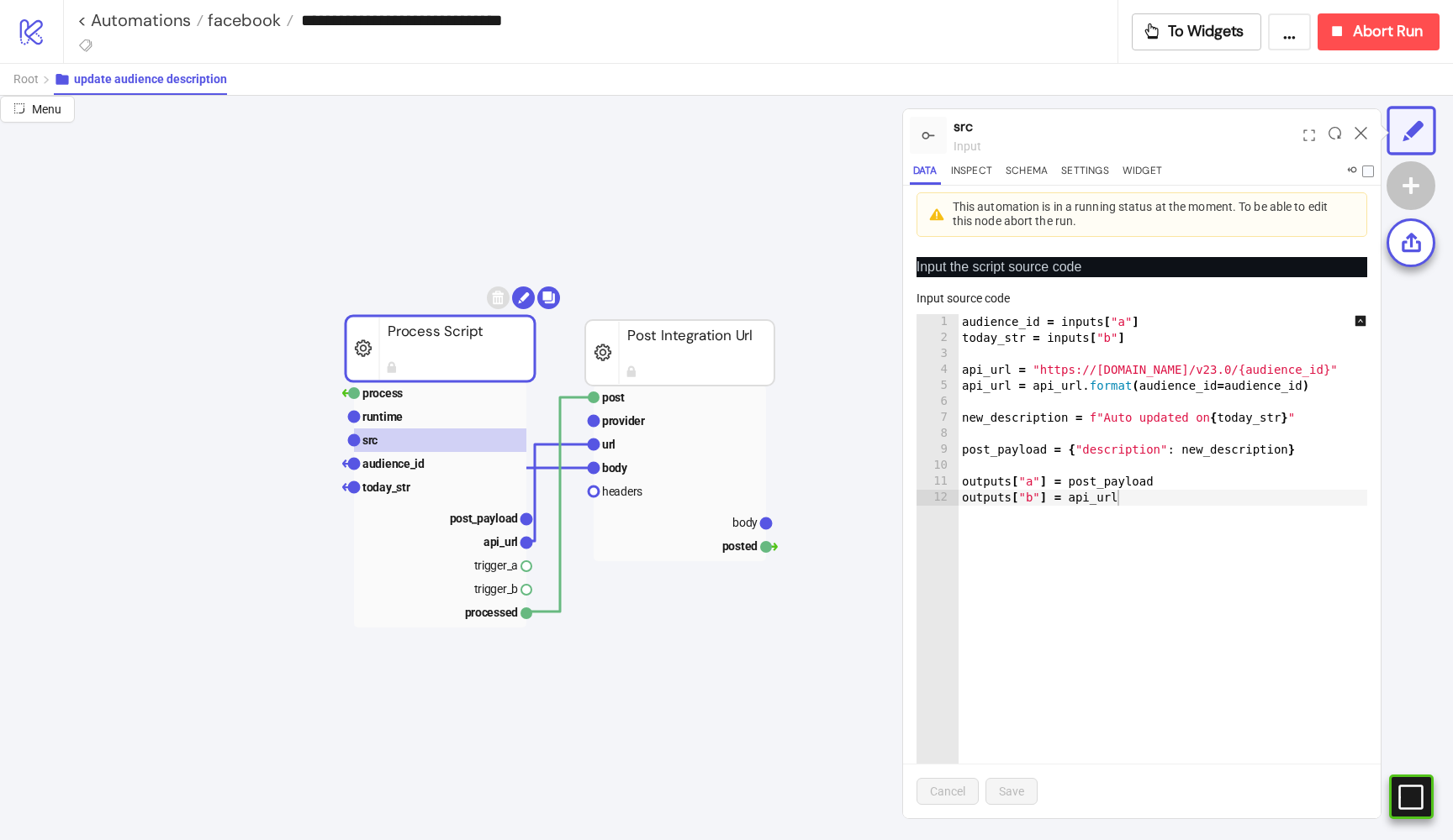
scroll to position [0, 0]
click at [456, 510] on rect at bounding box center [440, 518] width 173 height 24
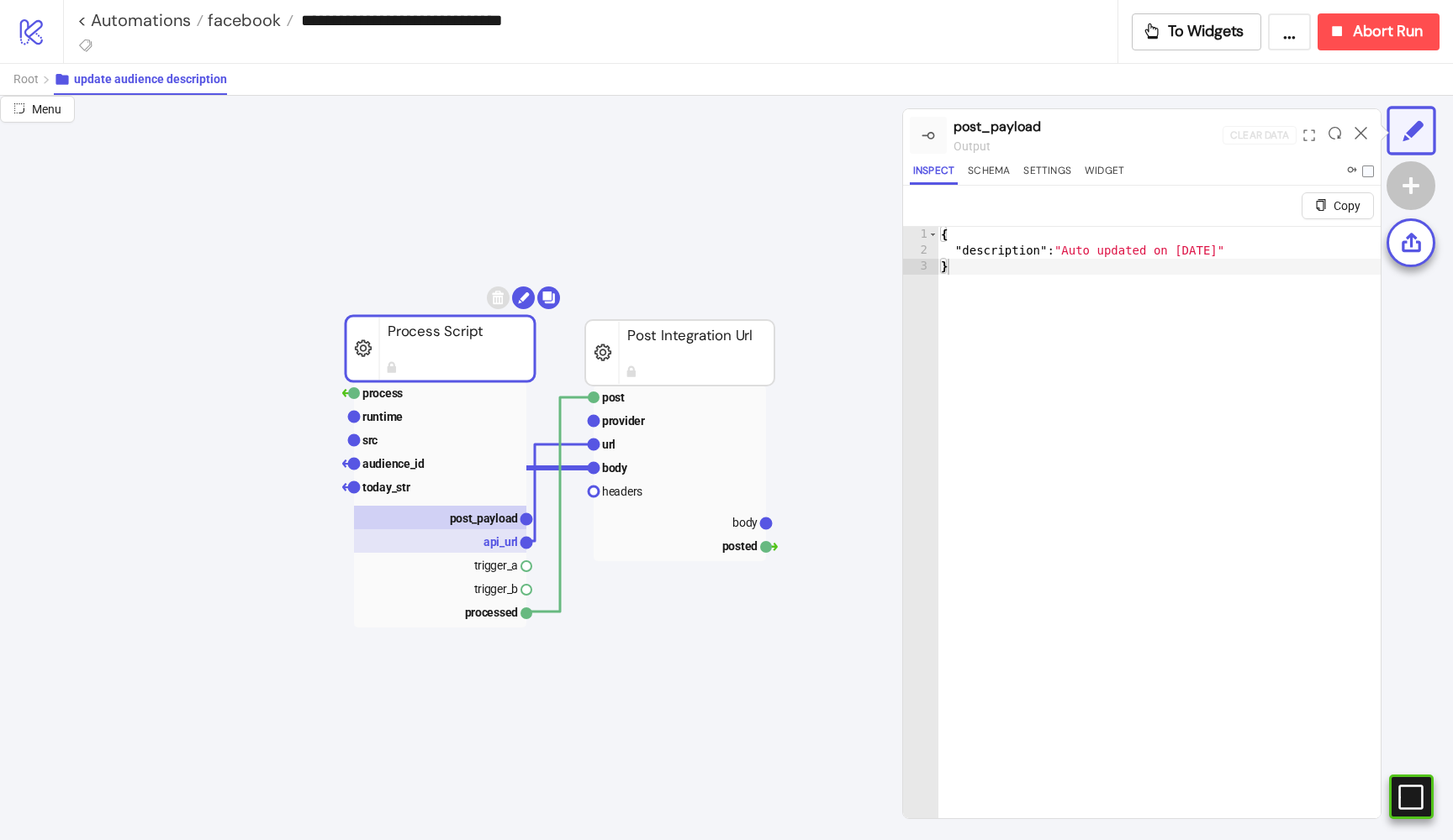
click at [453, 541] on rect at bounding box center [440, 542] width 173 height 24
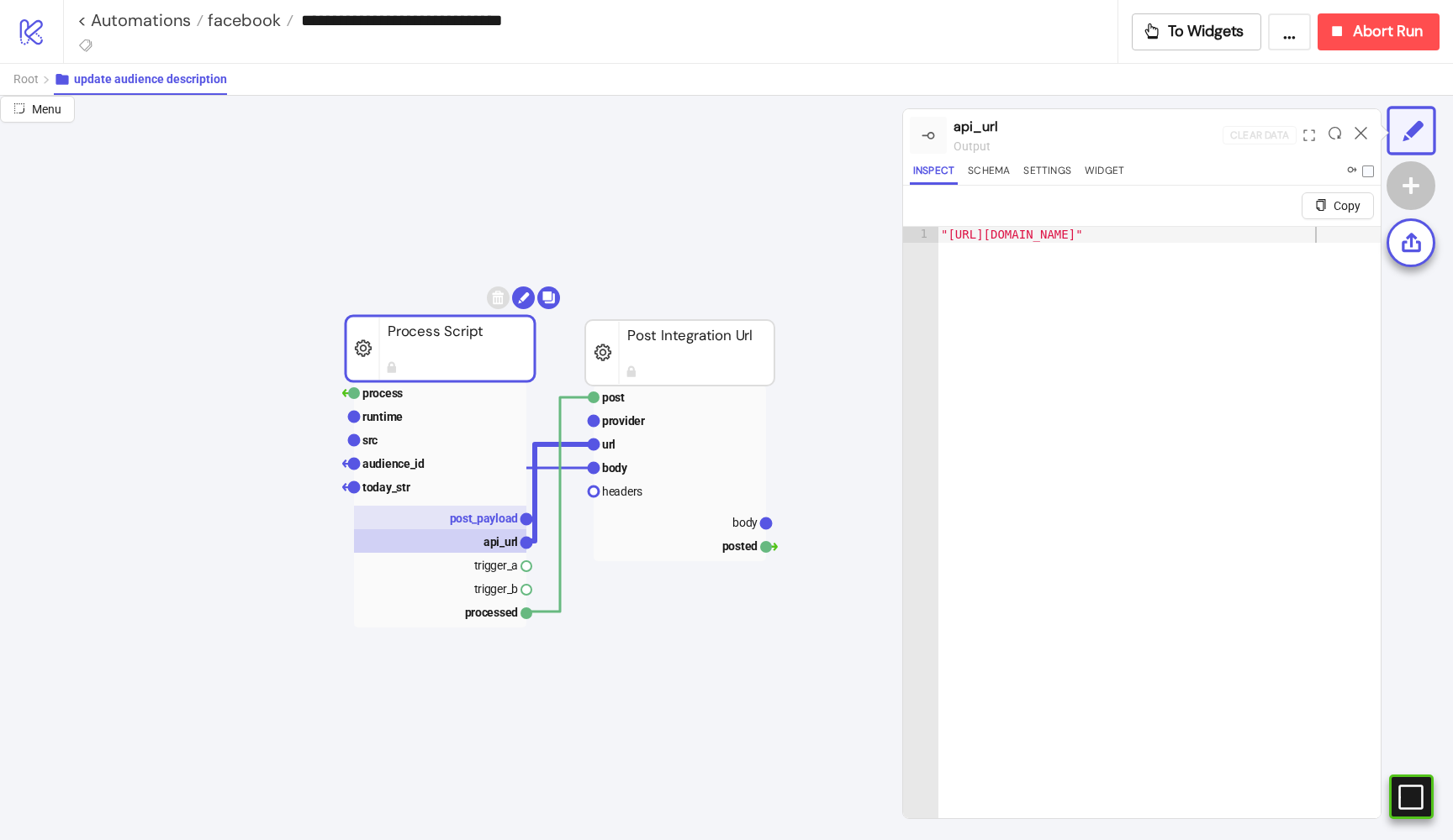
click at [457, 518] on text "post_payload" at bounding box center [484, 518] width 69 height 14
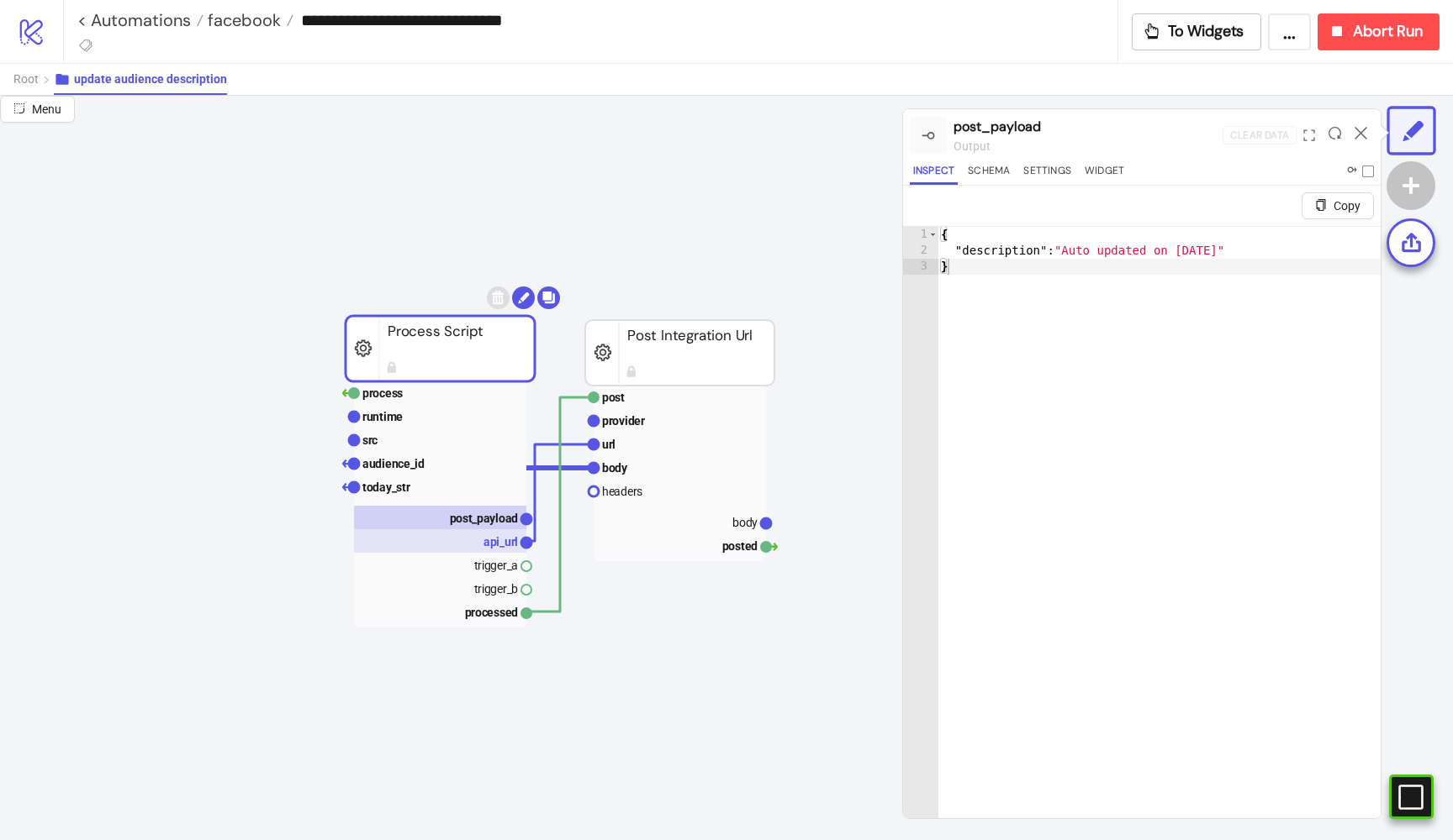
click at [461, 536] on rect at bounding box center [440, 542] width 173 height 24
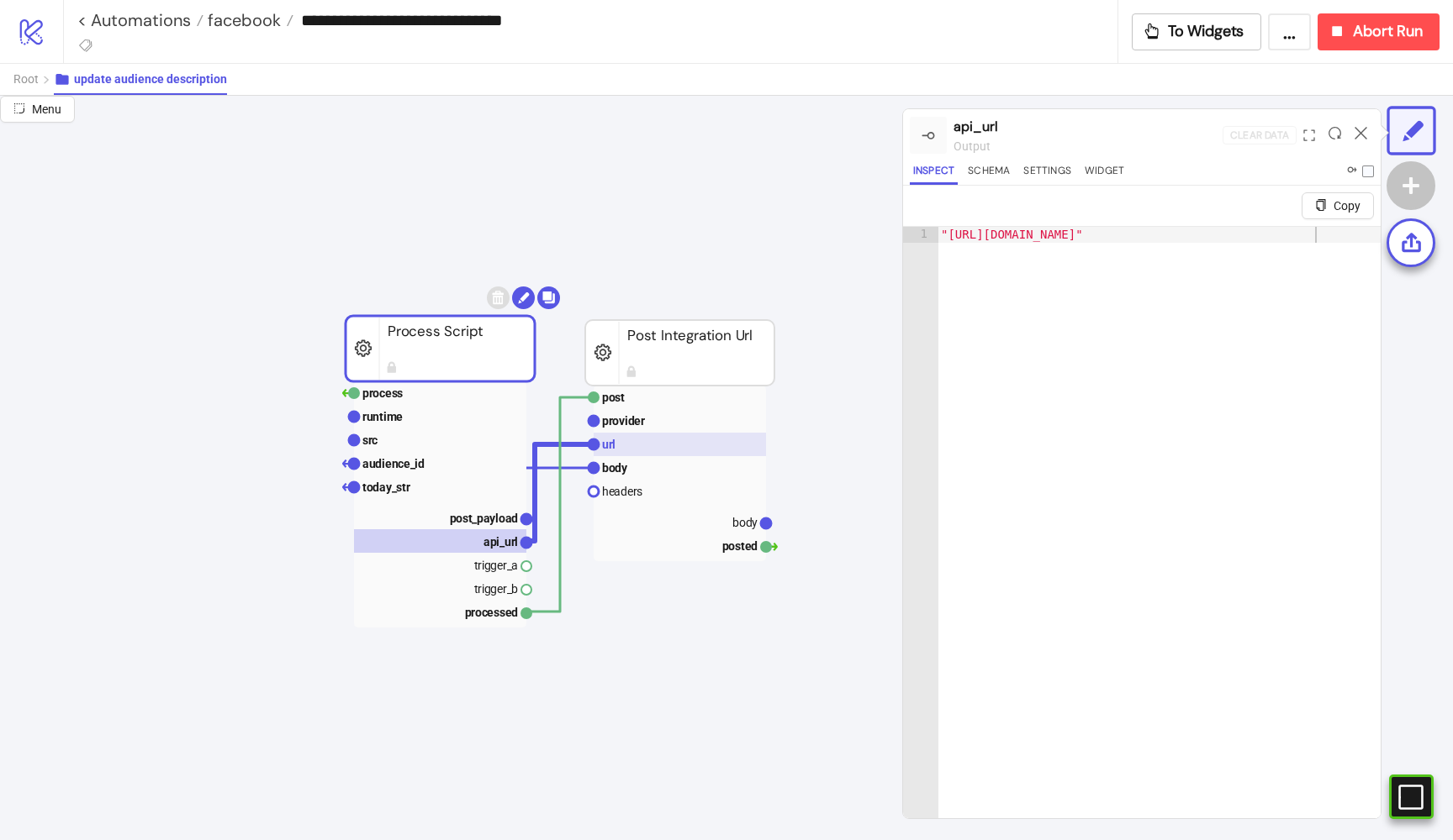
click at [636, 442] on rect at bounding box center [680, 444] width 173 height 24
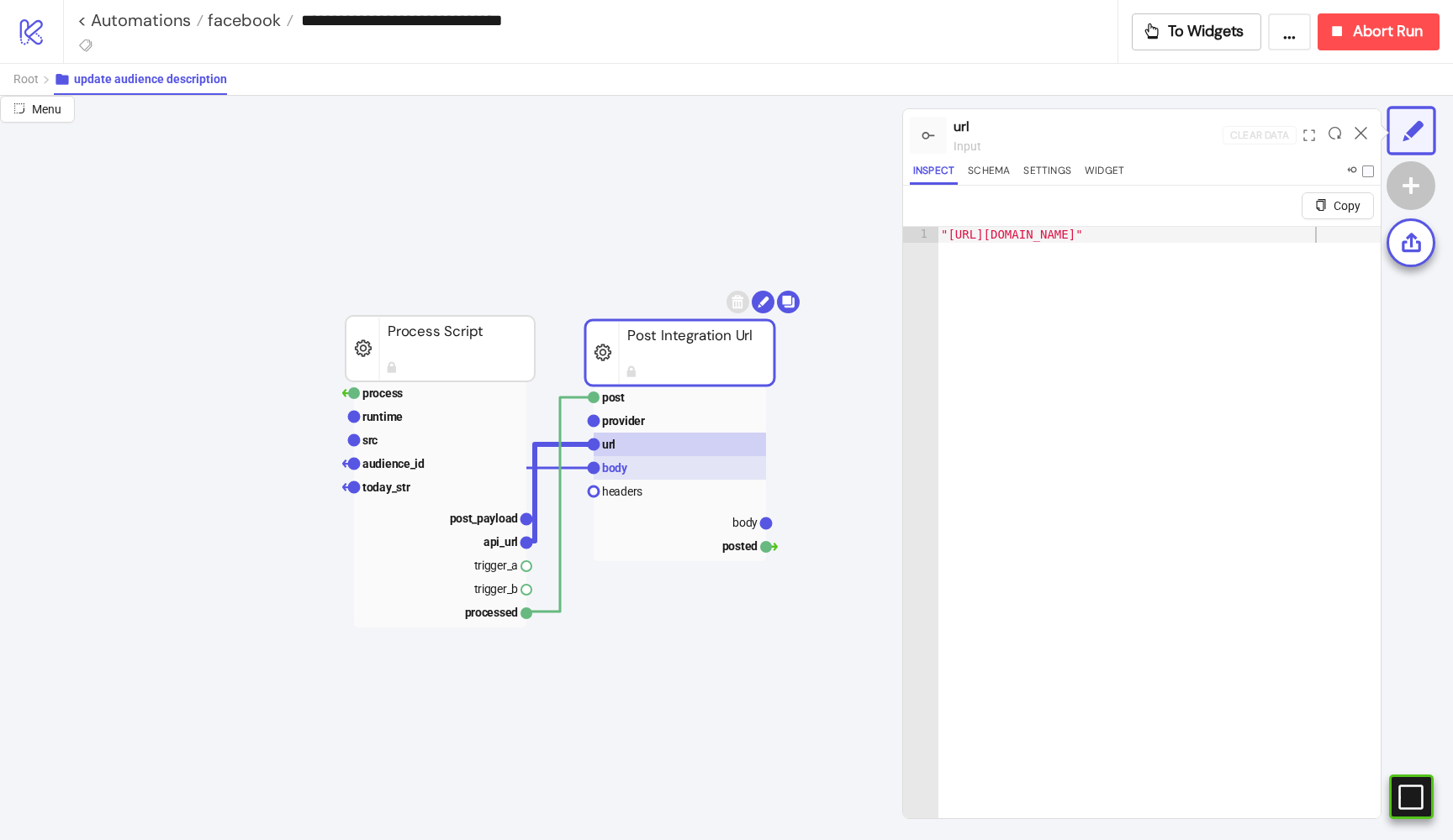
click at [630, 460] on rect at bounding box center [680, 468] width 173 height 24
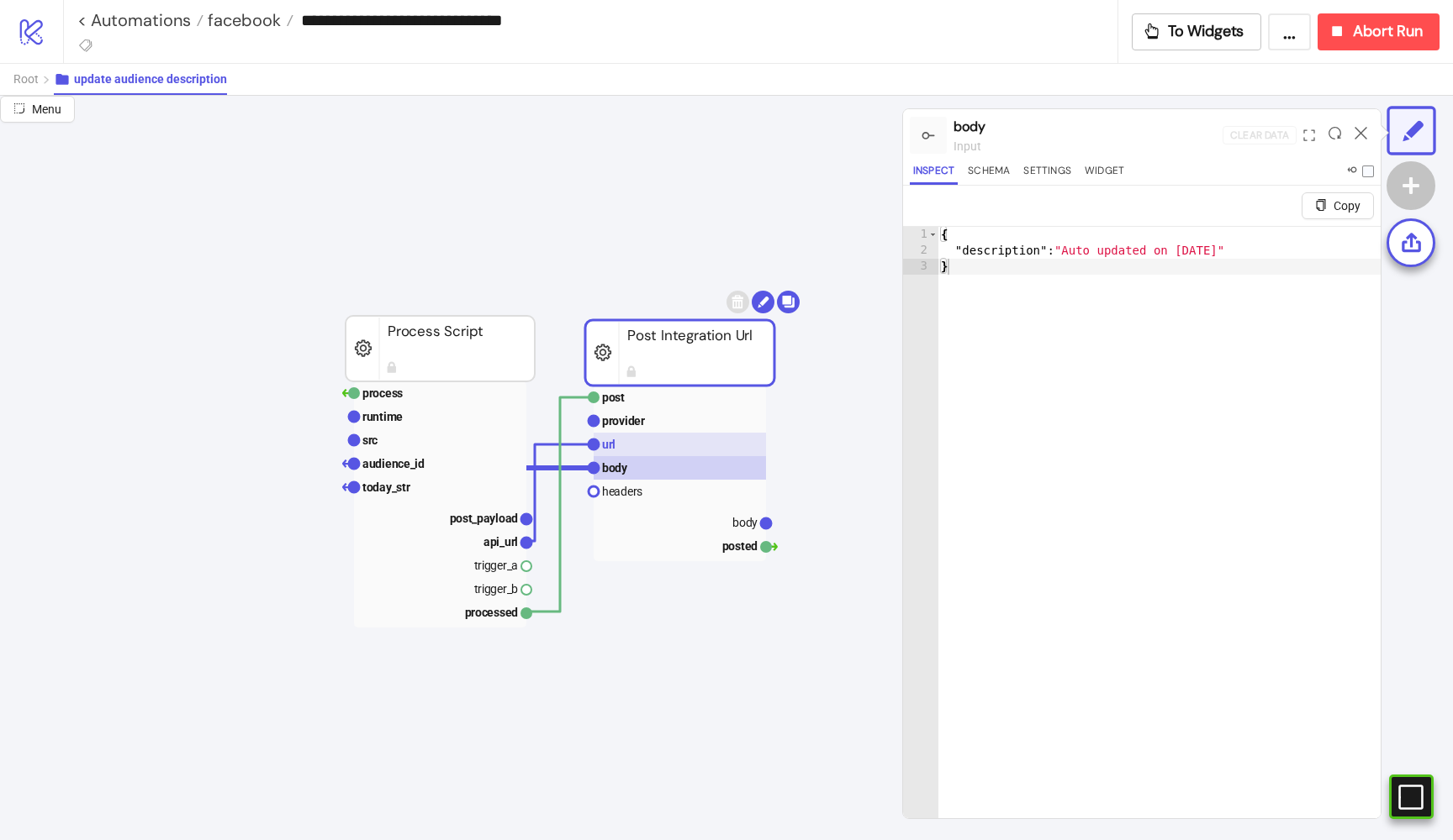
click at [637, 447] on rect at bounding box center [680, 444] width 173 height 24
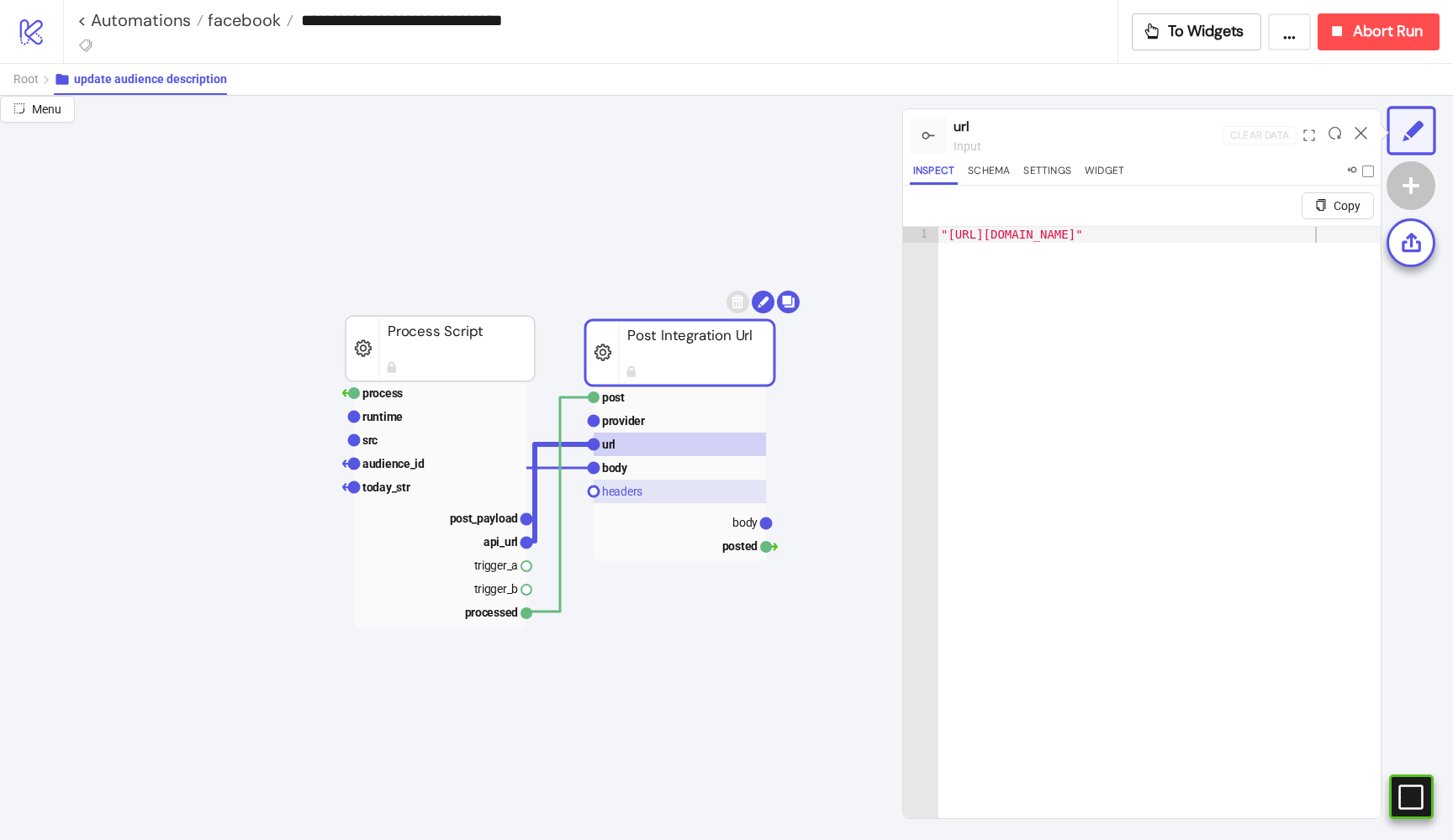
click at [654, 499] on rect at bounding box center [680, 492] width 173 height 24
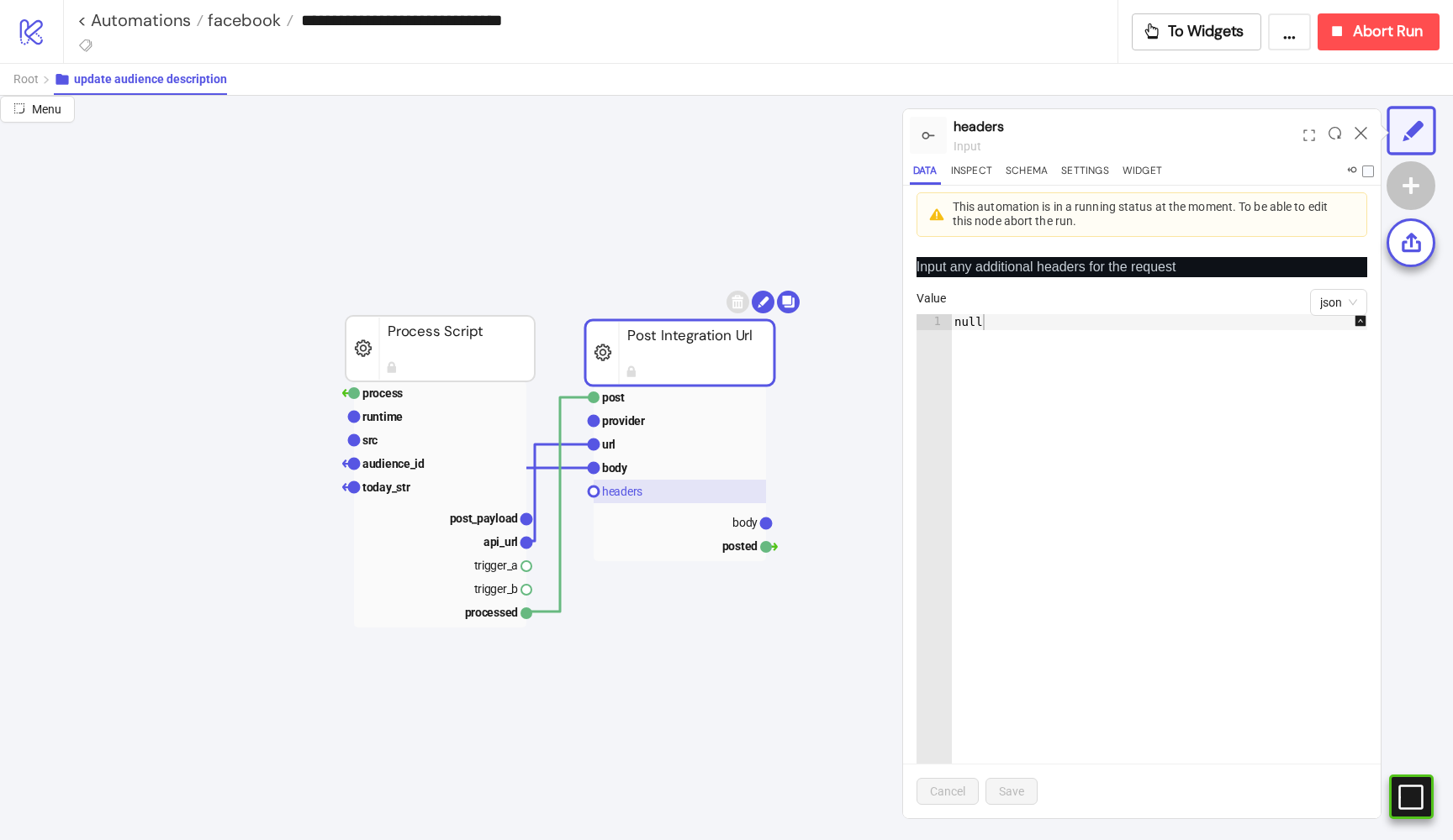
click at [651, 485] on rect at bounding box center [680, 492] width 173 height 24
click at [649, 466] on rect at bounding box center [680, 468] width 173 height 24
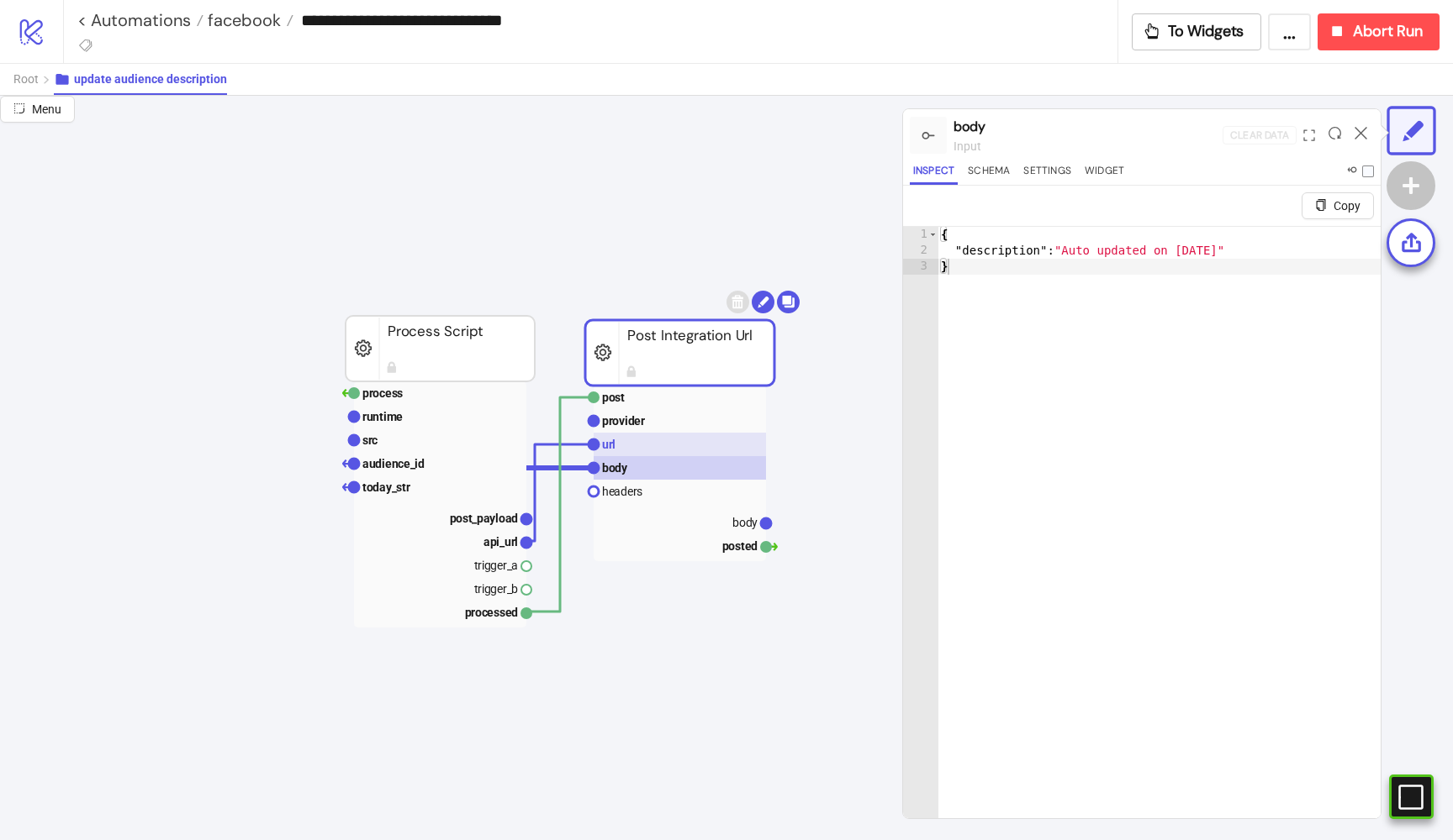
click at [628, 450] on rect at bounding box center [680, 444] width 173 height 24
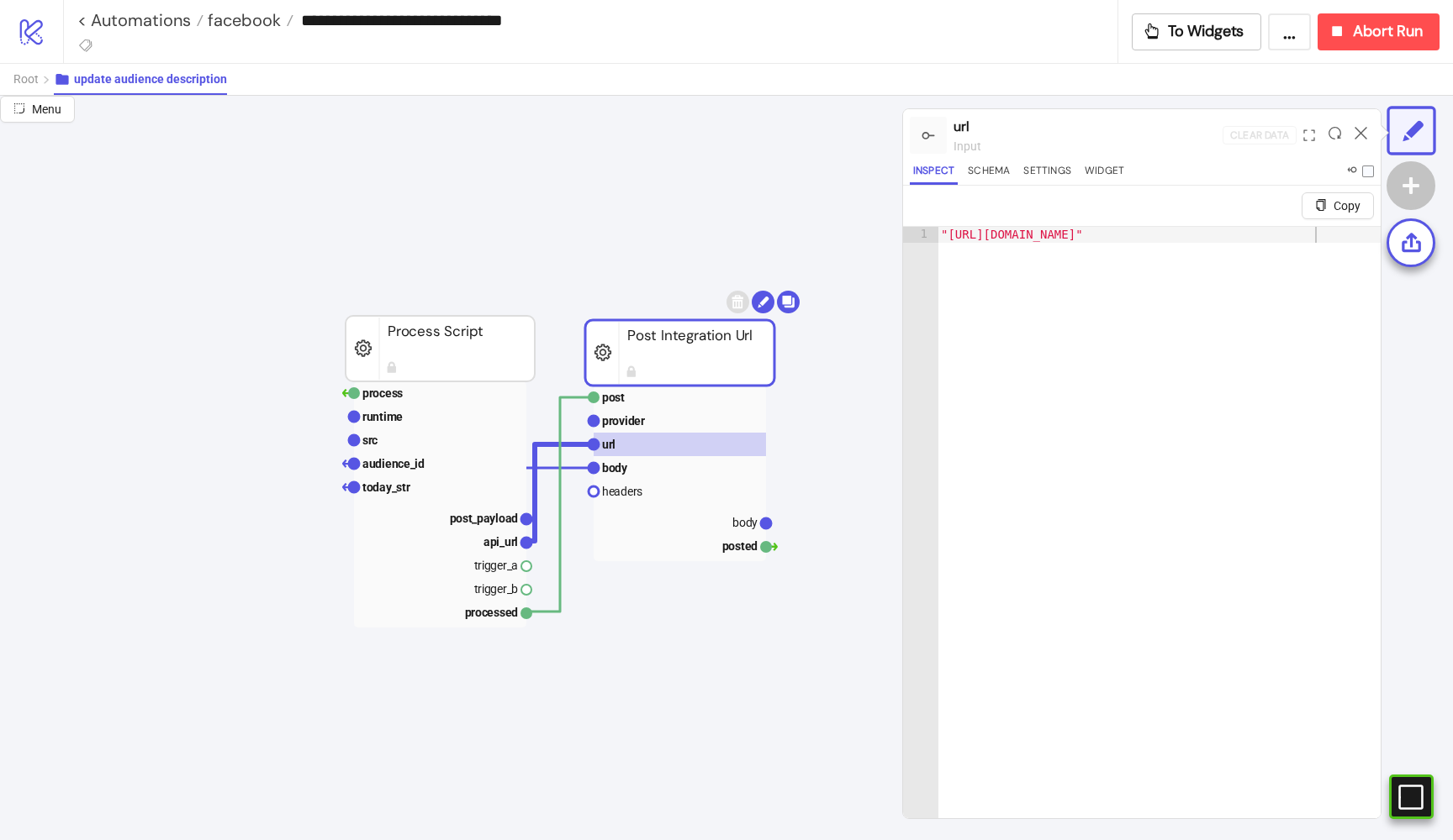
type textarea "**********"
drag, startPoint x: 1322, startPoint y: 233, endPoint x: 933, endPoint y: 231, distance: 389.0
click at [933, 231] on div "**********" at bounding box center [1142, 542] width 478 height 633
click at [949, 233] on div ""[URL][DOMAIN_NAME]"" at bounding box center [1159, 559] width 443 height 666
click at [1306, 232] on div ""[URL][DOMAIN_NAME]"" at bounding box center [1159, 559] width 443 height 666
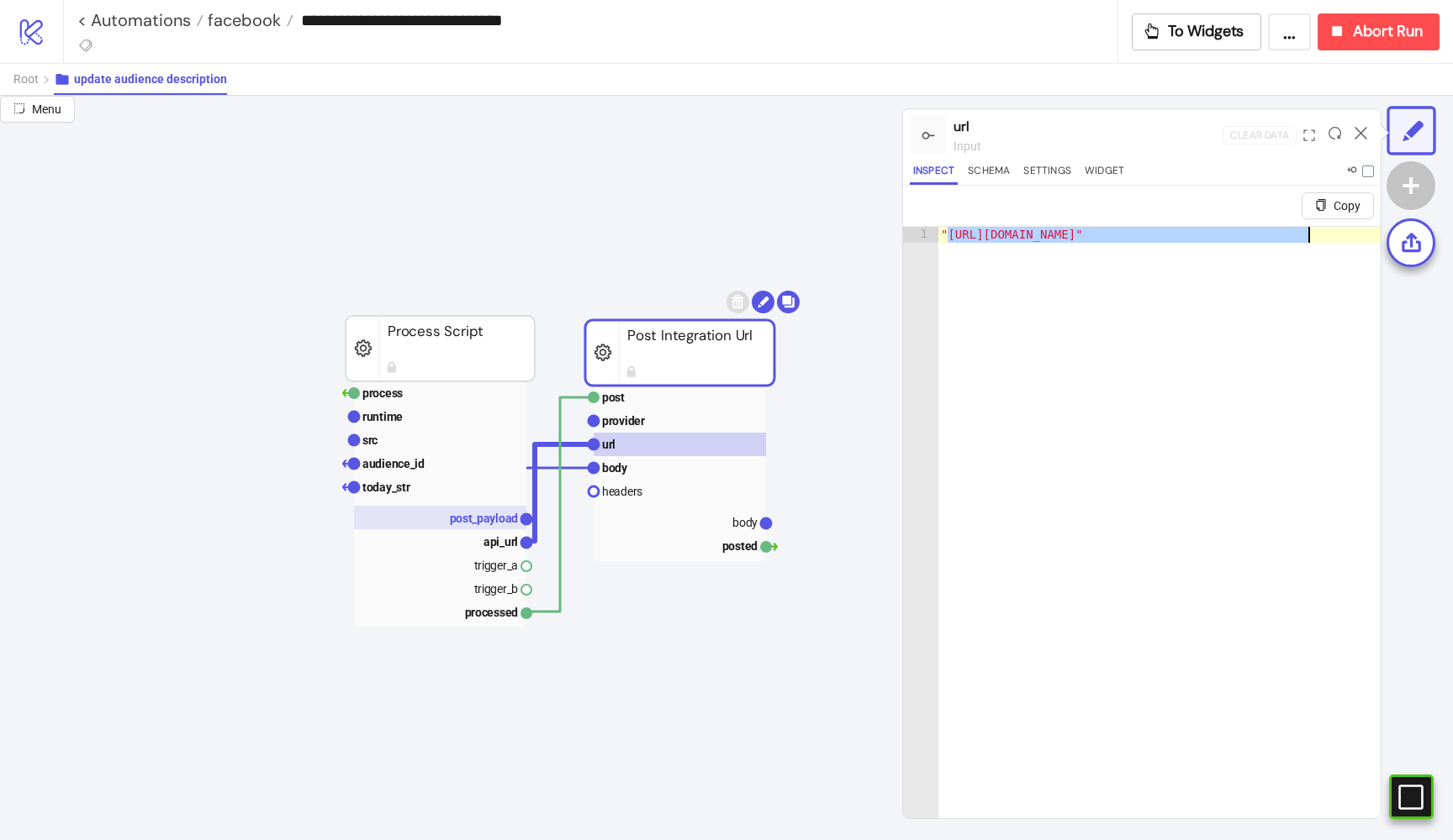
click at [490, 515] on text "post_payload" at bounding box center [484, 518] width 69 height 14
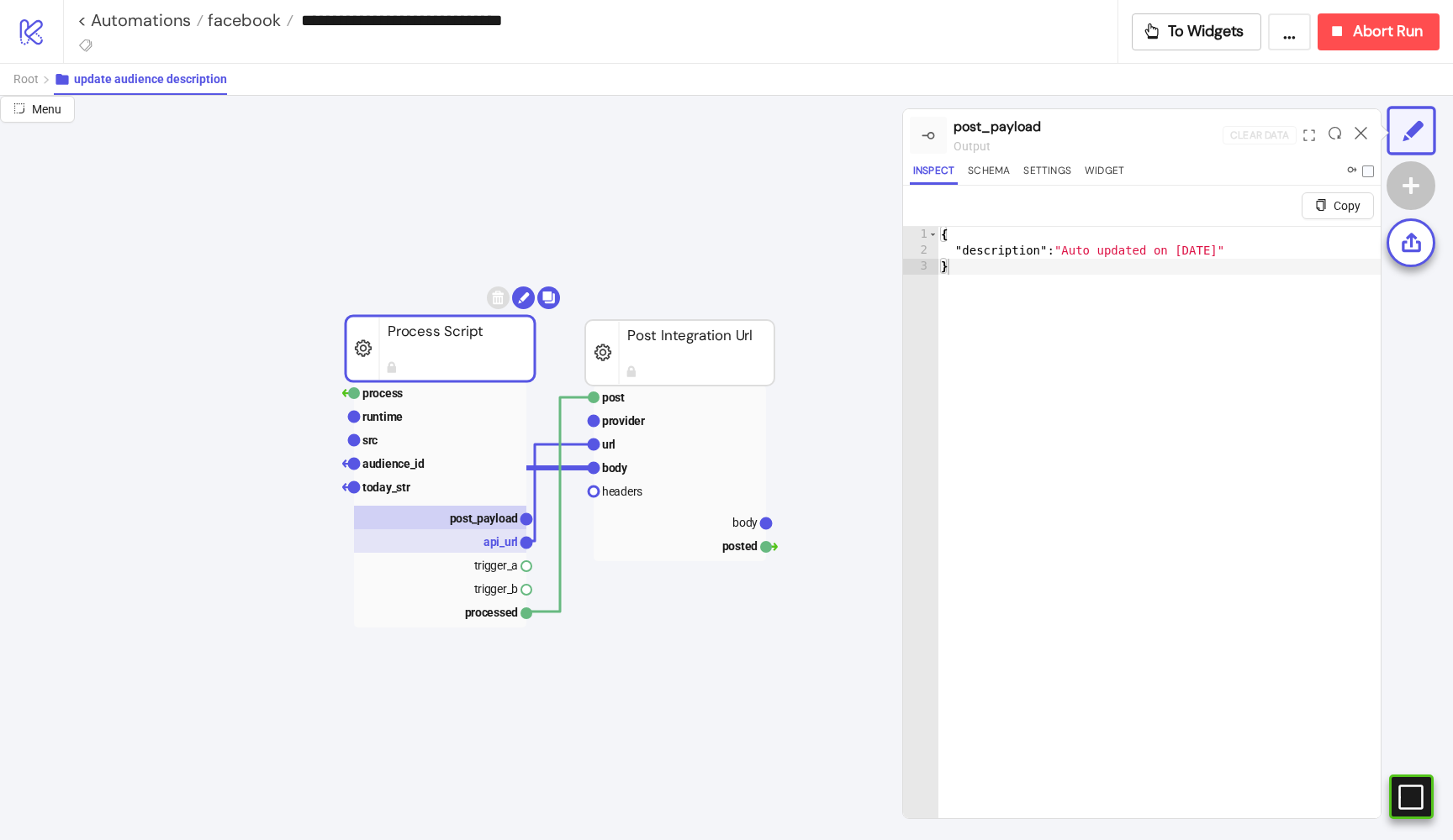
click at [477, 543] on rect at bounding box center [440, 542] width 173 height 24
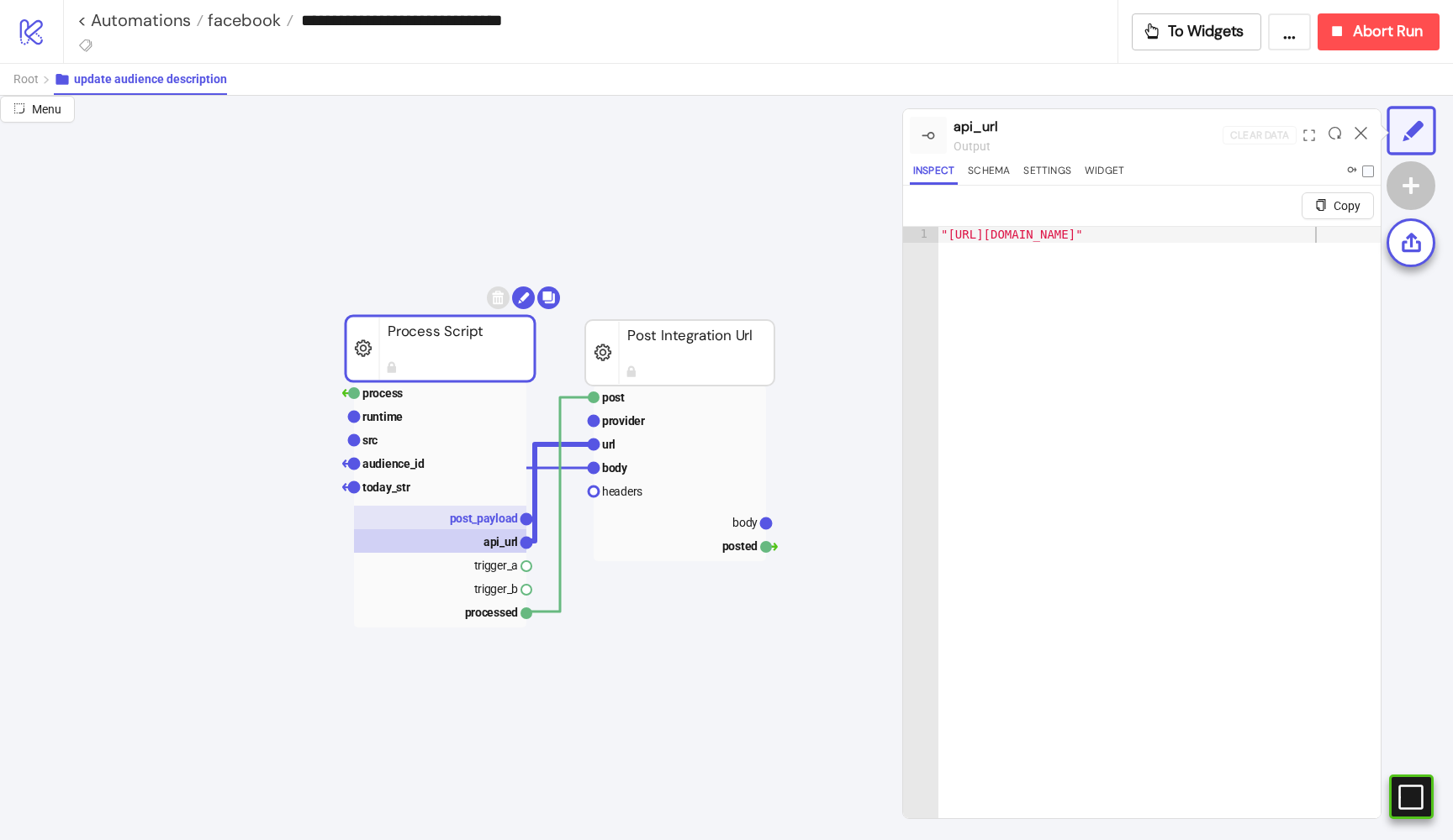
click at [504, 511] on text "post_payload" at bounding box center [484, 518] width 69 height 14
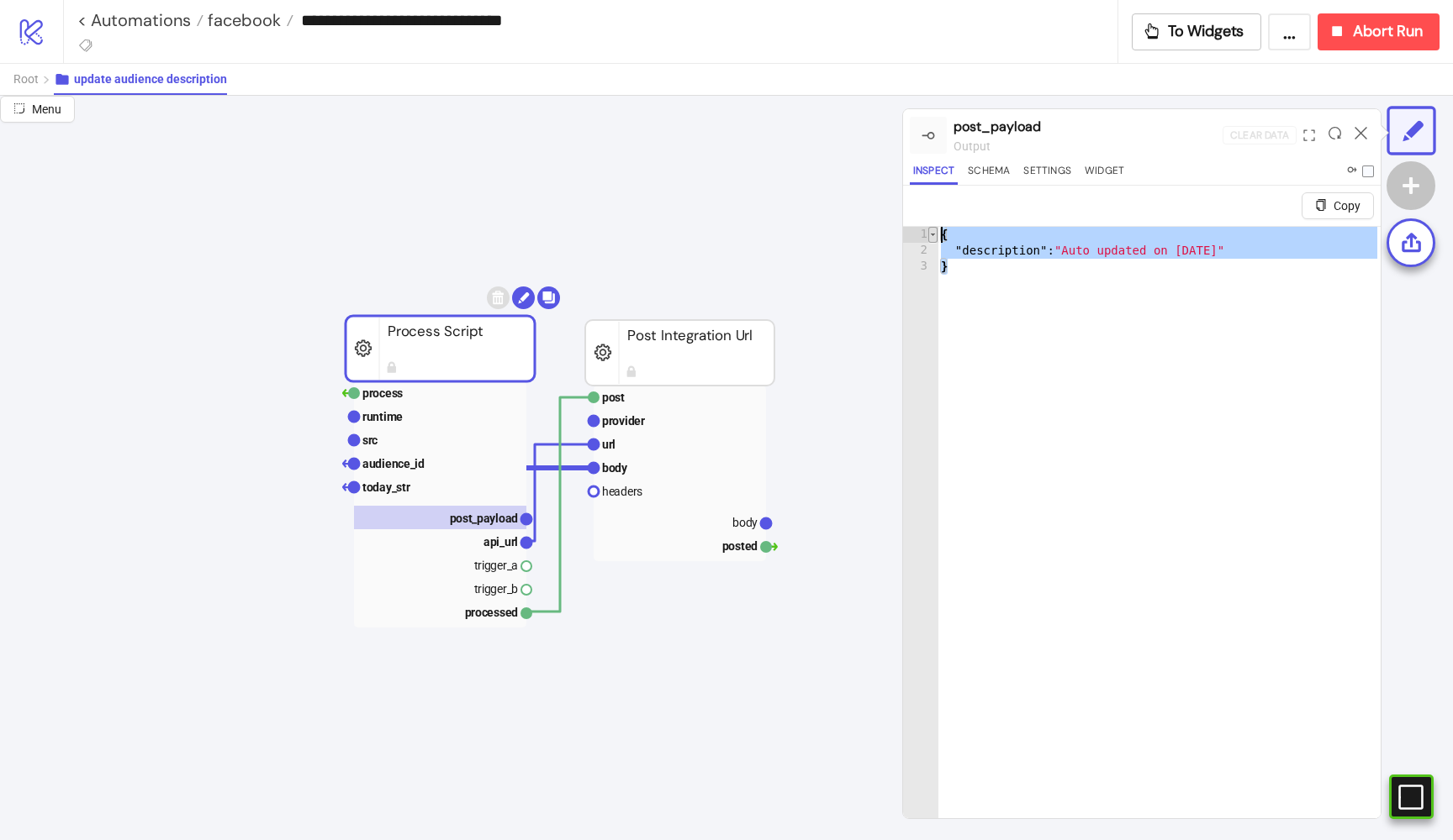
drag, startPoint x: 974, startPoint y: 268, endPoint x: 929, endPoint y: 235, distance: 55.8
click at [929, 235] on div "* 1 2 3 { "description" : "Auto updated on [DATE]" } XXXXXXXXXXXXXXXXXXXXXXXXXX…" at bounding box center [1142, 542] width 478 height 633
type textarea "**********"
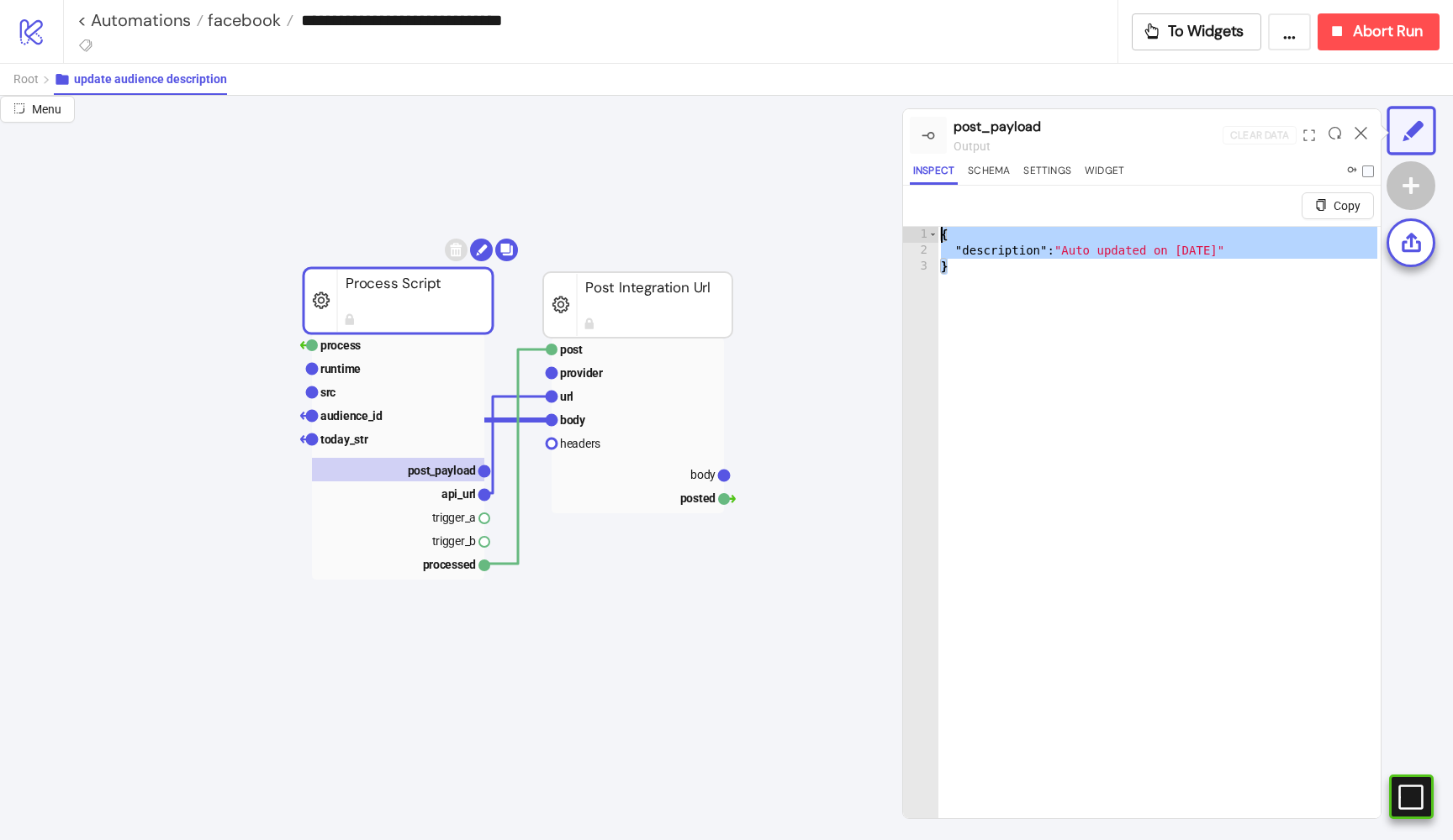
scroll to position [34, 699]
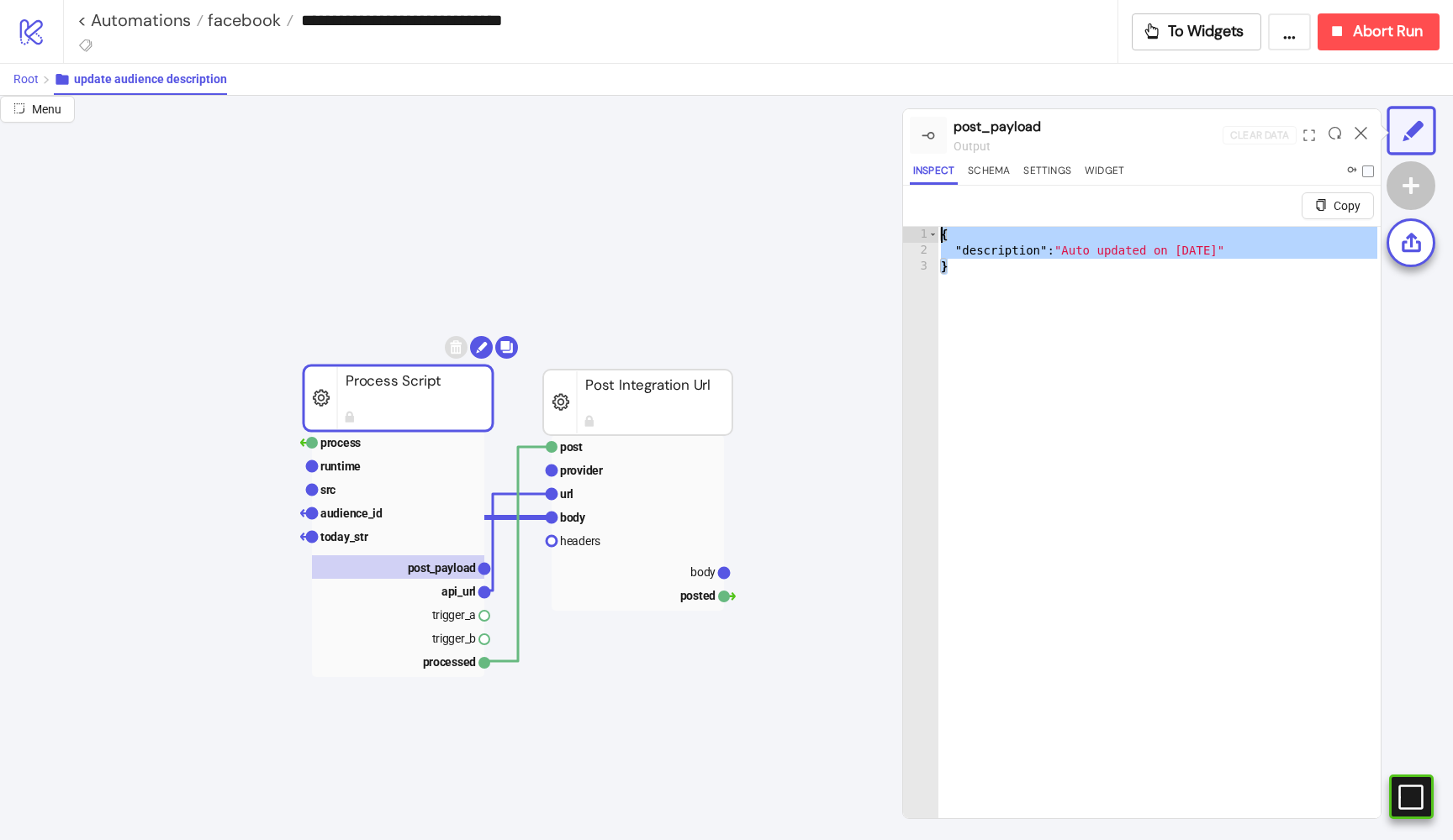
click at [30, 84] on span "Root" at bounding box center [26, 79] width 25 height 14
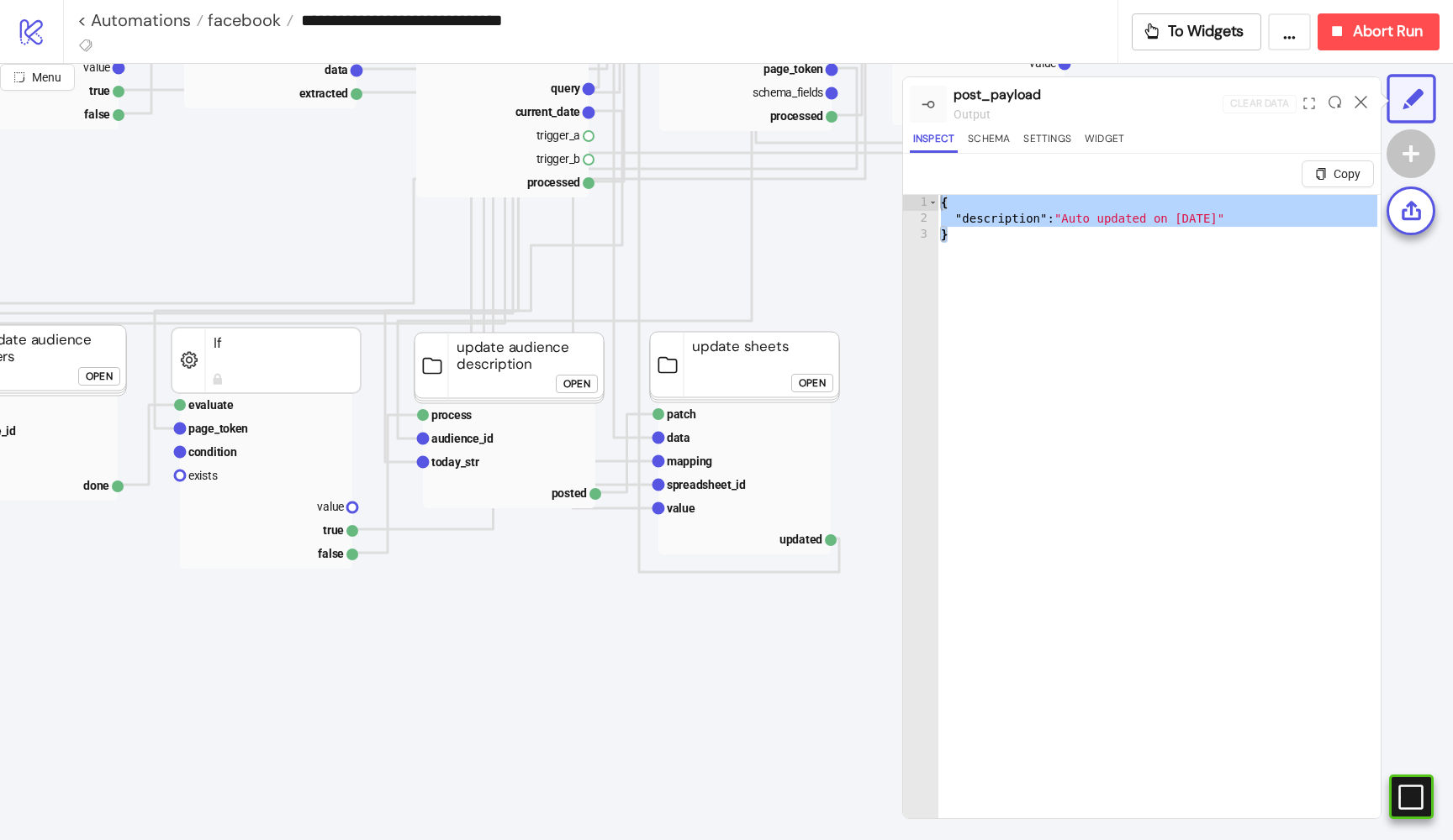
scroll to position [998, 244]
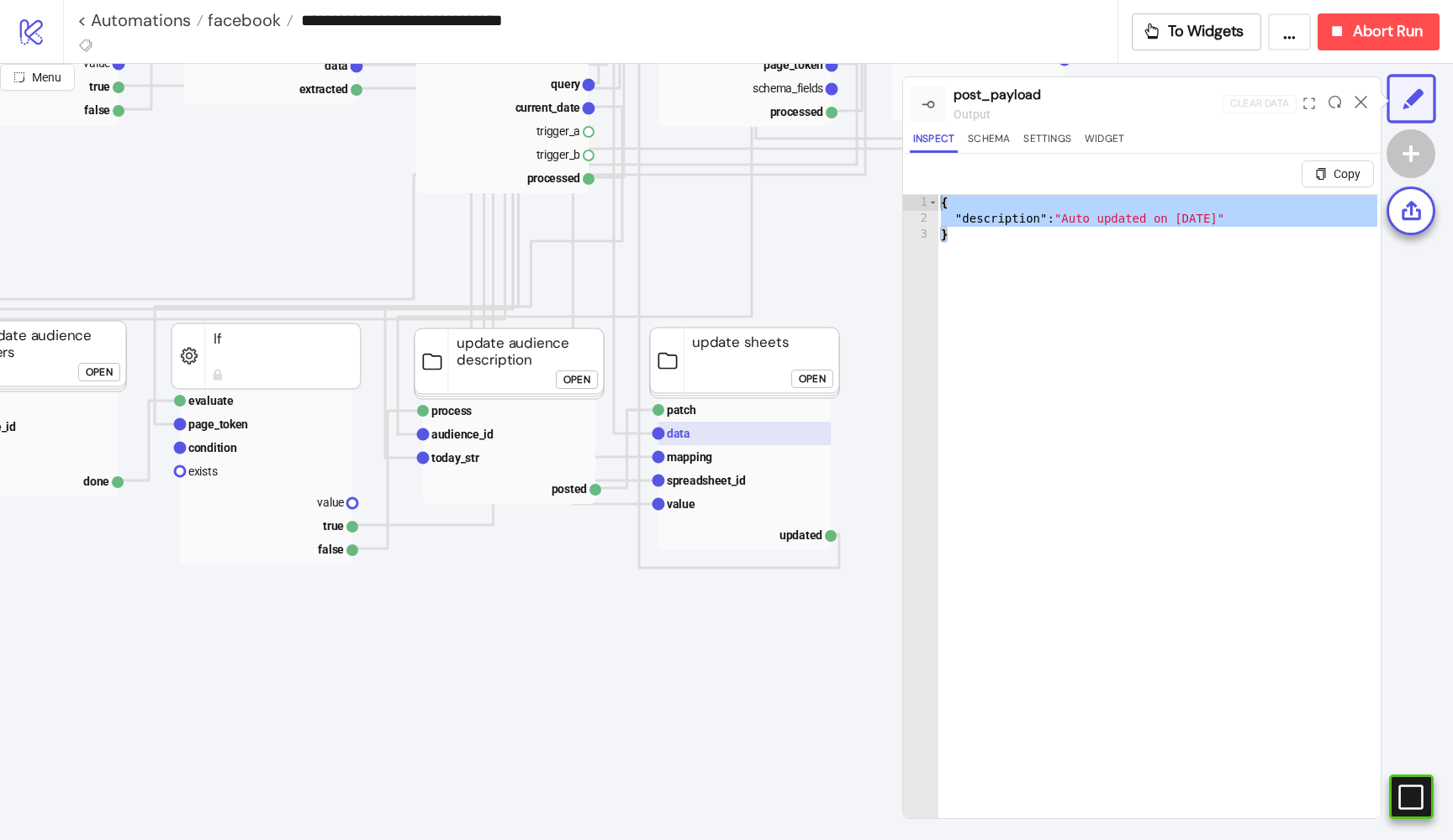
click at [692, 431] on rect at bounding box center [745, 434] width 173 height 24
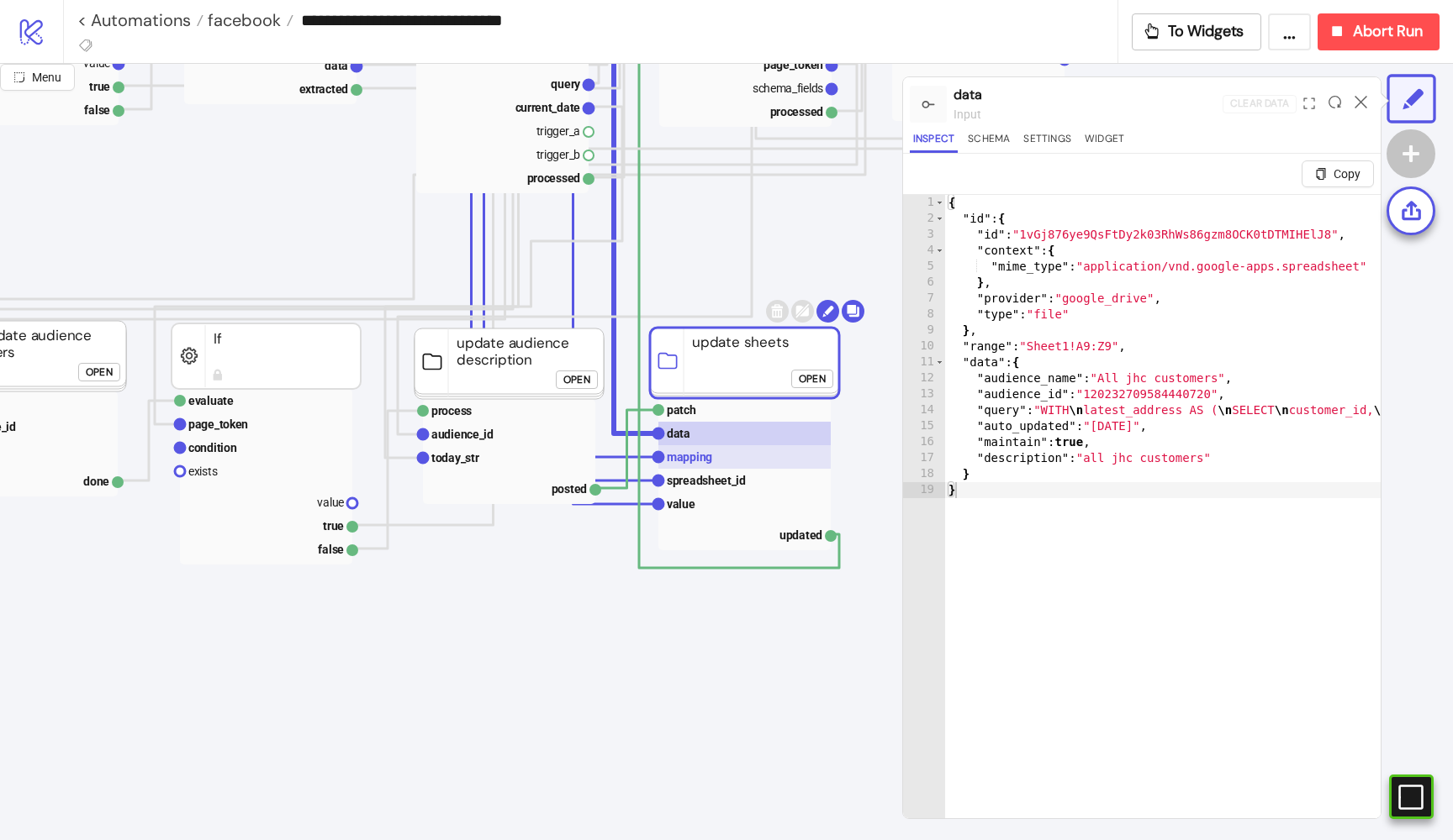
click at [704, 447] on rect at bounding box center [745, 457] width 173 height 24
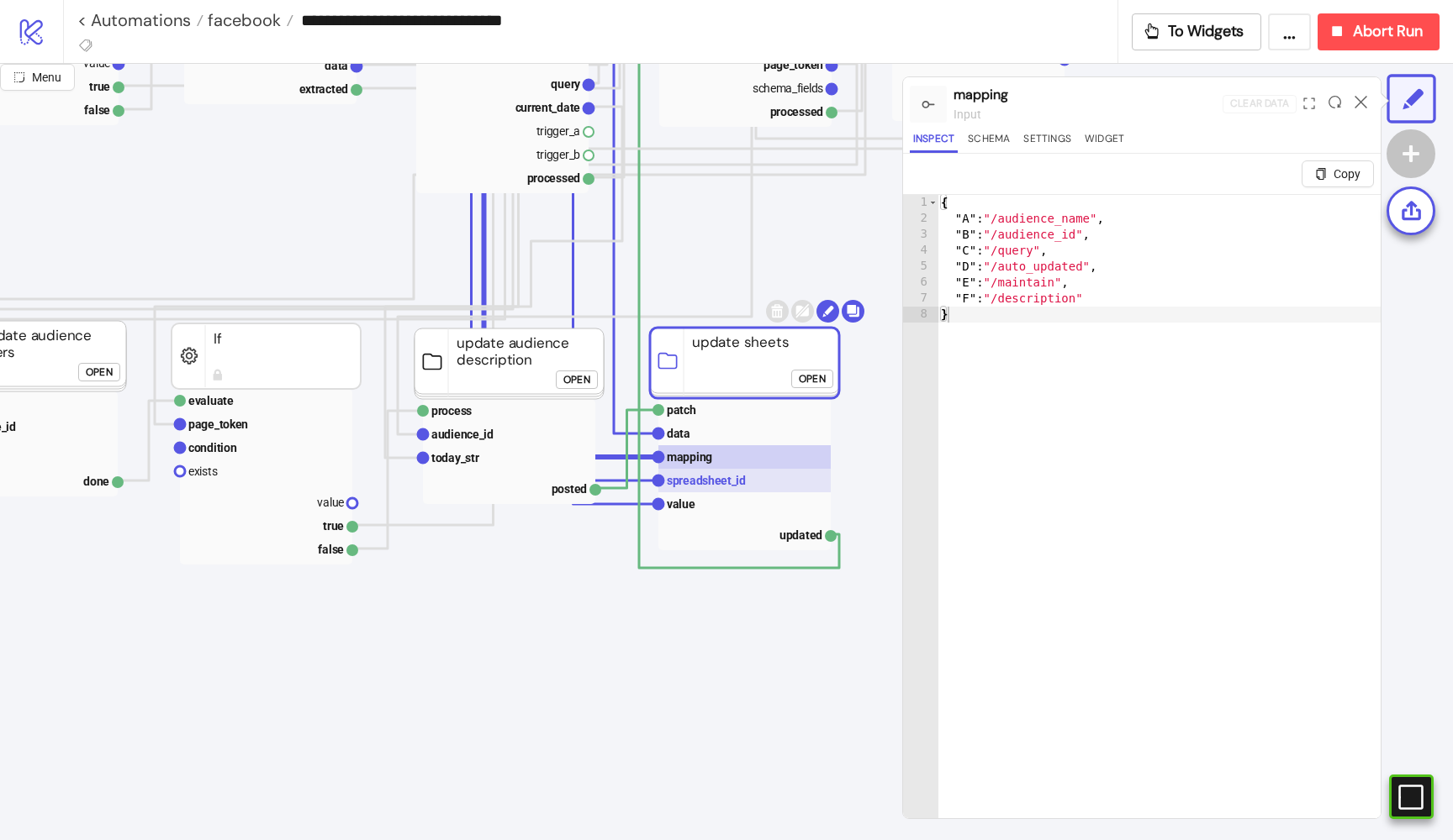
click at [701, 472] on rect at bounding box center [745, 481] width 173 height 24
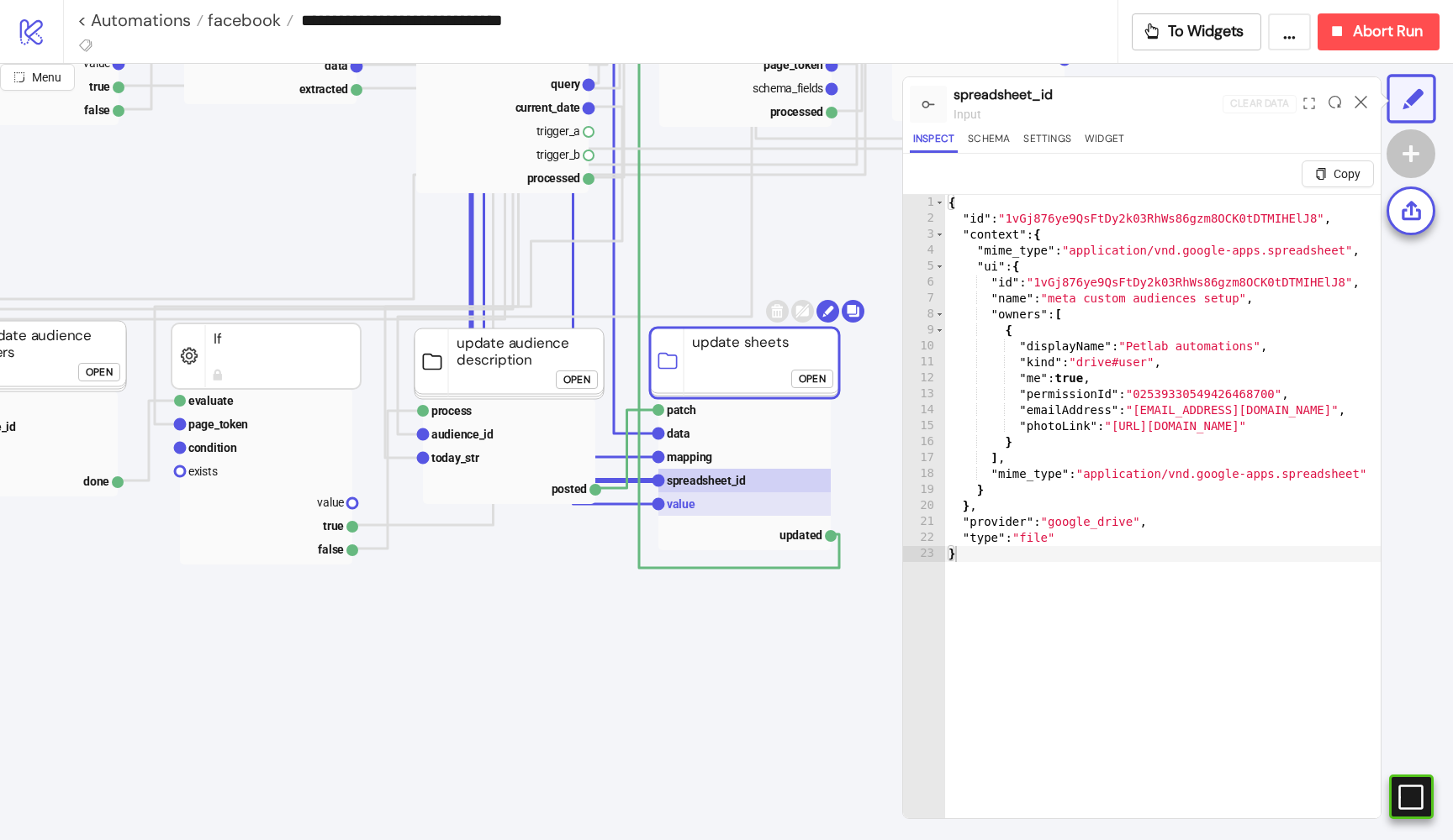
click at [705, 497] on rect at bounding box center [745, 504] width 173 height 24
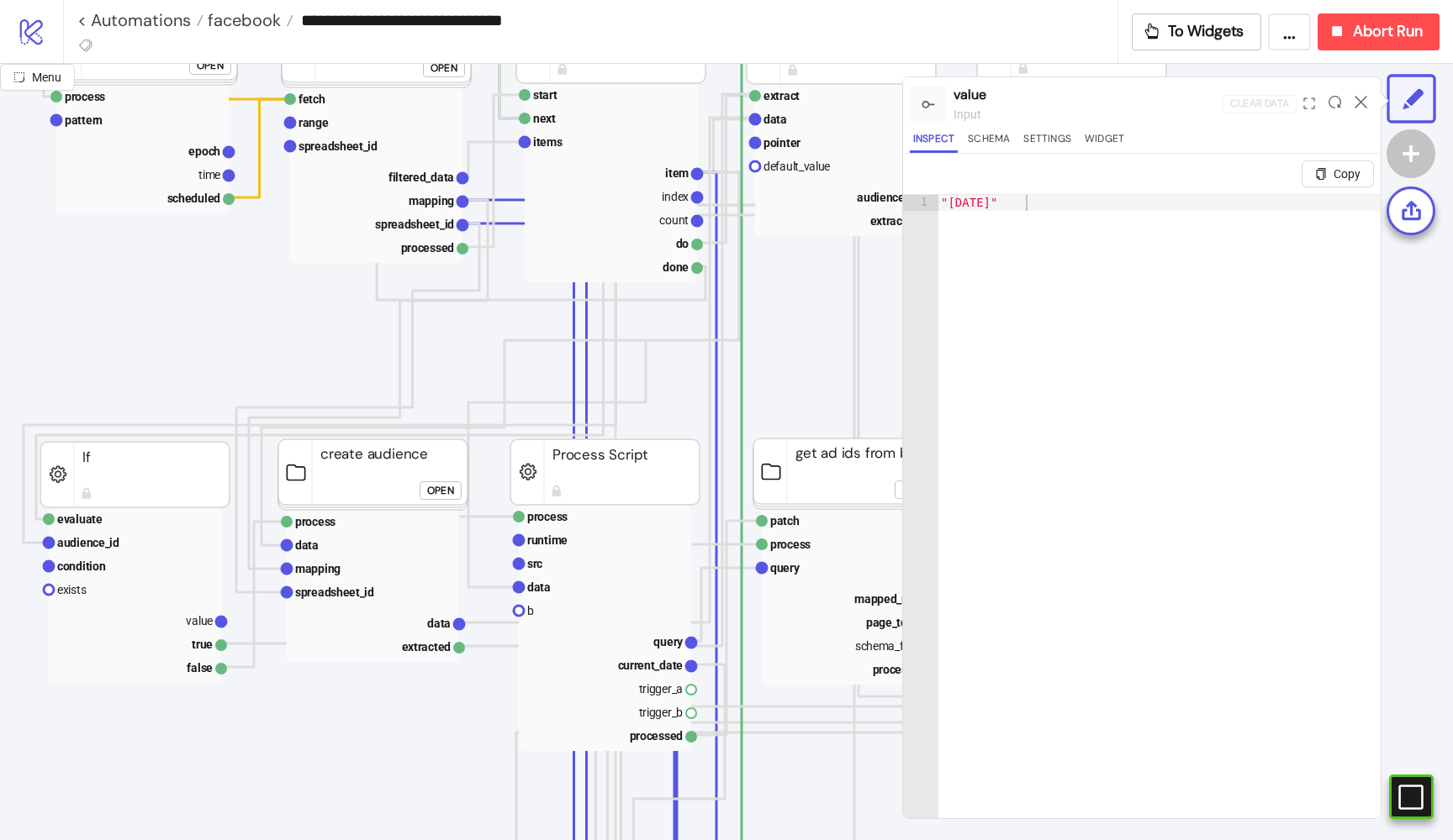
scroll to position [431, 144]
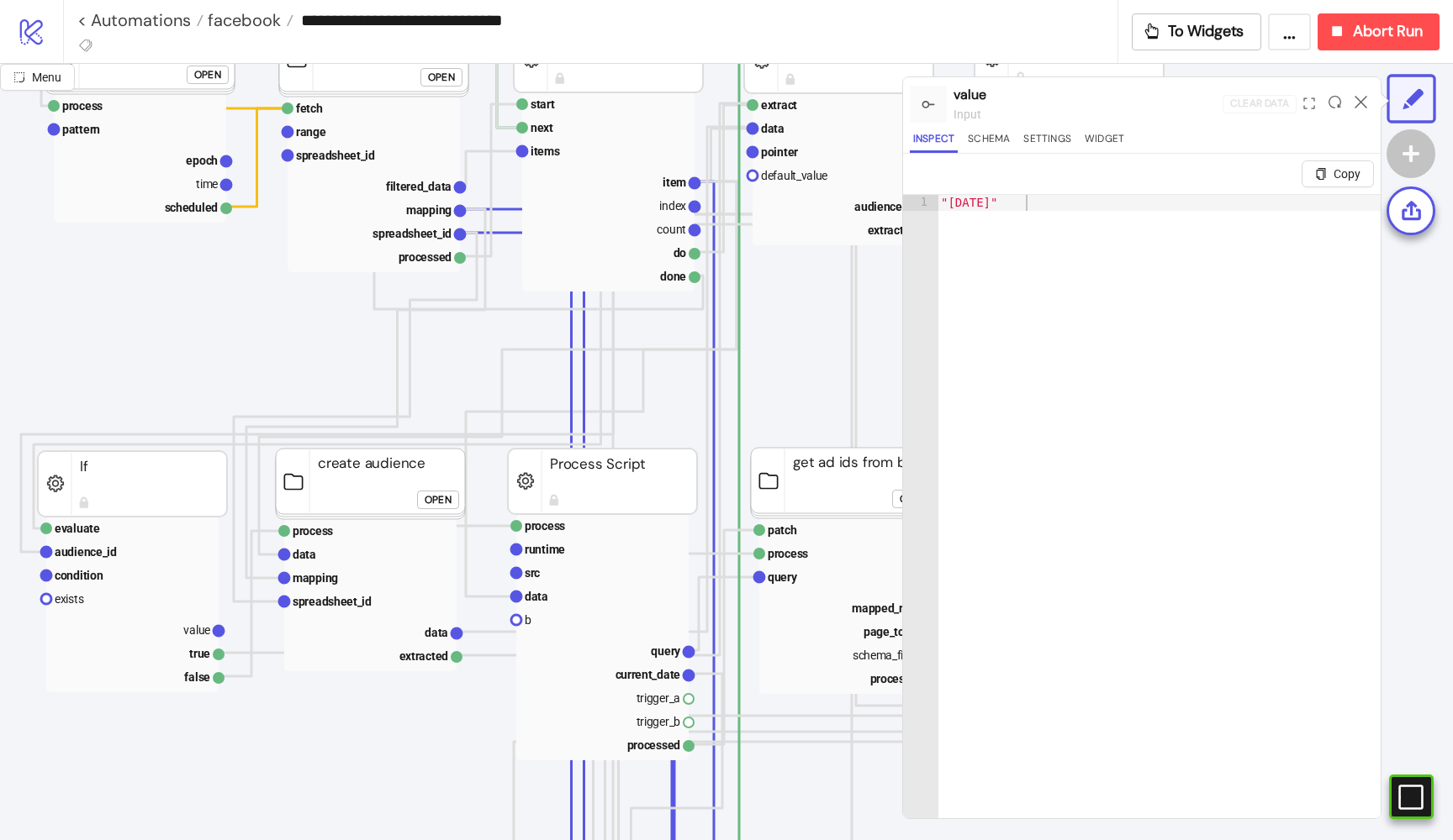
click at [442, 502] on div "Open" at bounding box center [437, 500] width 27 height 19
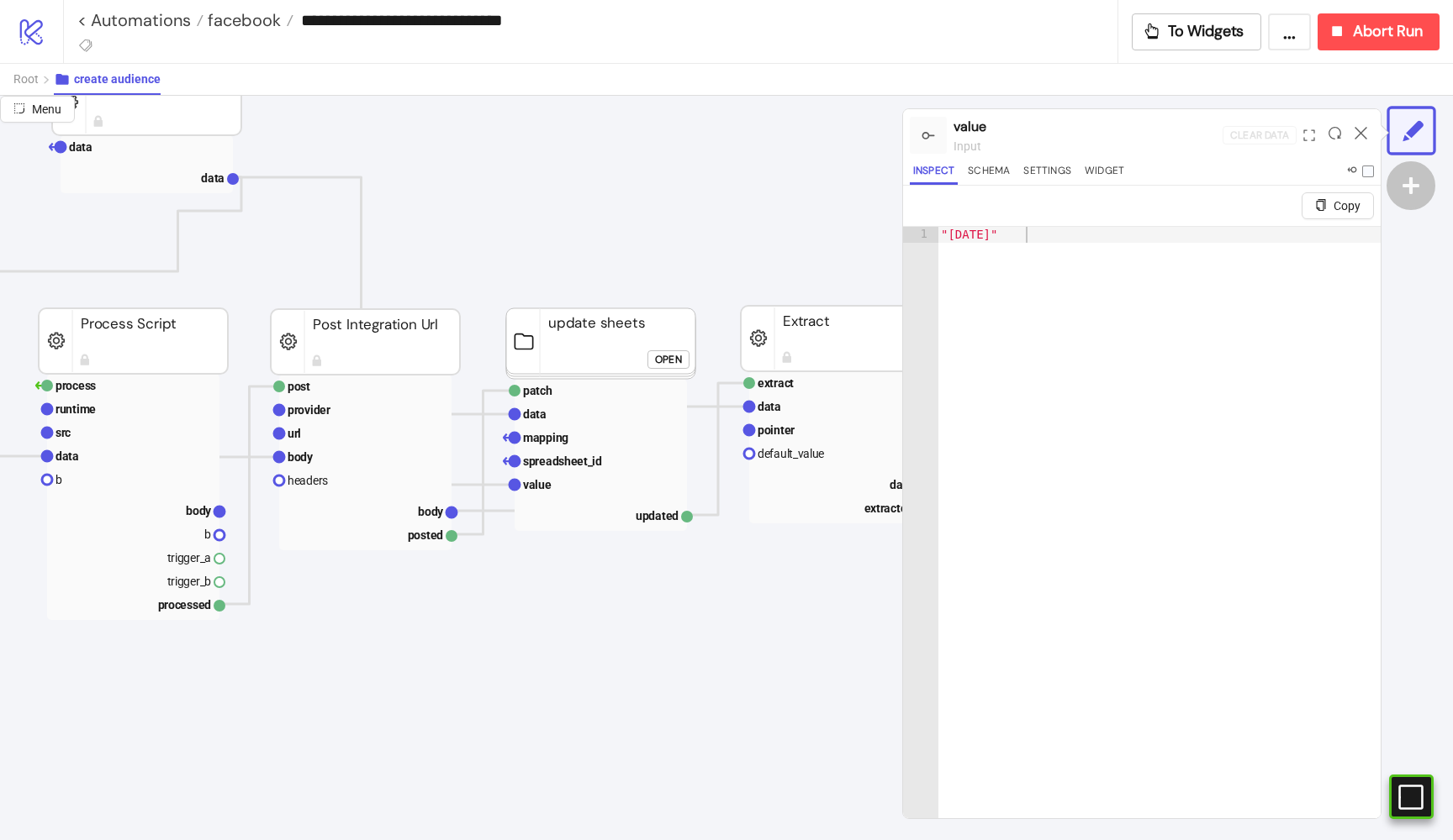
scroll to position [616, 144]
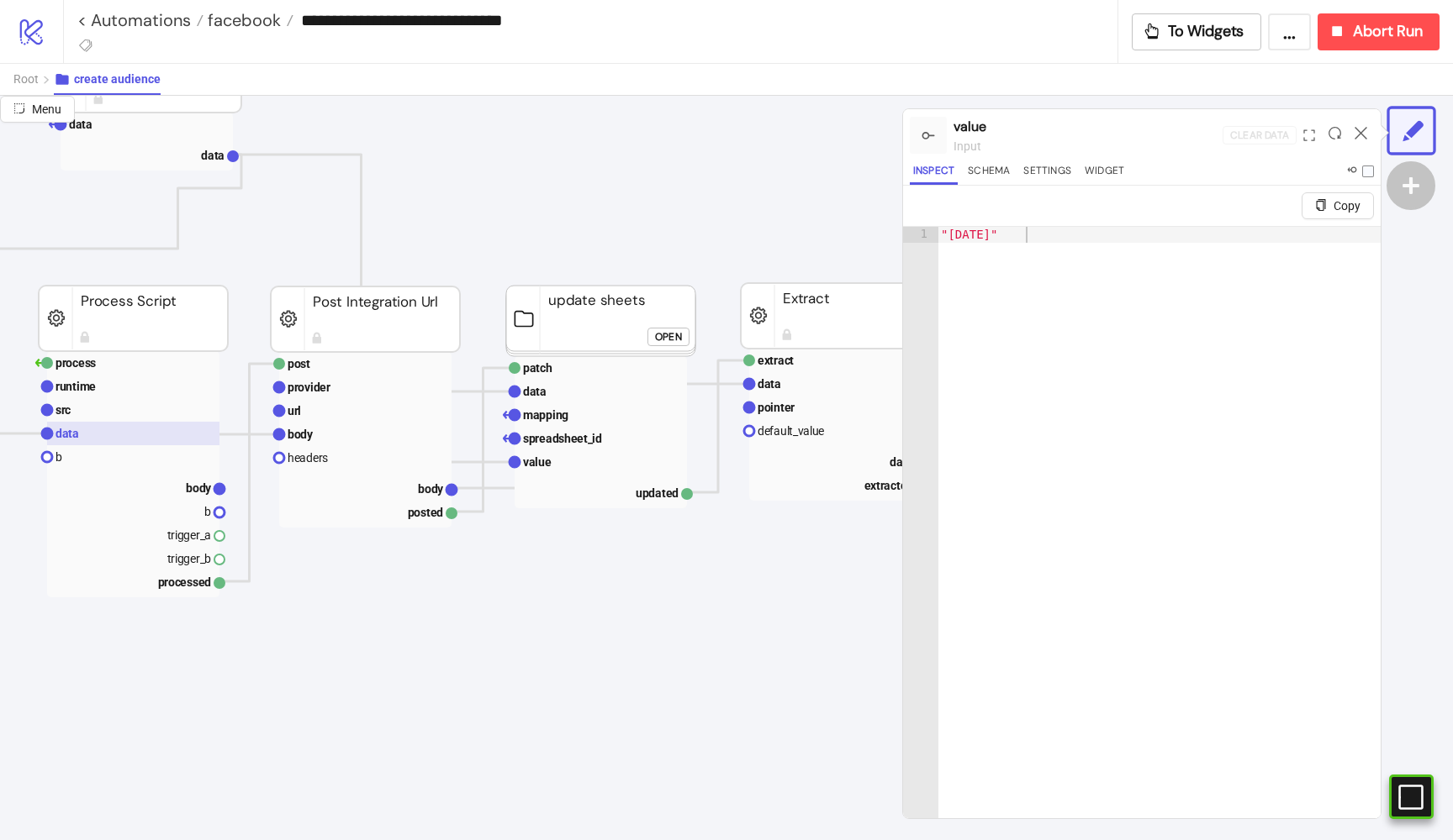
click at [138, 422] on rect at bounding box center [133, 434] width 173 height 24
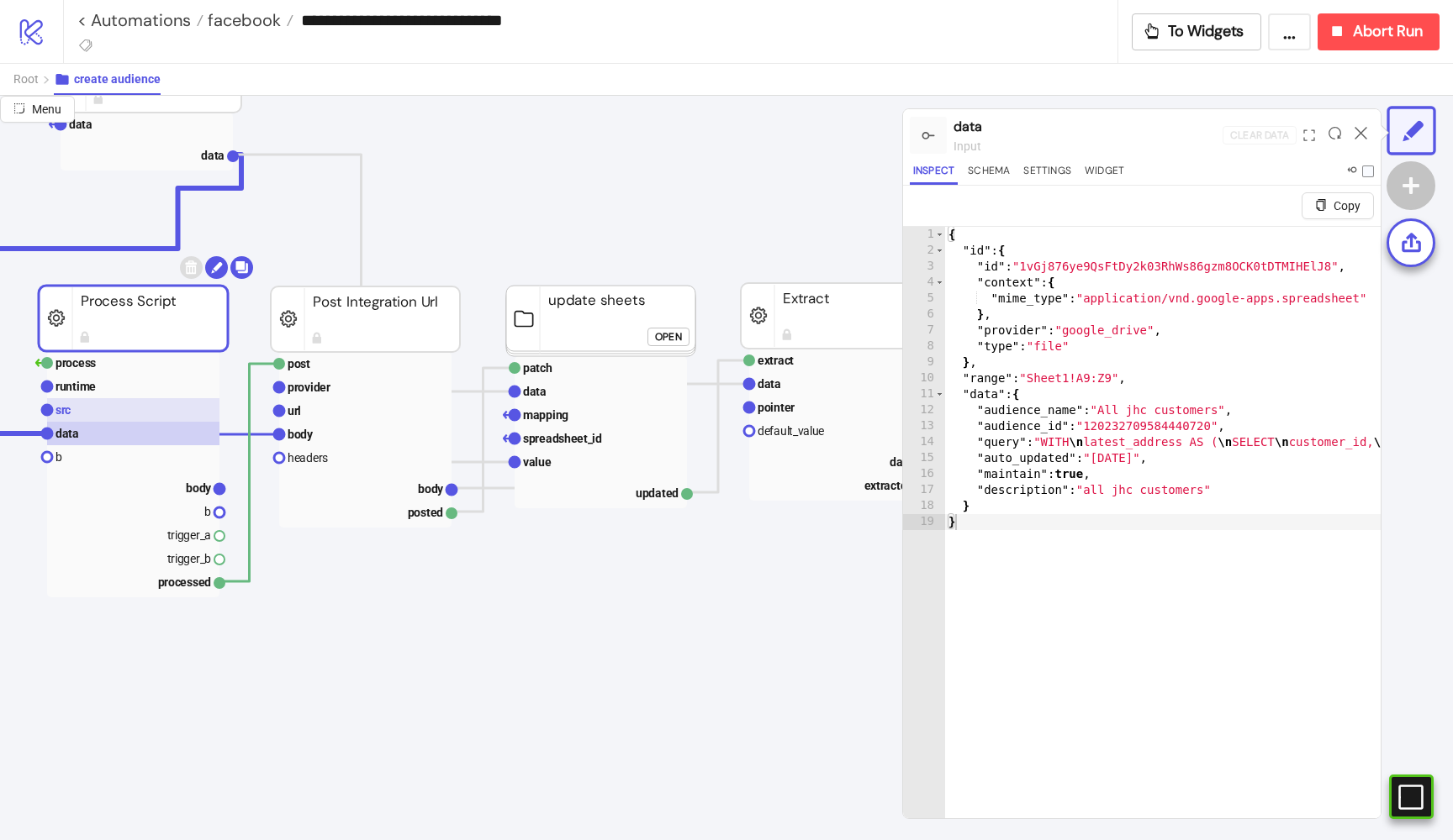
click at [119, 405] on rect at bounding box center [133, 410] width 173 height 24
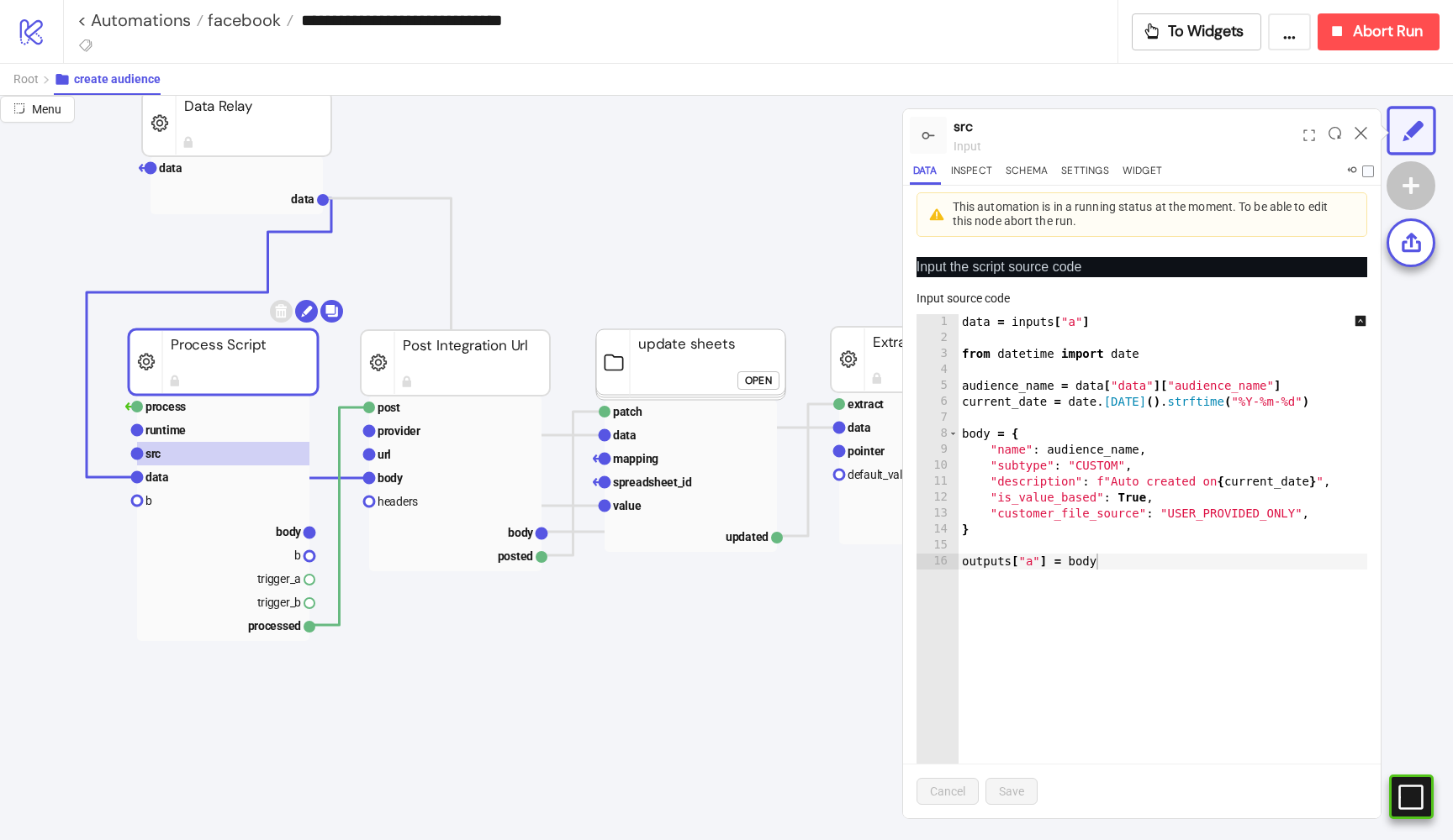
scroll to position [583, 53]
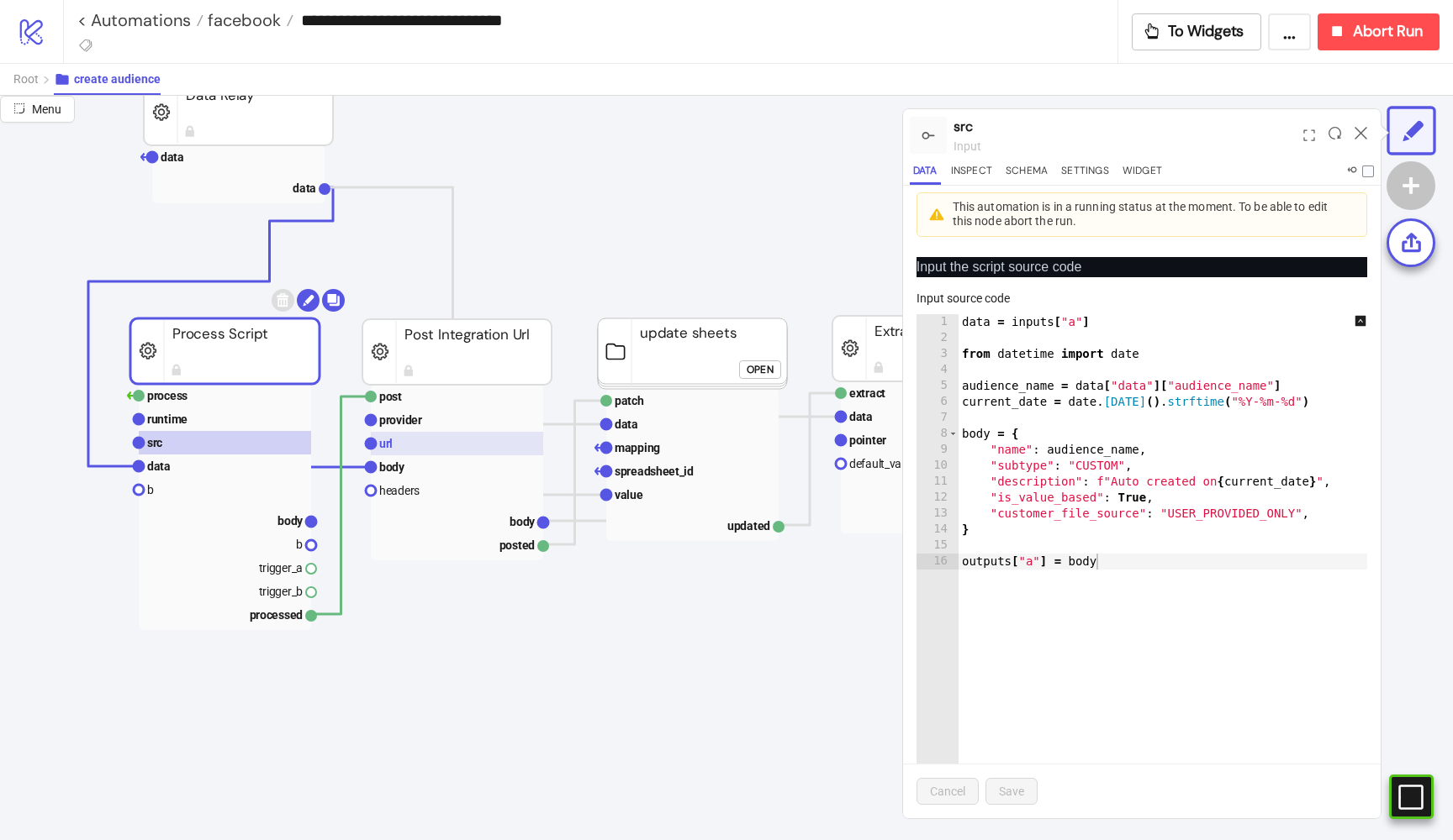
click at [408, 444] on rect at bounding box center [457, 443] width 173 height 24
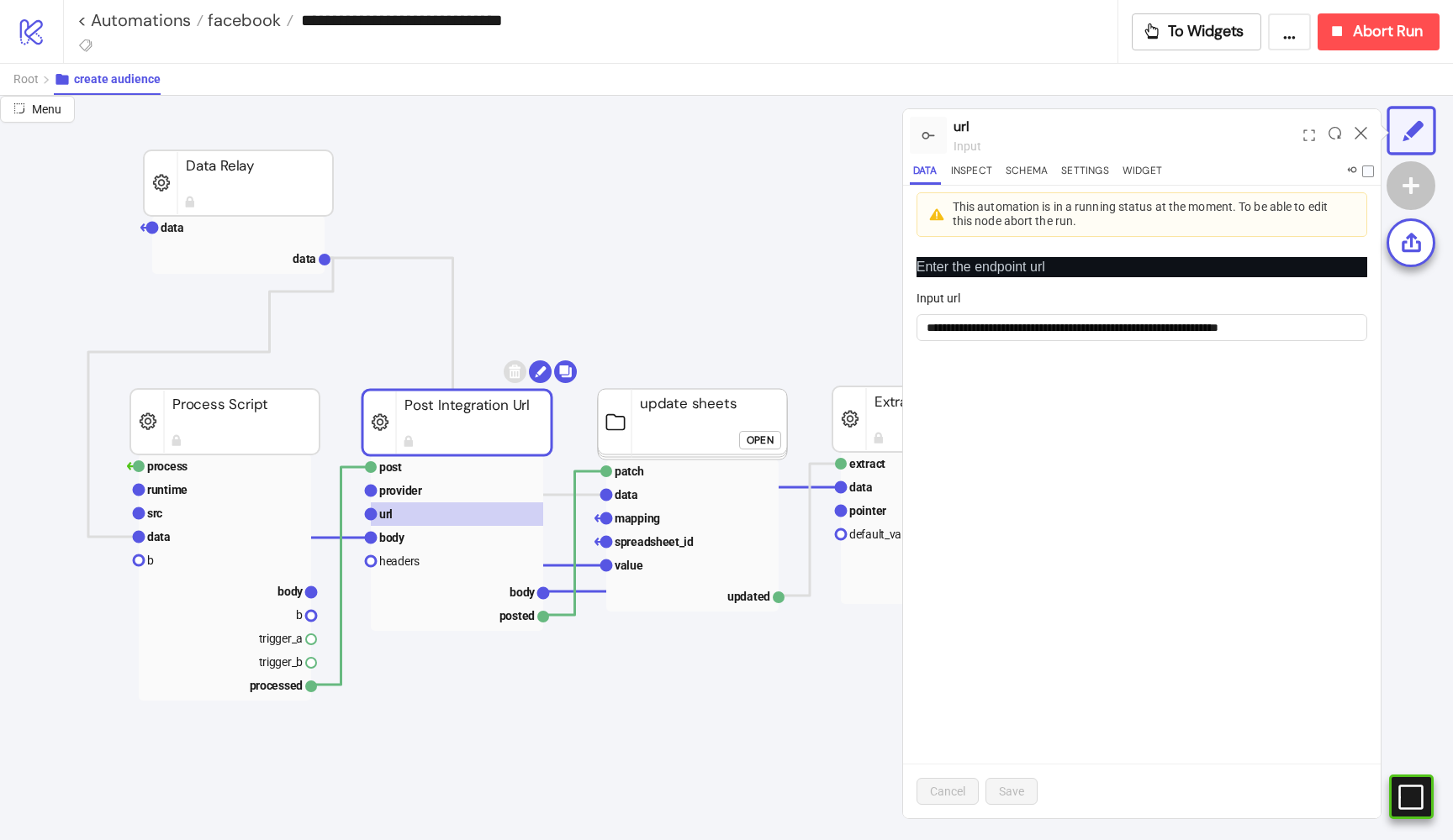
scroll to position [549, 53]
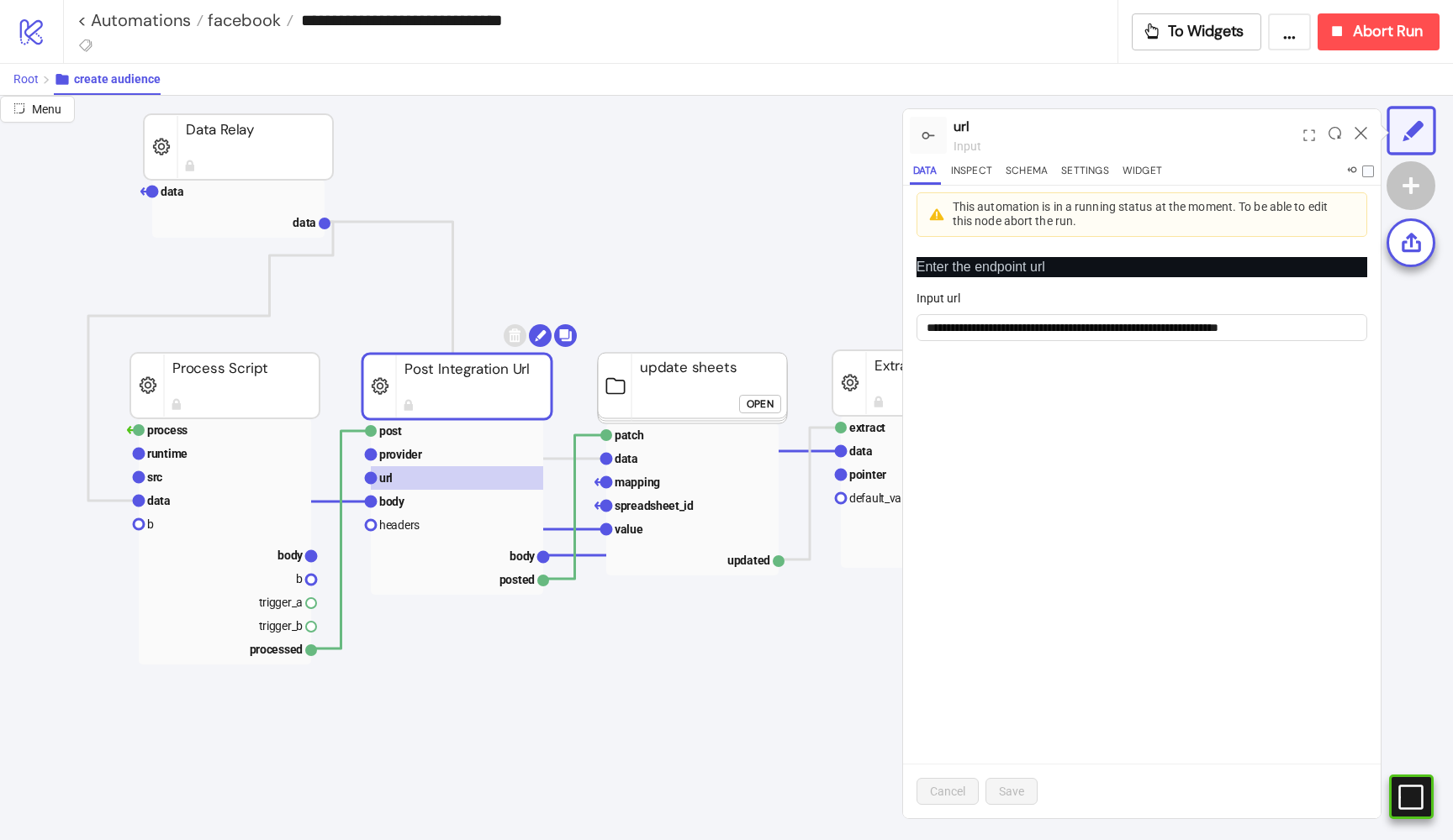
click at [23, 80] on span "Root" at bounding box center [26, 79] width 25 height 14
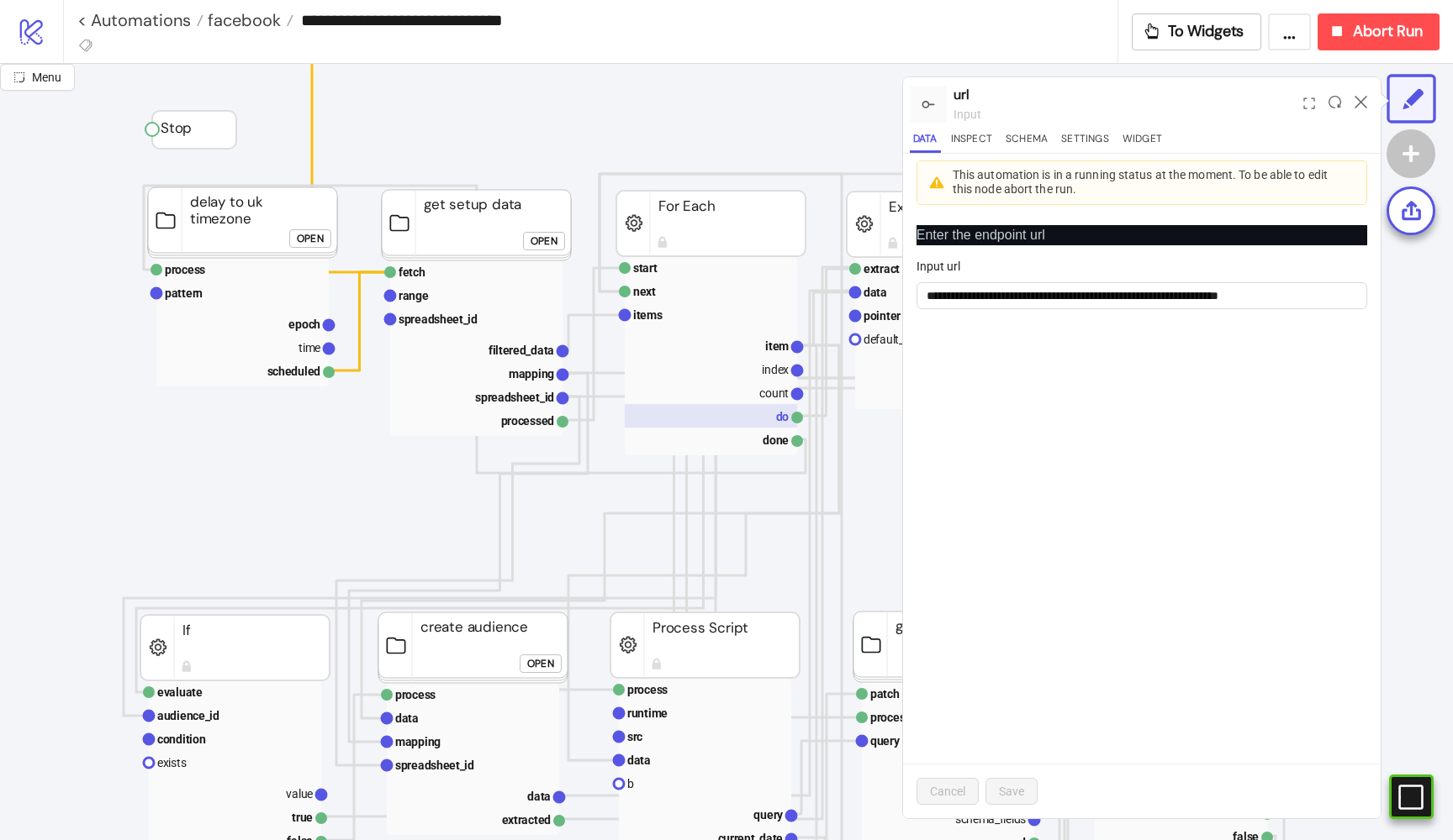
scroll to position [266, 37]
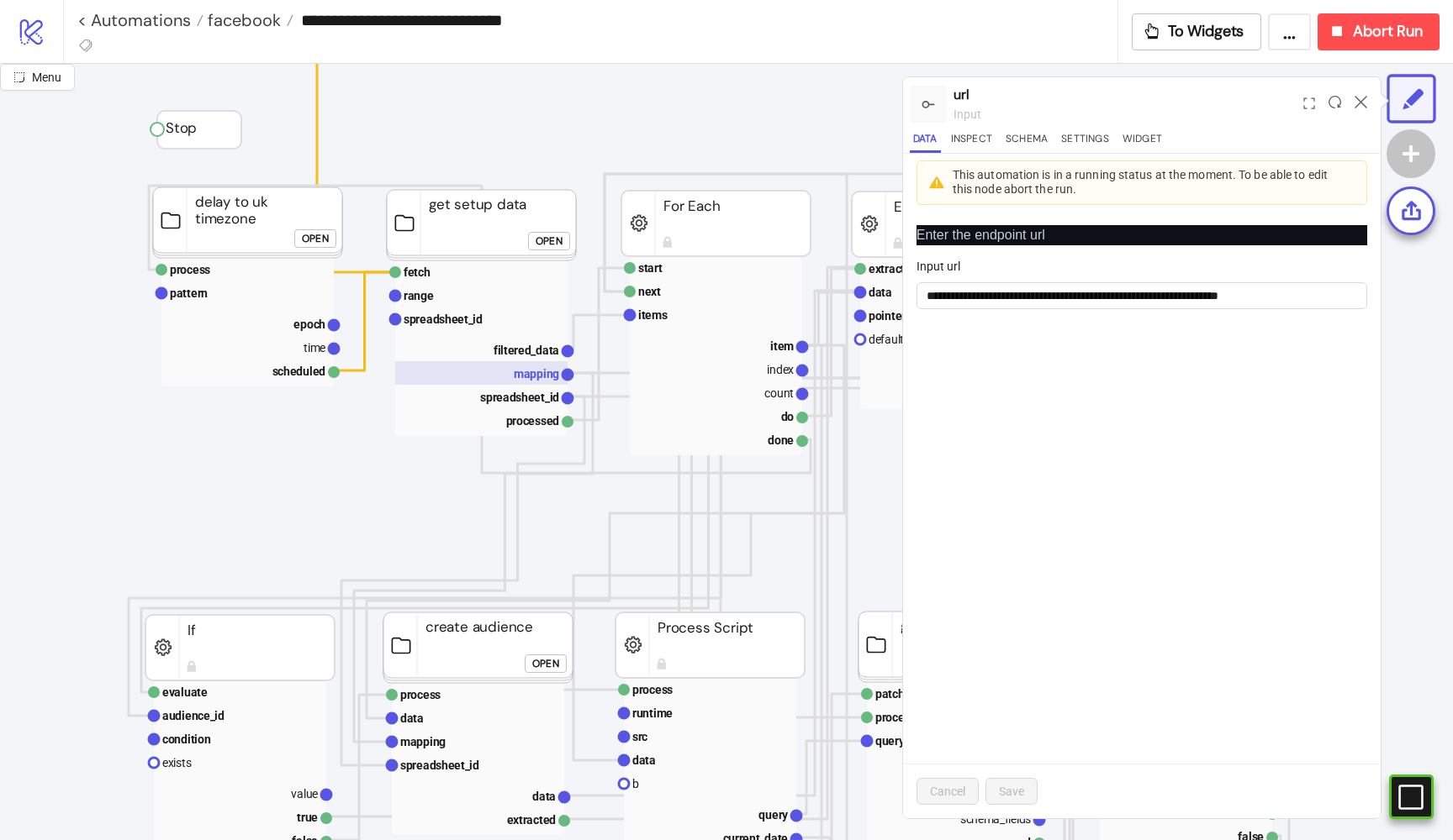
click at [532, 379] on text "mapping" at bounding box center [535, 374] width 45 height 14
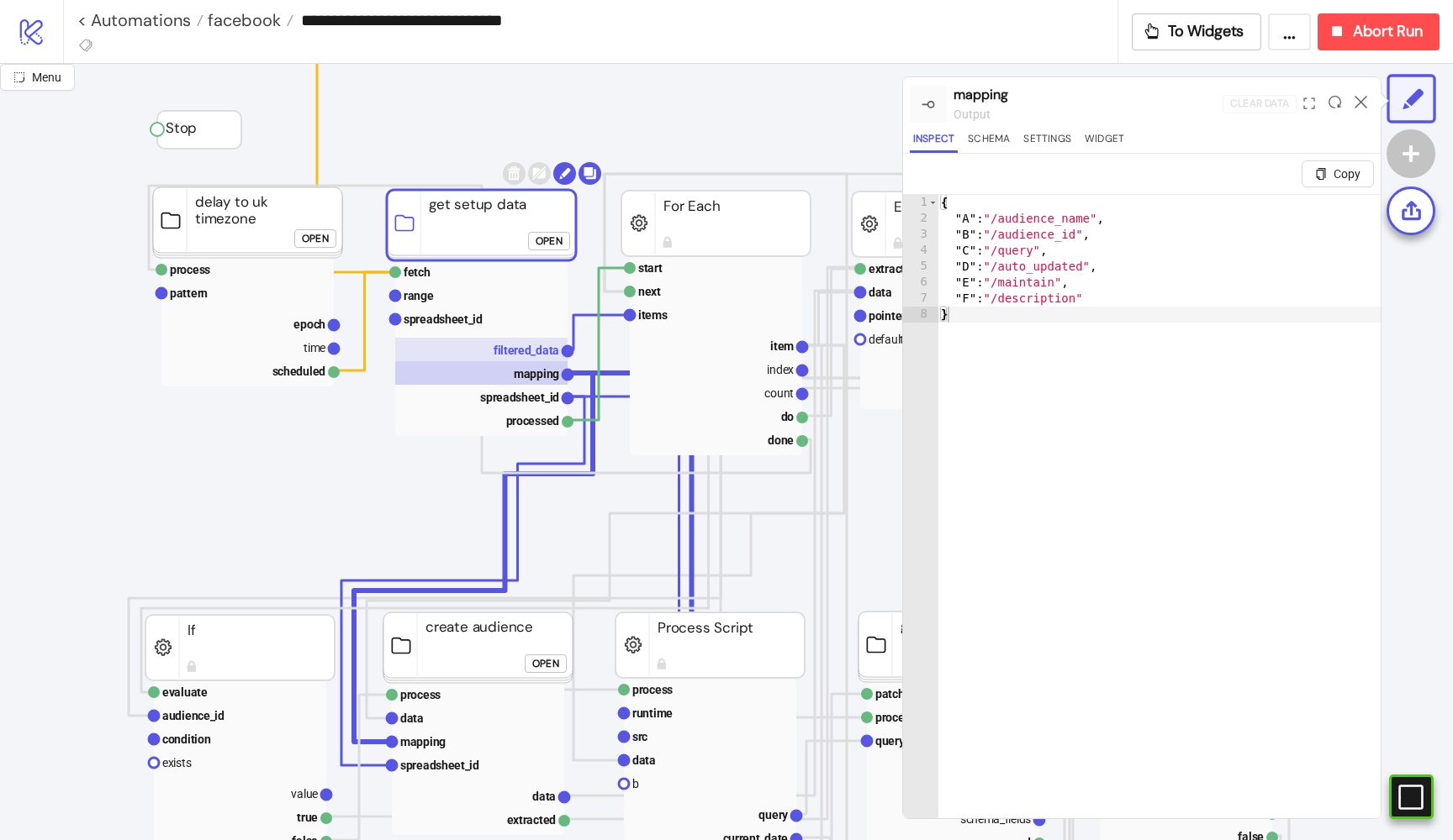
click at [527, 359] on rect at bounding box center [481, 350] width 173 height 24
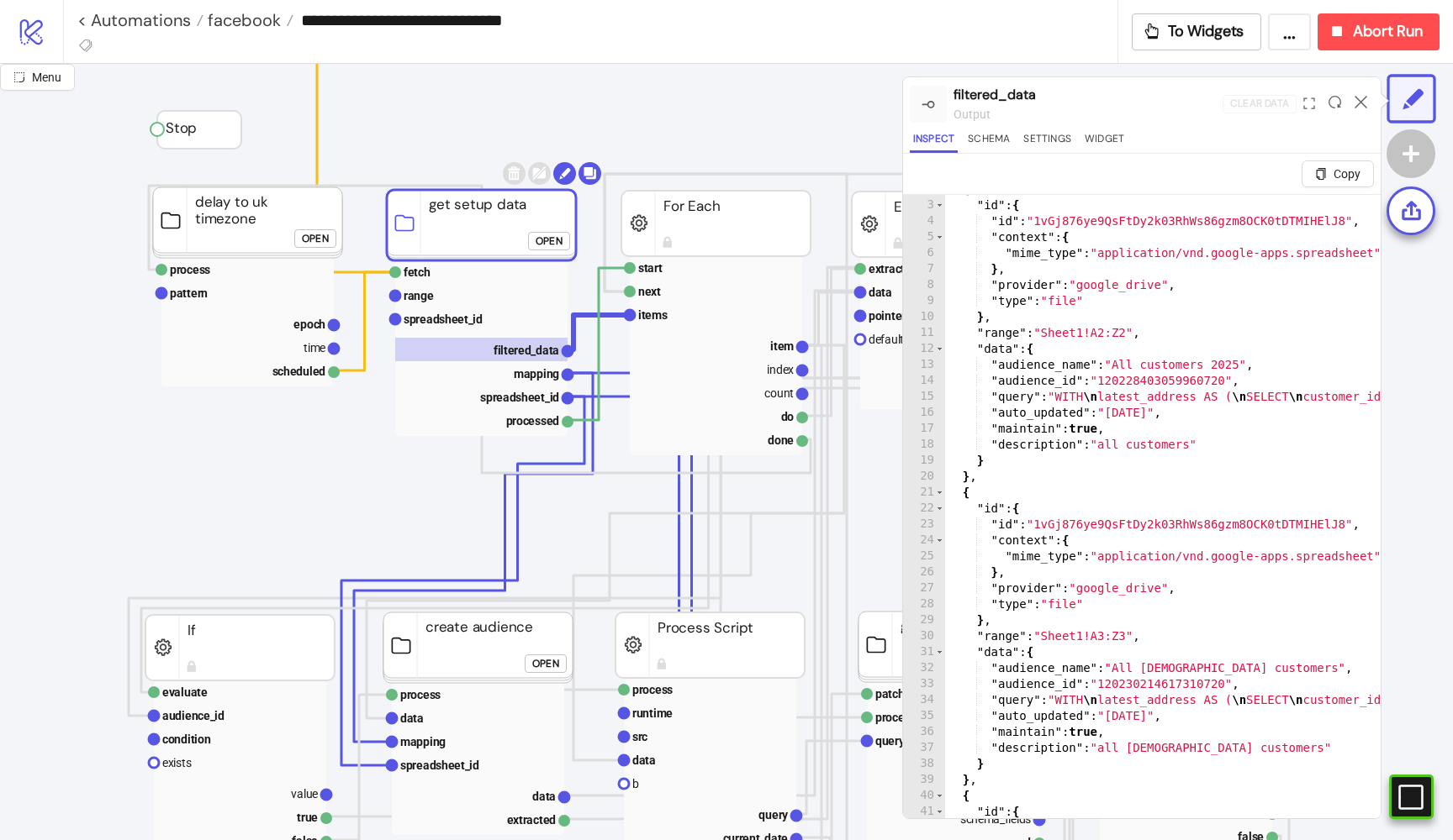
scroll to position [0, 4]
type textarea "**********"
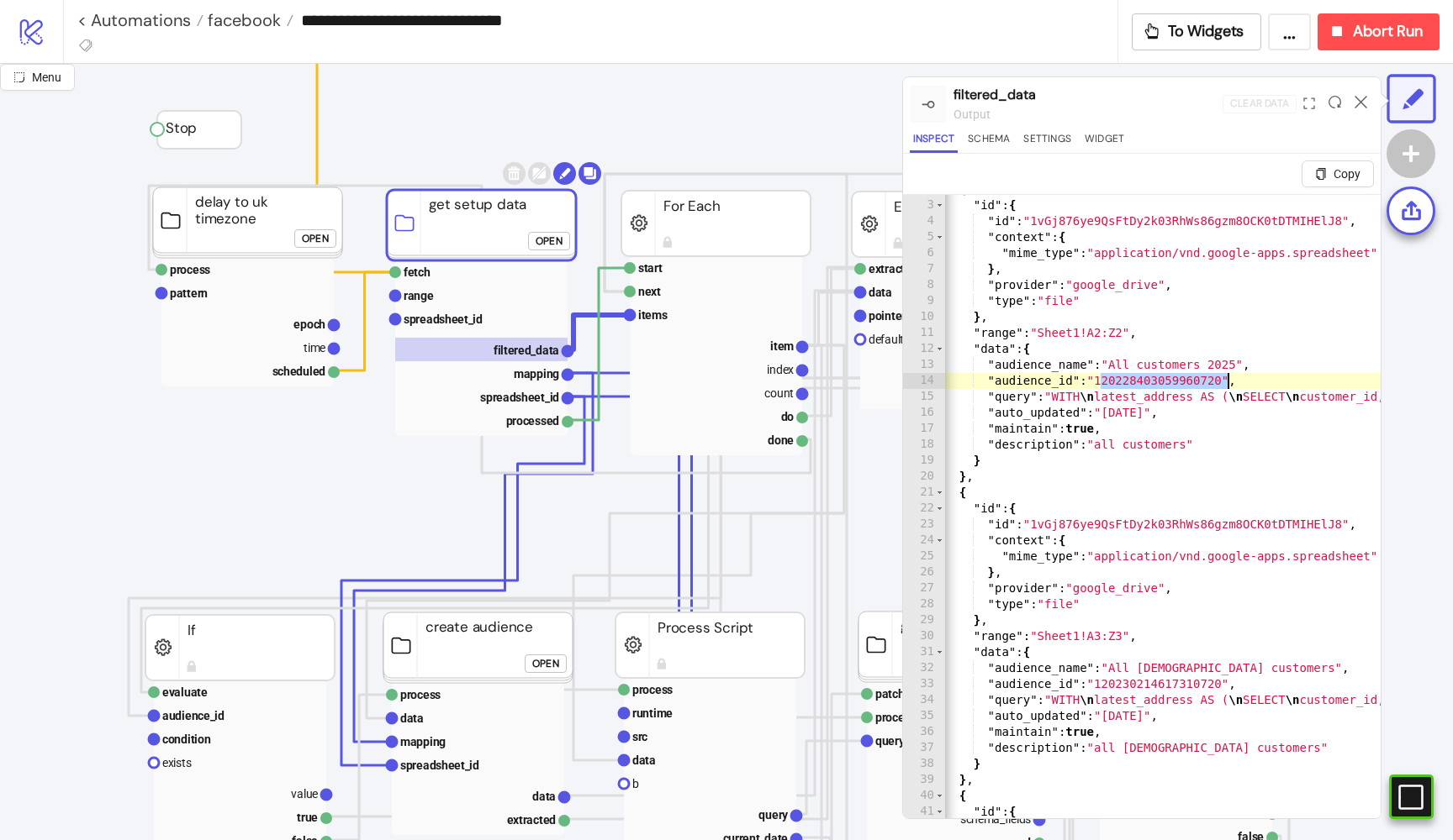
drag, startPoint x: 1100, startPoint y: 385, endPoint x: 1226, endPoint y: 380, distance: 126.1
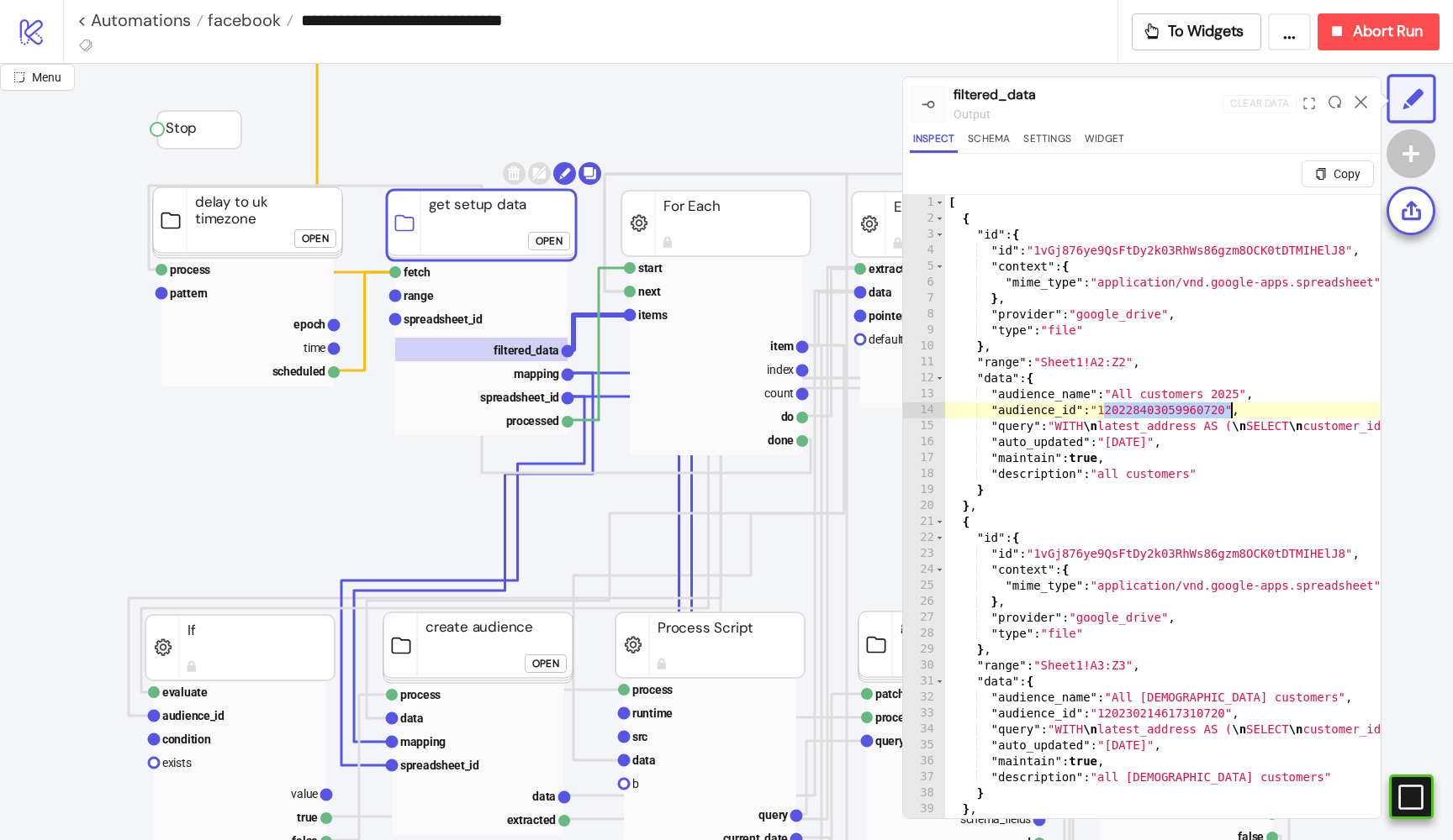
scroll to position [0, 0]
click at [653, 318] on text "items" at bounding box center [653, 315] width 29 height 14
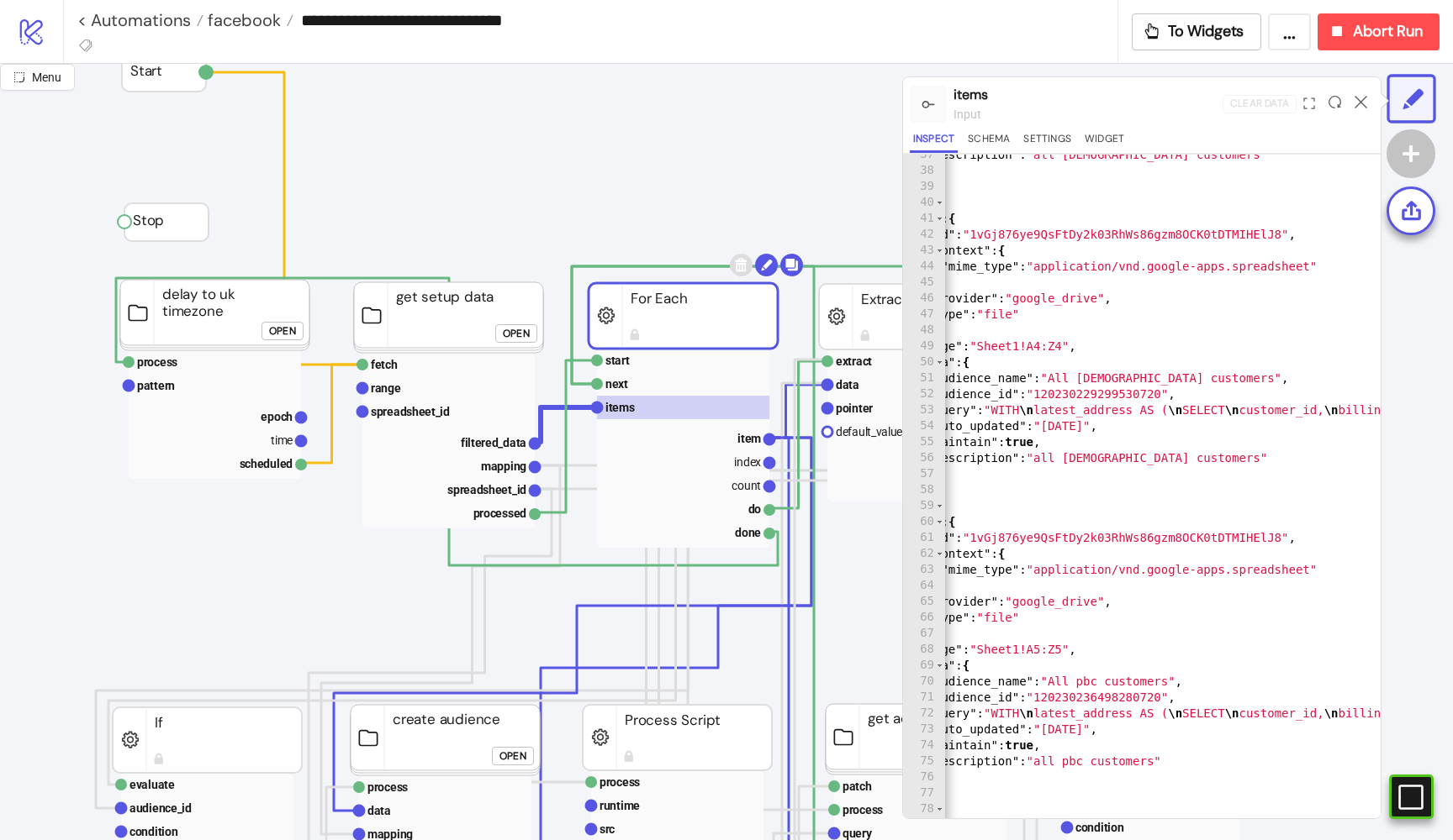
scroll to position [0, 66]
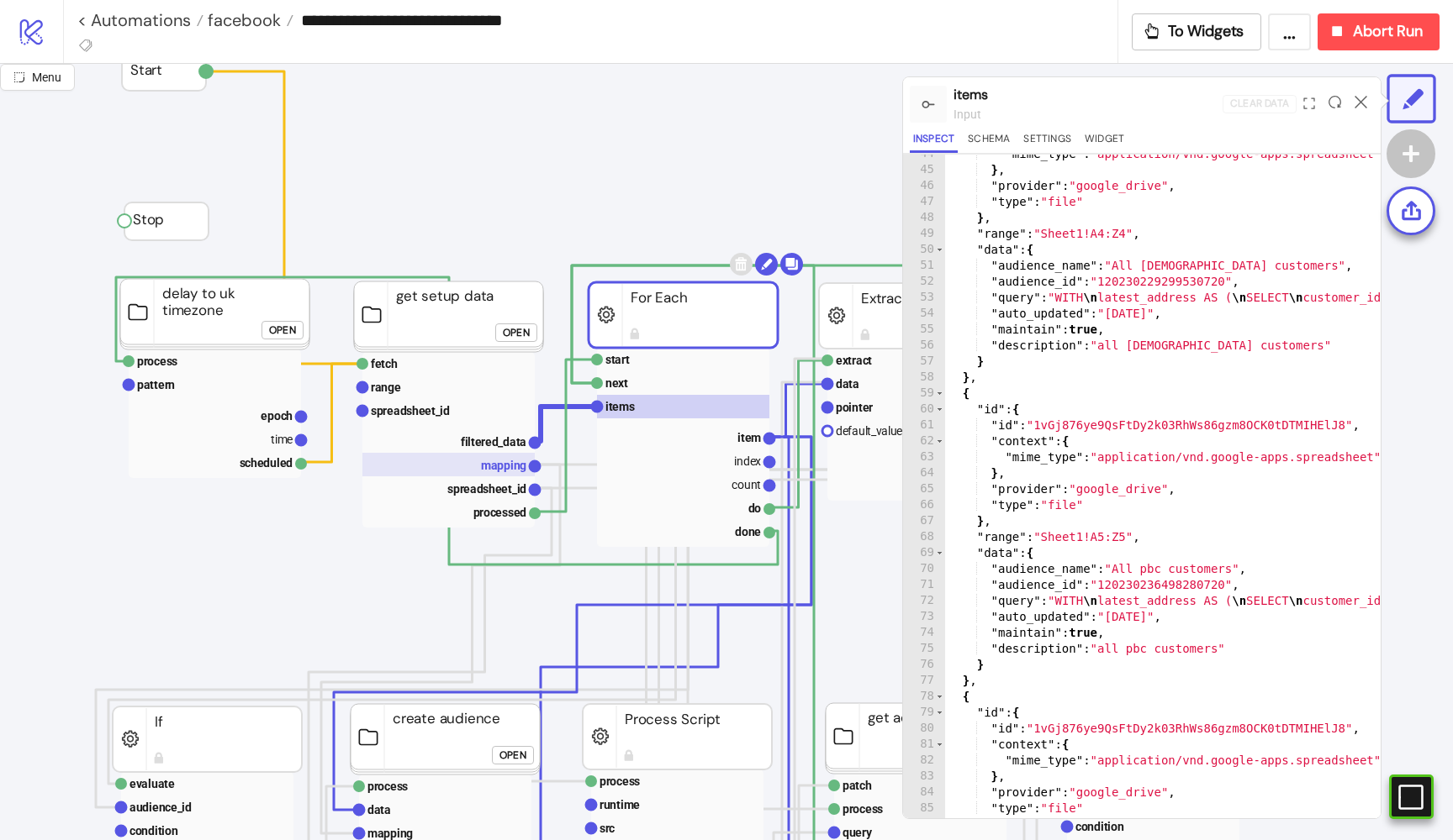
click at [492, 469] on text "mapping" at bounding box center [503, 465] width 45 height 14
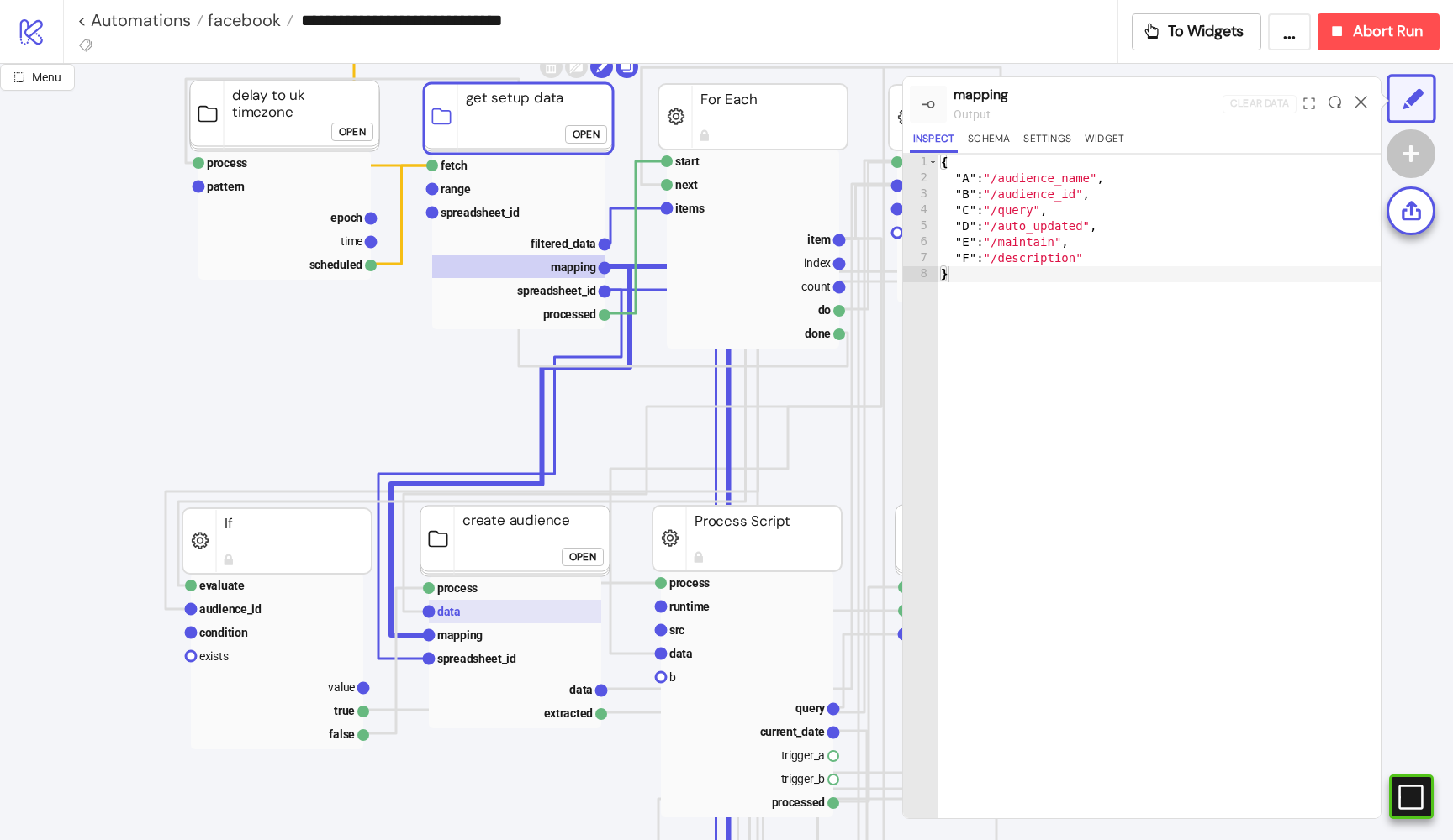
click at [461, 613] on rect at bounding box center [515, 612] width 173 height 24
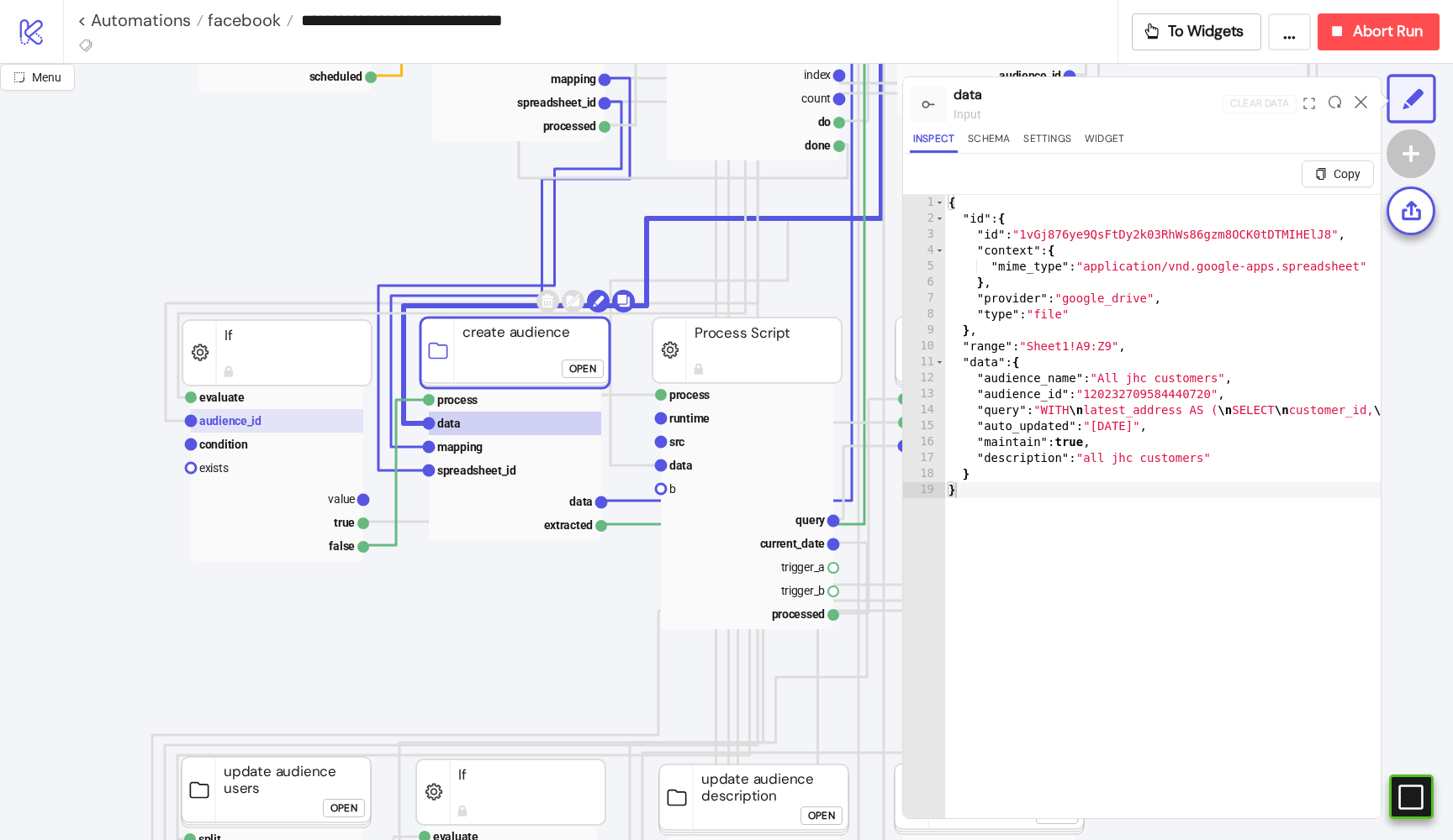
click at [272, 415] on rect at bounding box center [277, 421] width 173 height 24
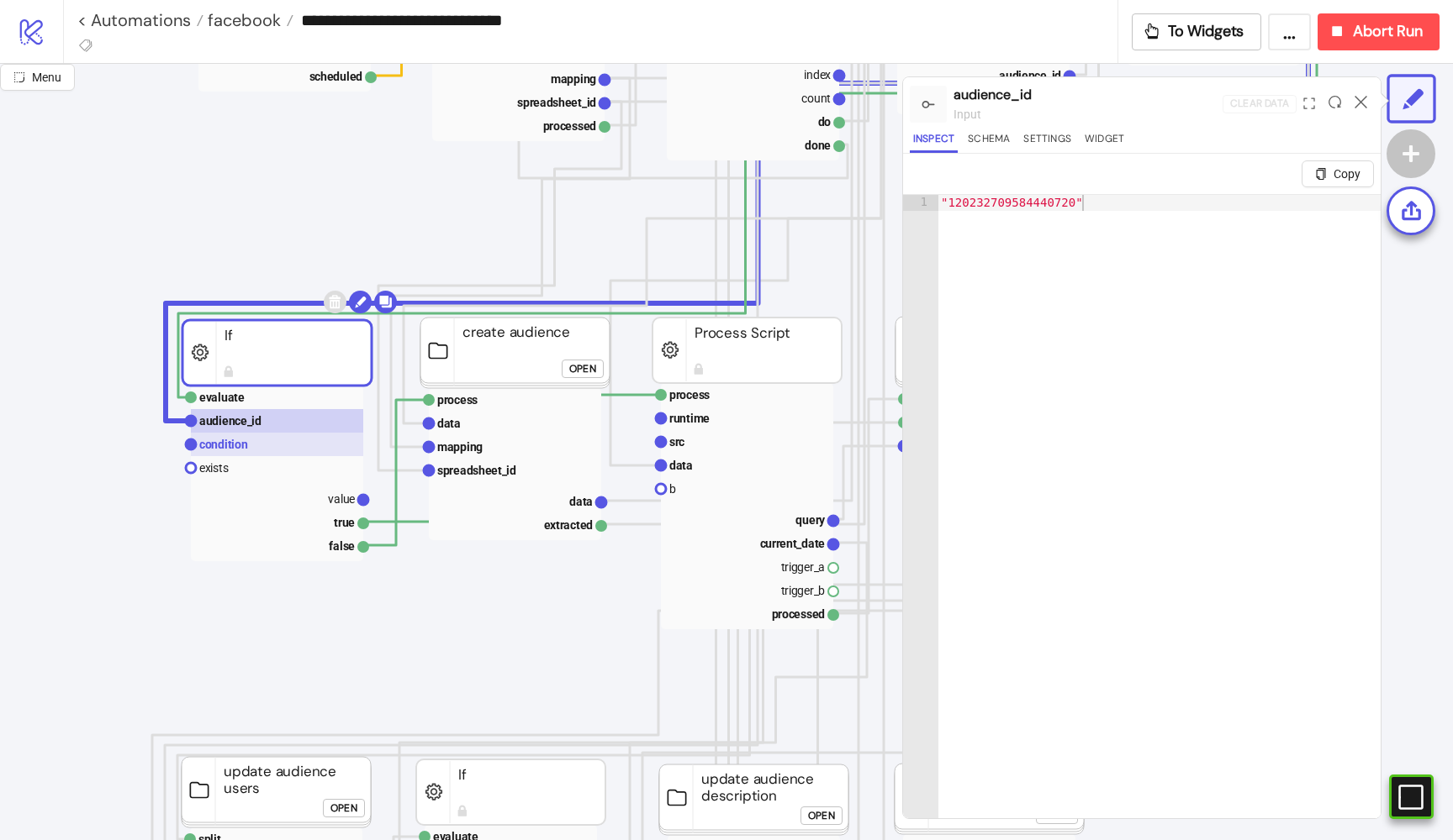
click at [241, 444] on text "condition" at bounding box center [223, 444] width 49 height 14
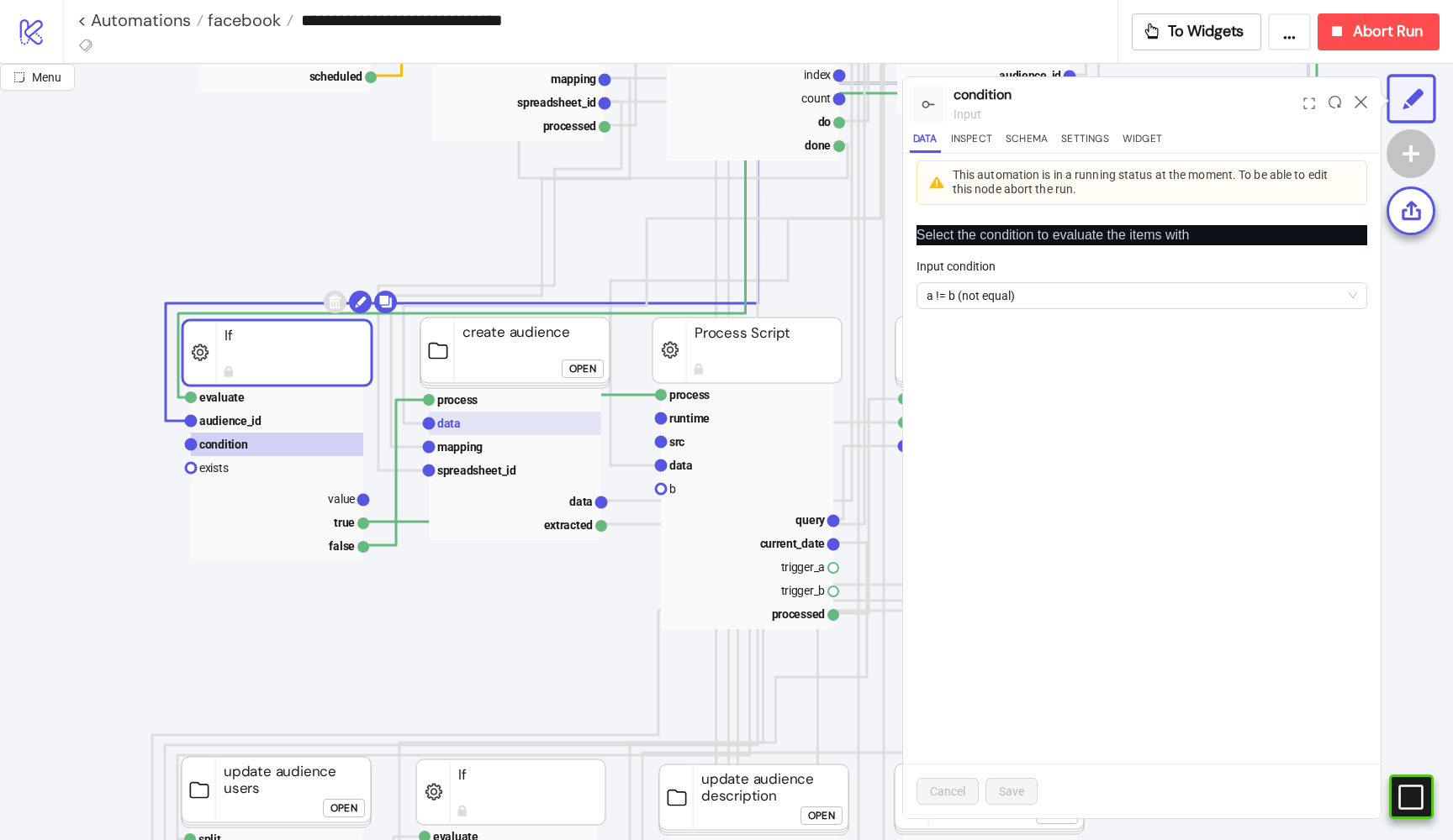
click at [459, 432] on rect at bounding box center [515, 424] width 173 height 24
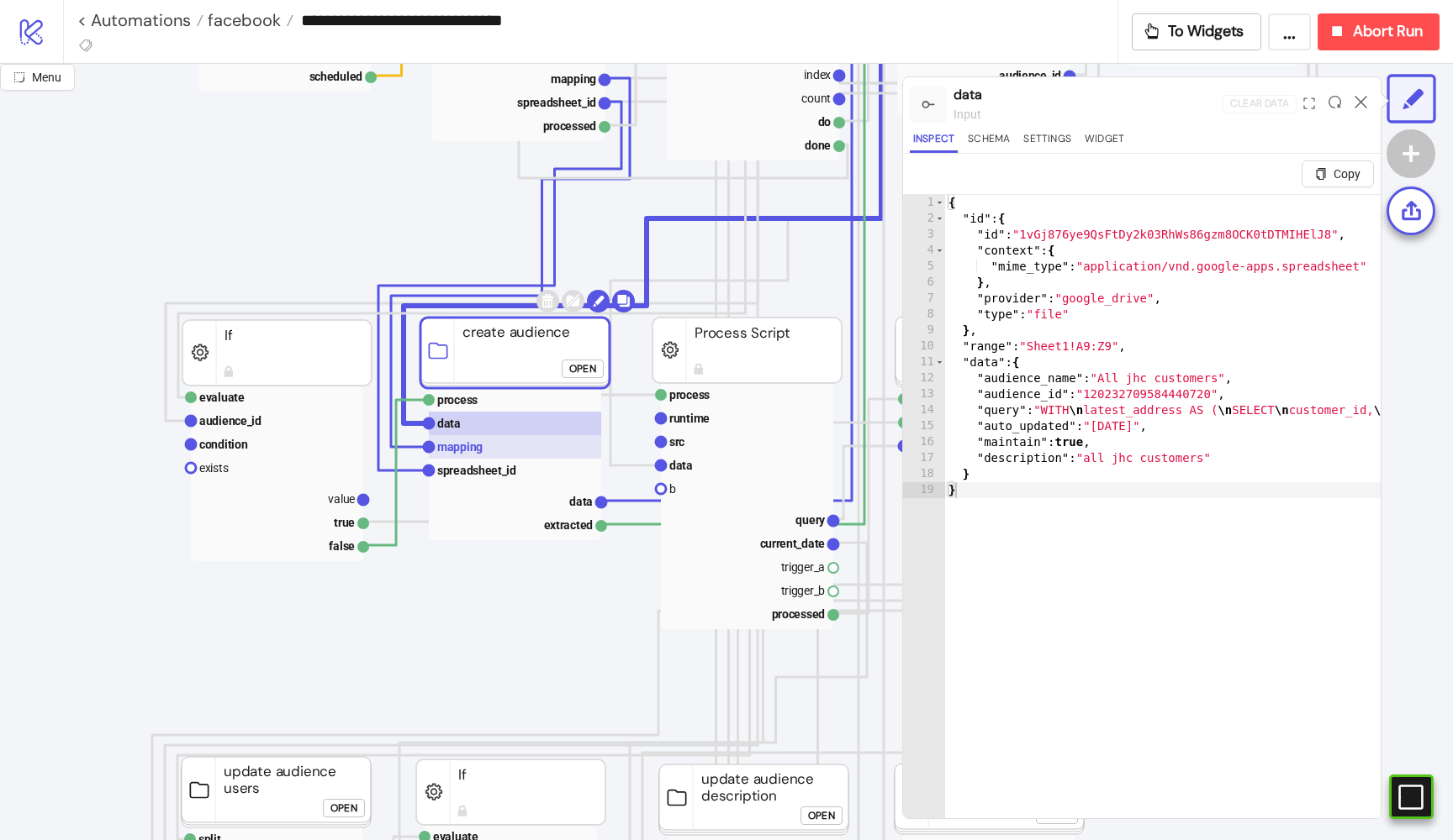
click at [457, 444] on text "mapping" at bounding box center [459, 447] width 45 height 14
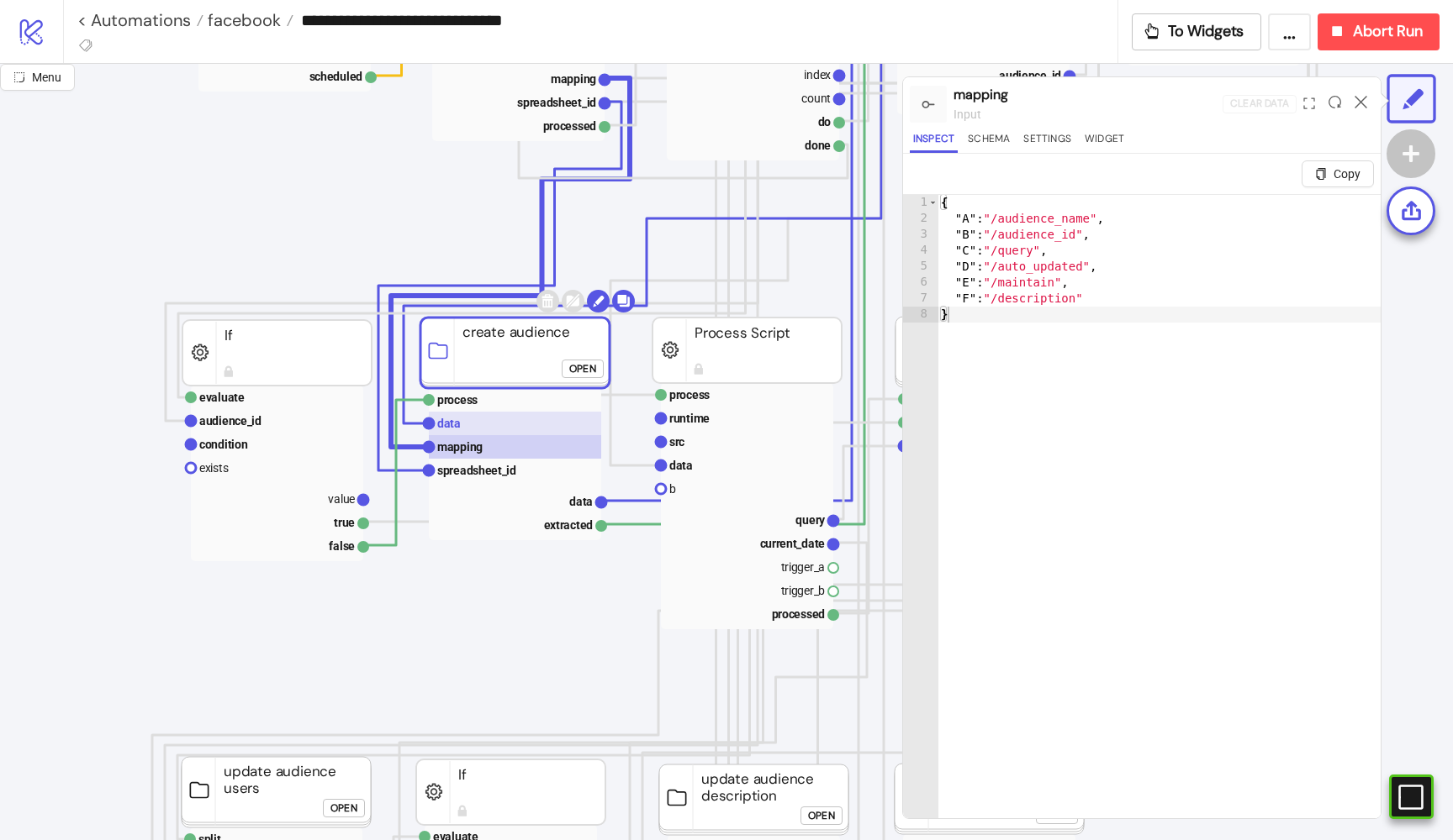
click at [468, 429] on rect at bounding box center [515, 424] width 173 height 24
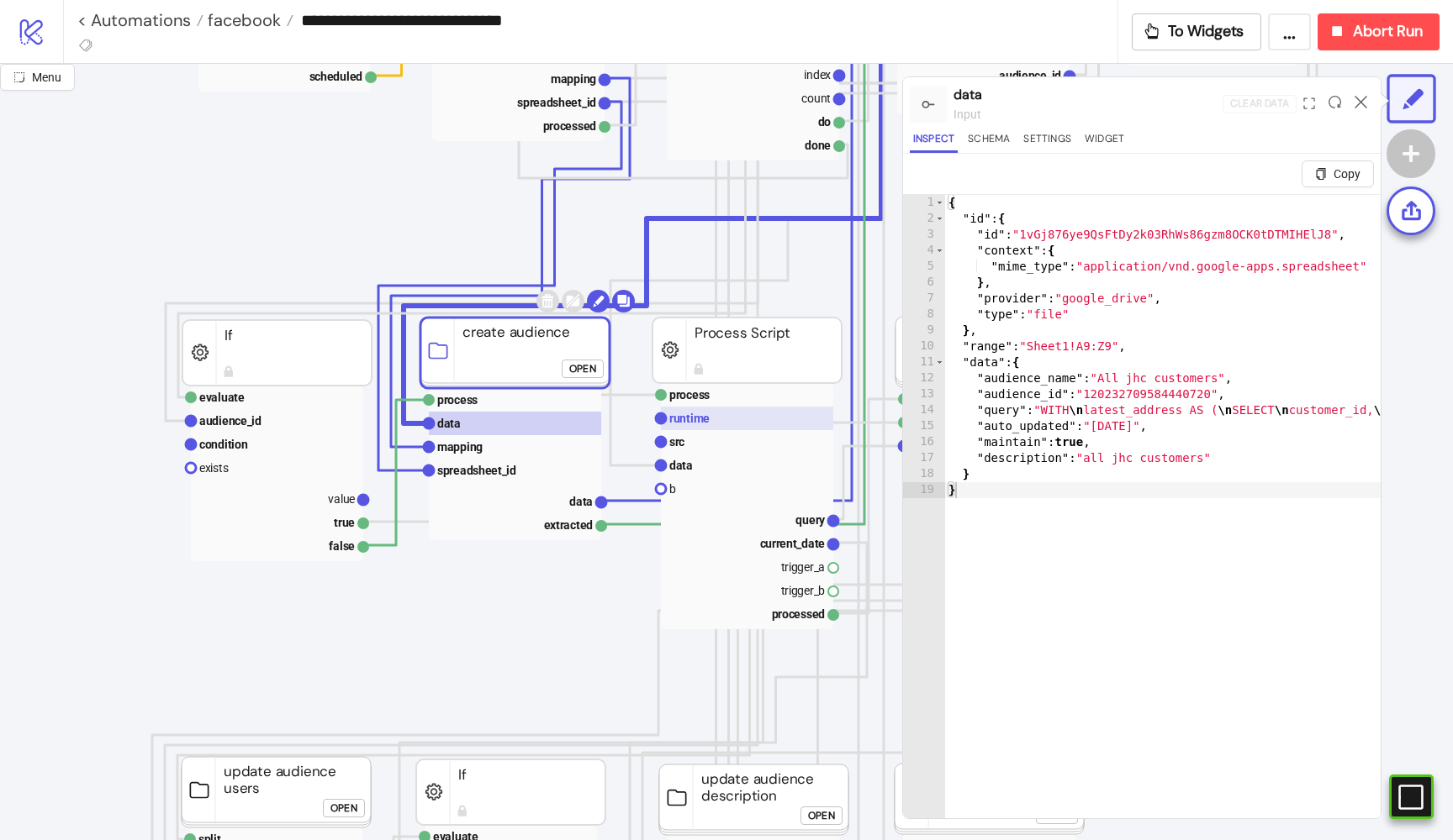
click at [670, 430] on rect at bounding box center [747, 419] width 173 height 24
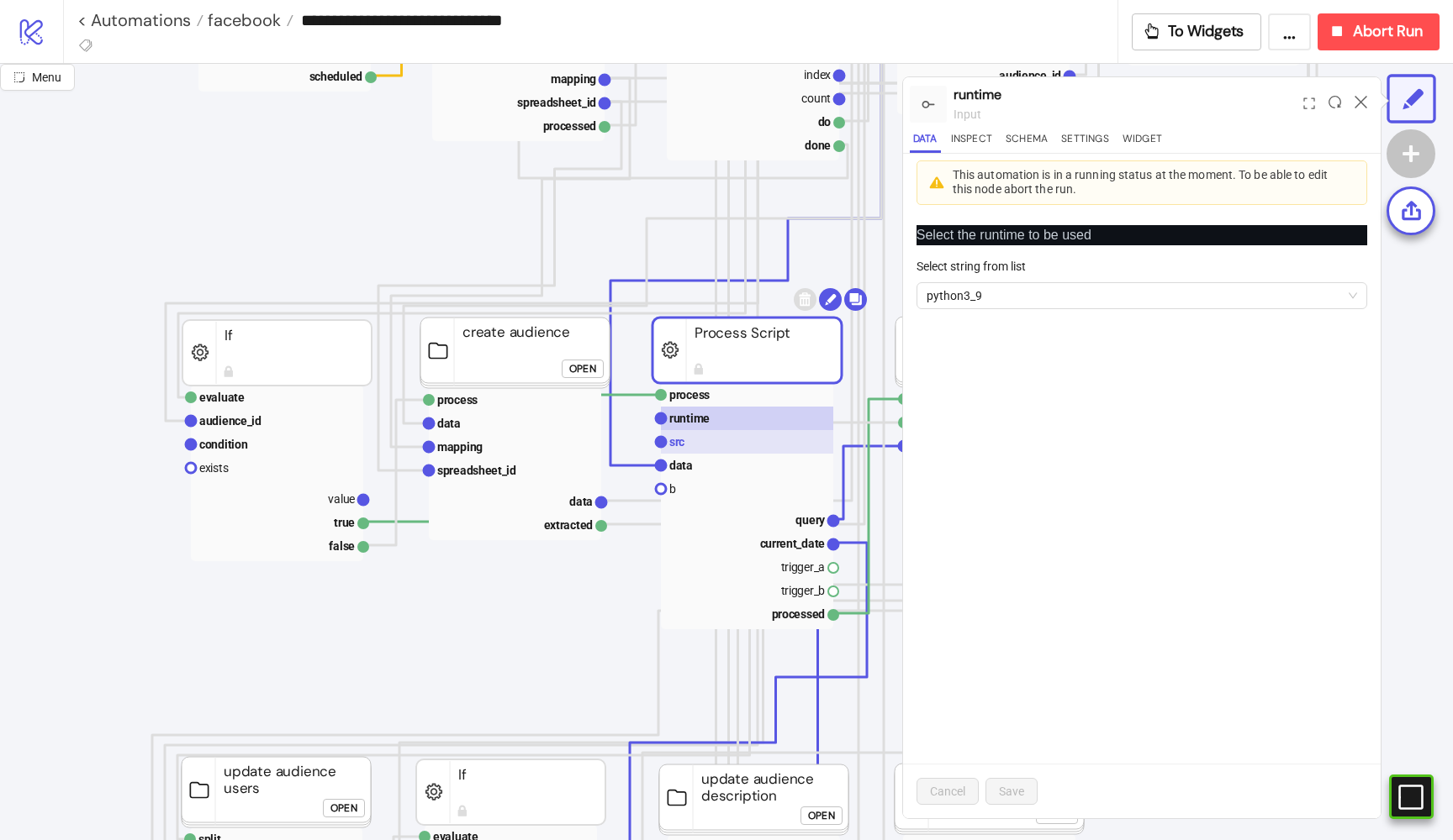
click at [678, 442] on text "src" at bounding box center [677, 442] width 15 height 14
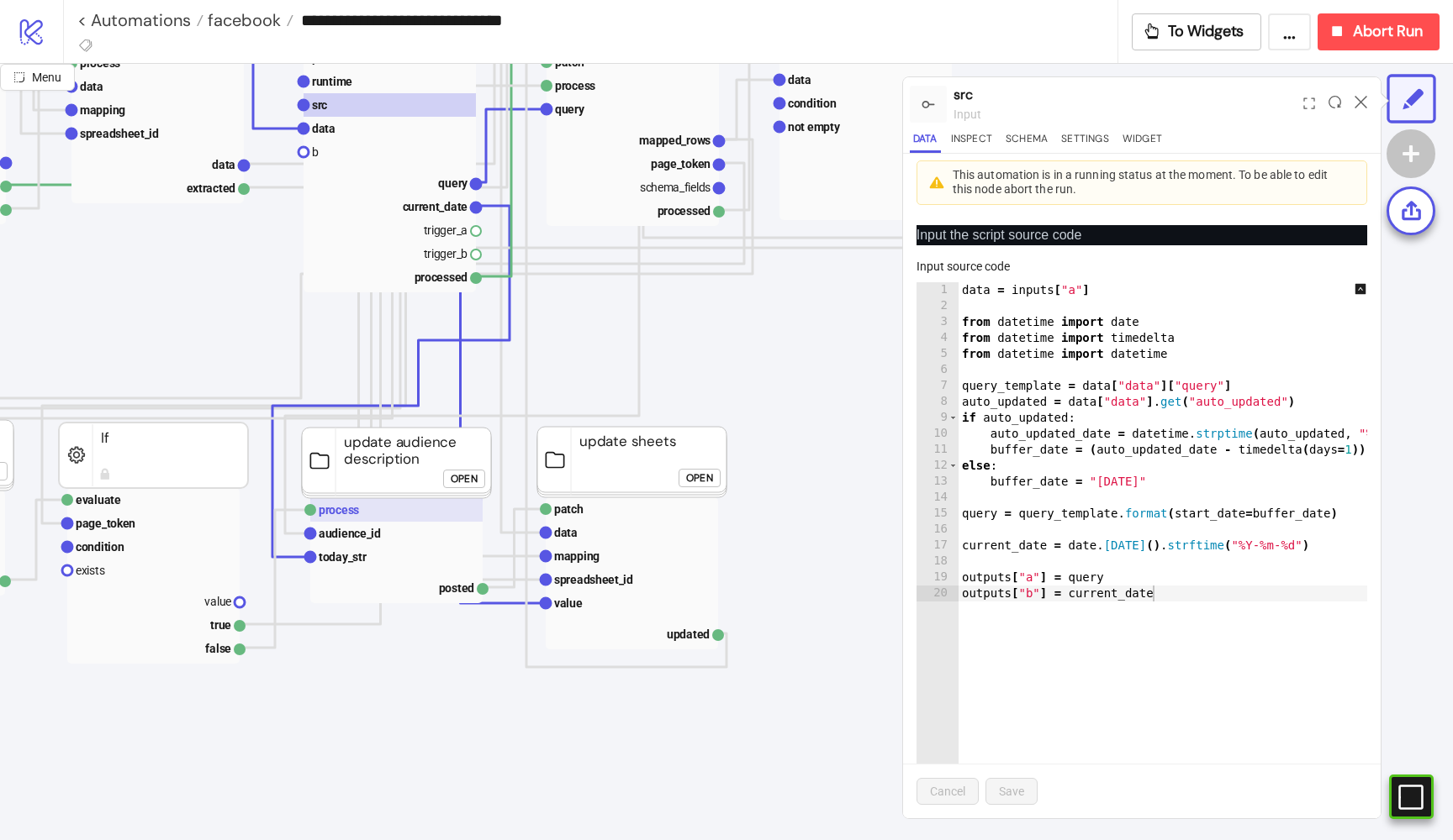
scroll to position [881, 357]
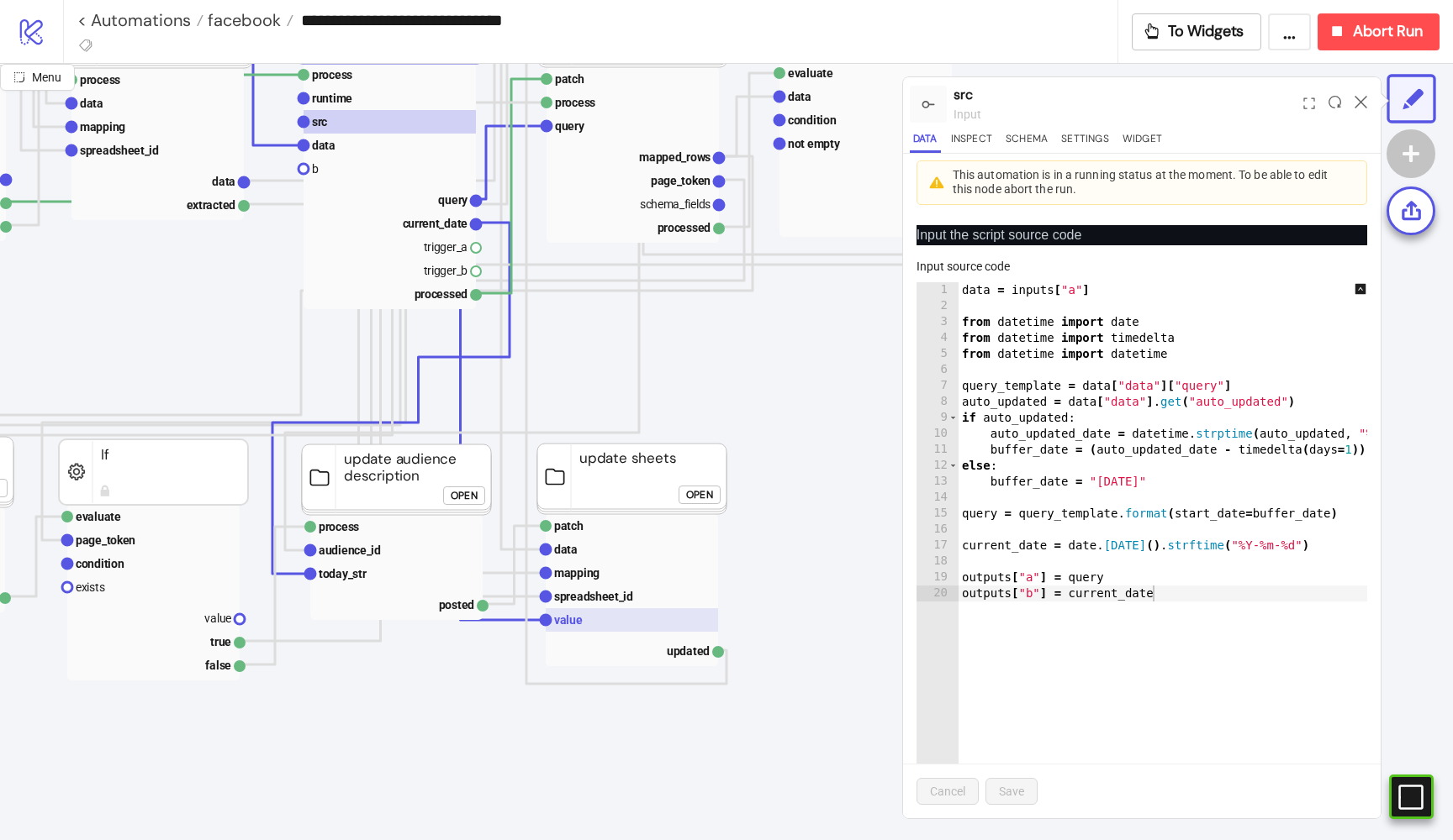
click at [567, 621] on text "value" at bounding box center [568, 620] width 28 height 14
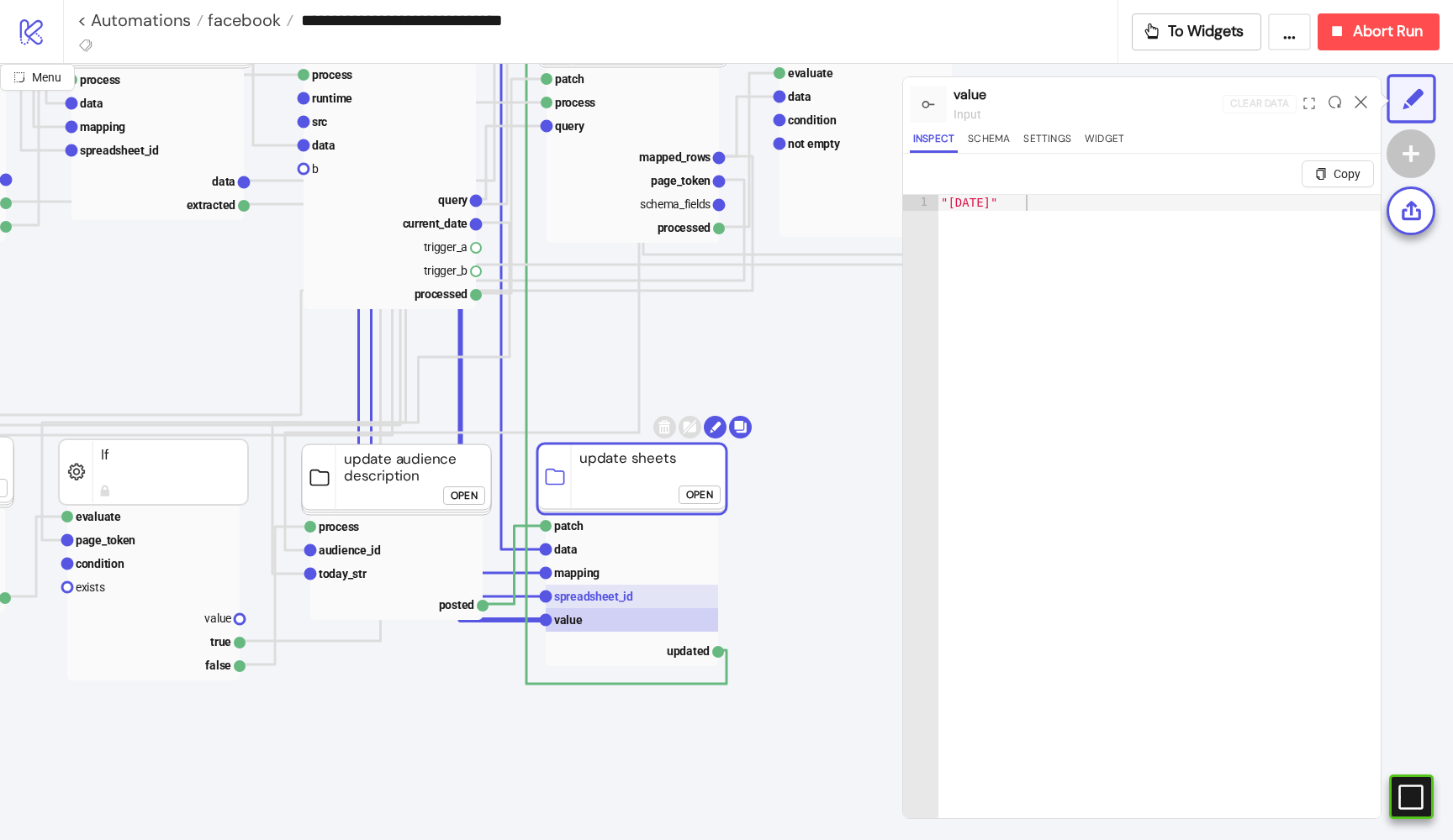
click at [571, 593] on text "spreadsheet_id" at bounding box center [593, 597] width 79 height 14
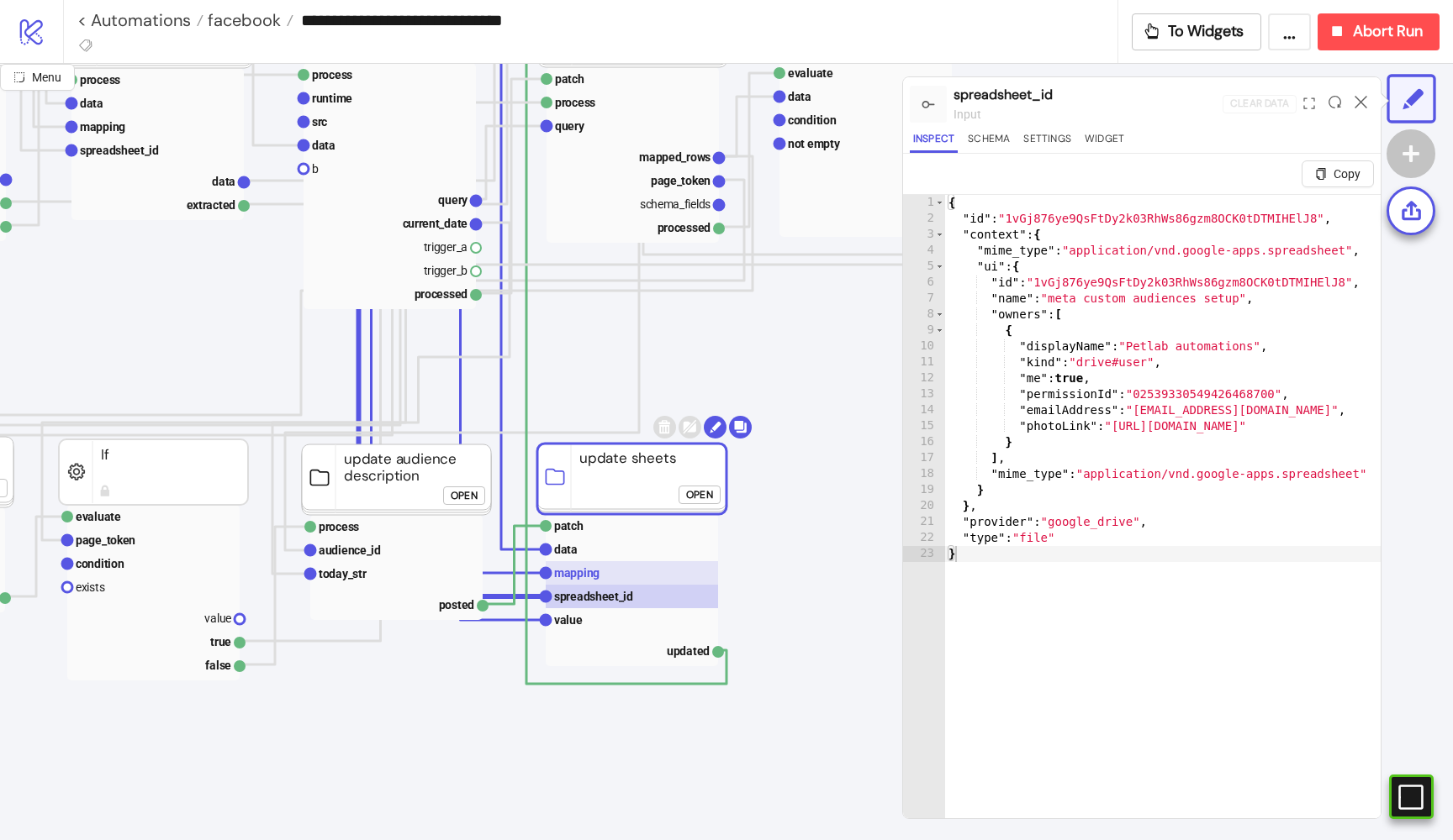
click at [569, 570] on text "mapping" at bounding box center [576, 573] width 45 height 14
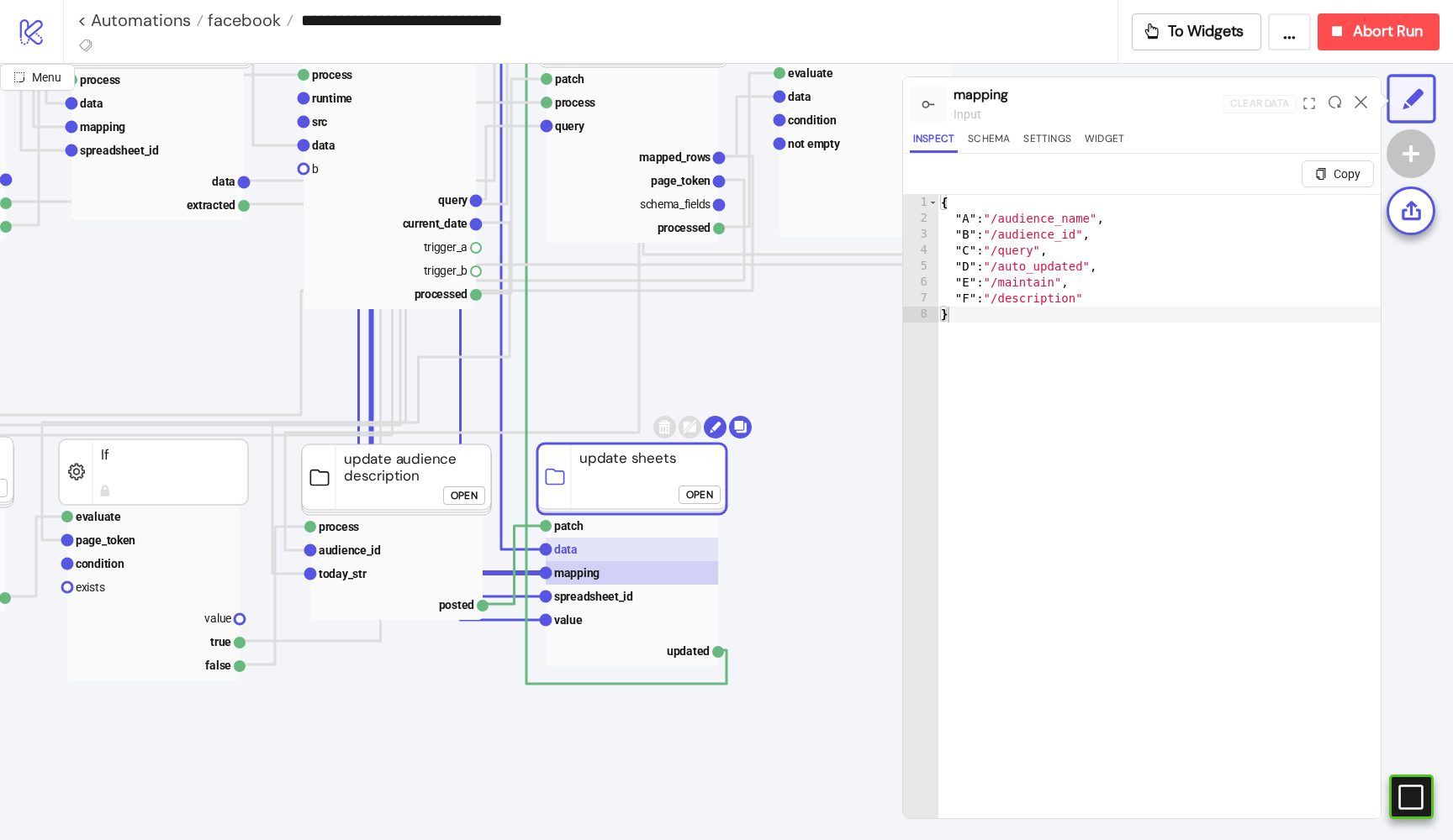
click at [583, 551] on rect at bounding box center [632, 550] width 173 height 24
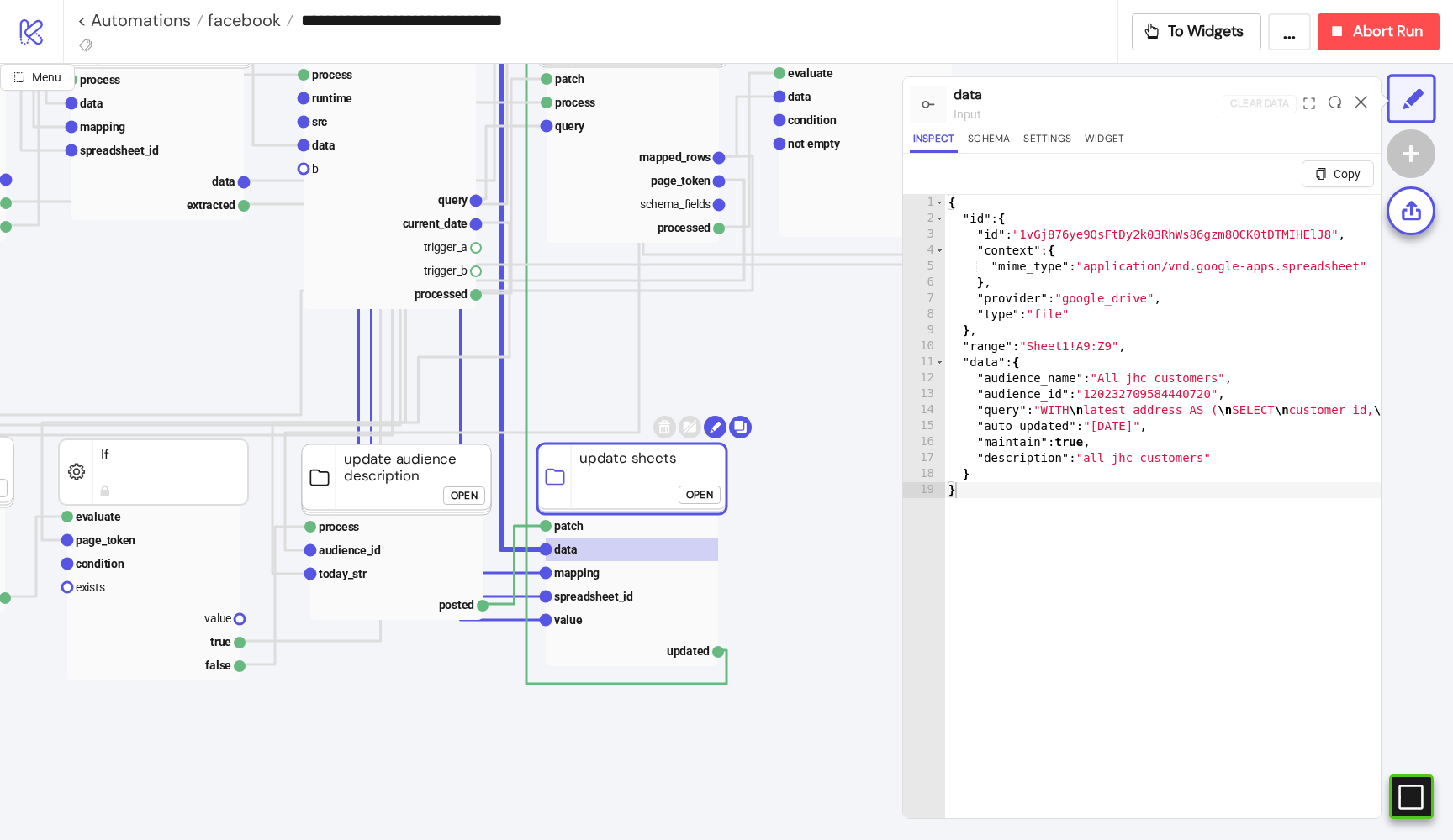
click div "Open"
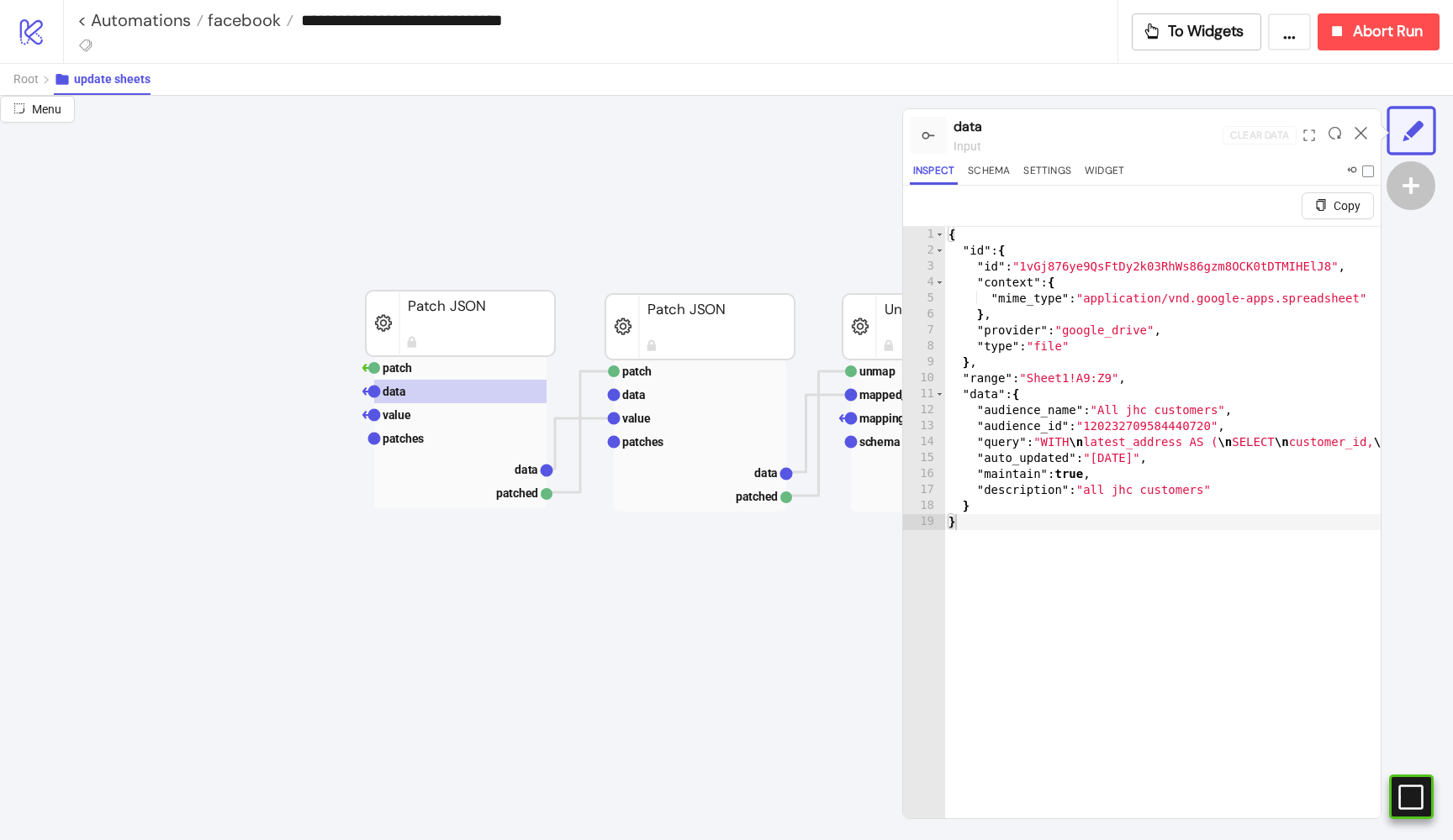
scroll to position [22, 5]
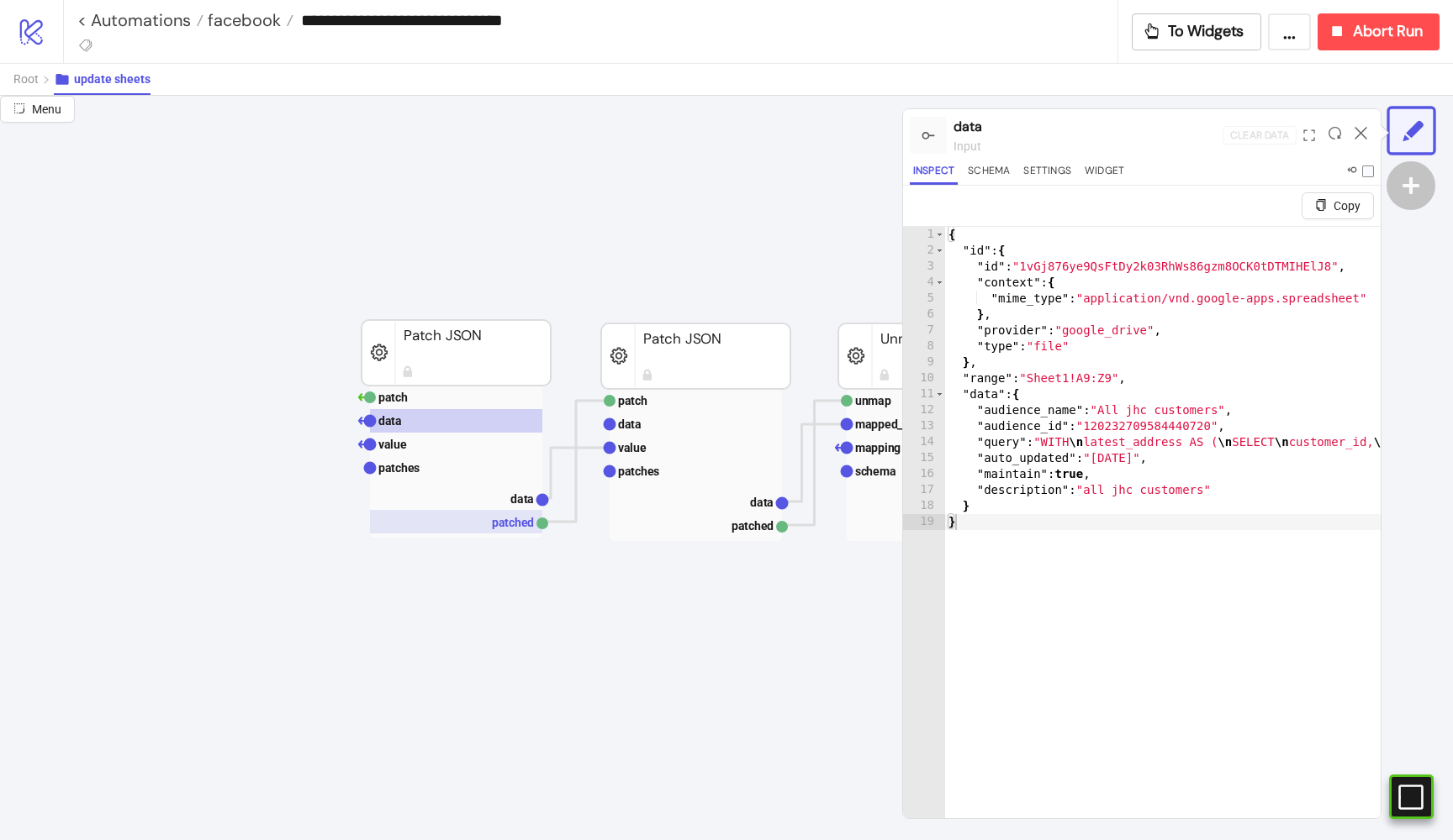
click at [498, 511] on rect at bounding box center [456, 522] width 173 height 24
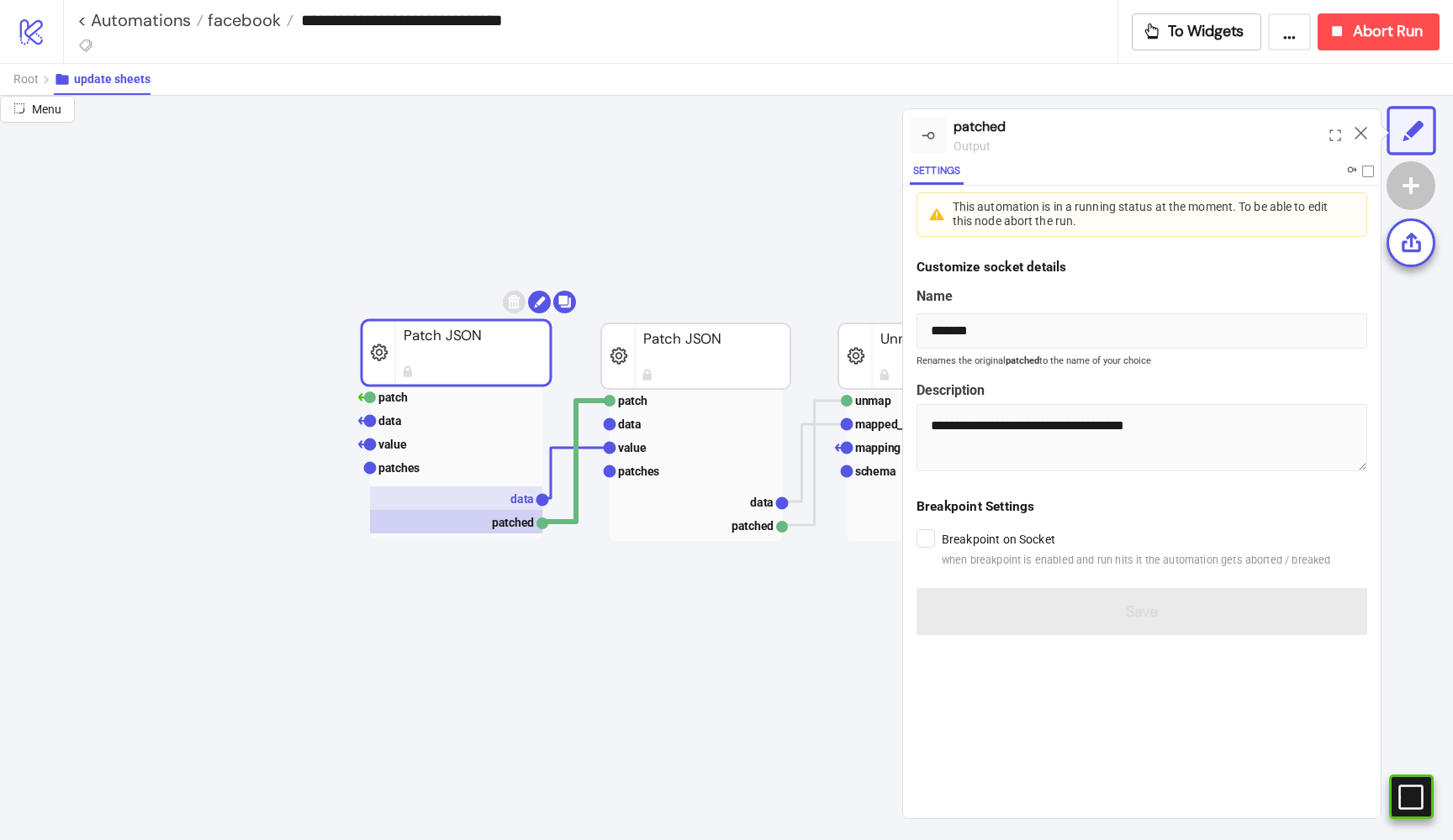
click at [494, 503] on rect at bounding box center [456, 498] width 173 height 24
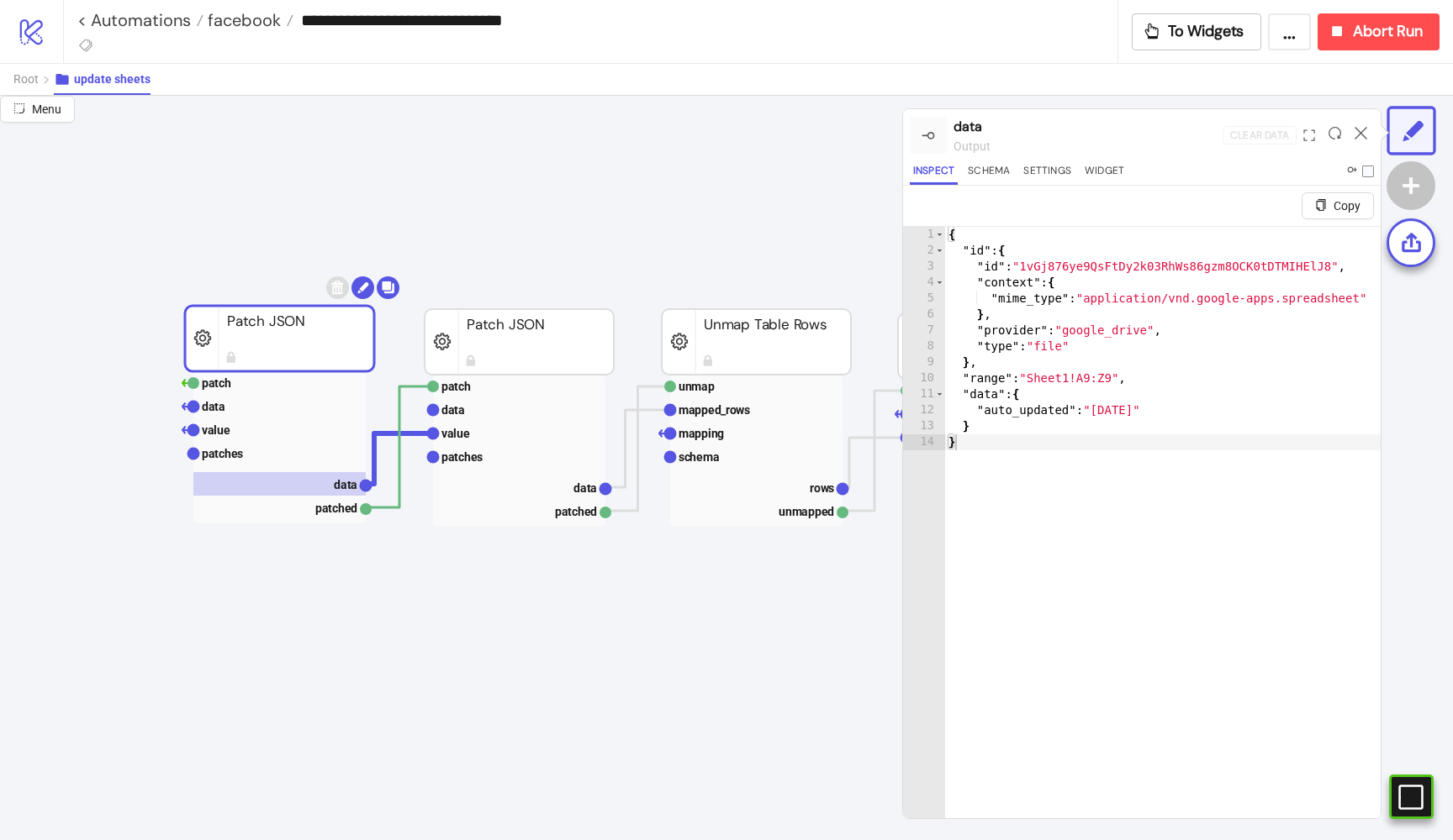
scroll to position [36, 183]
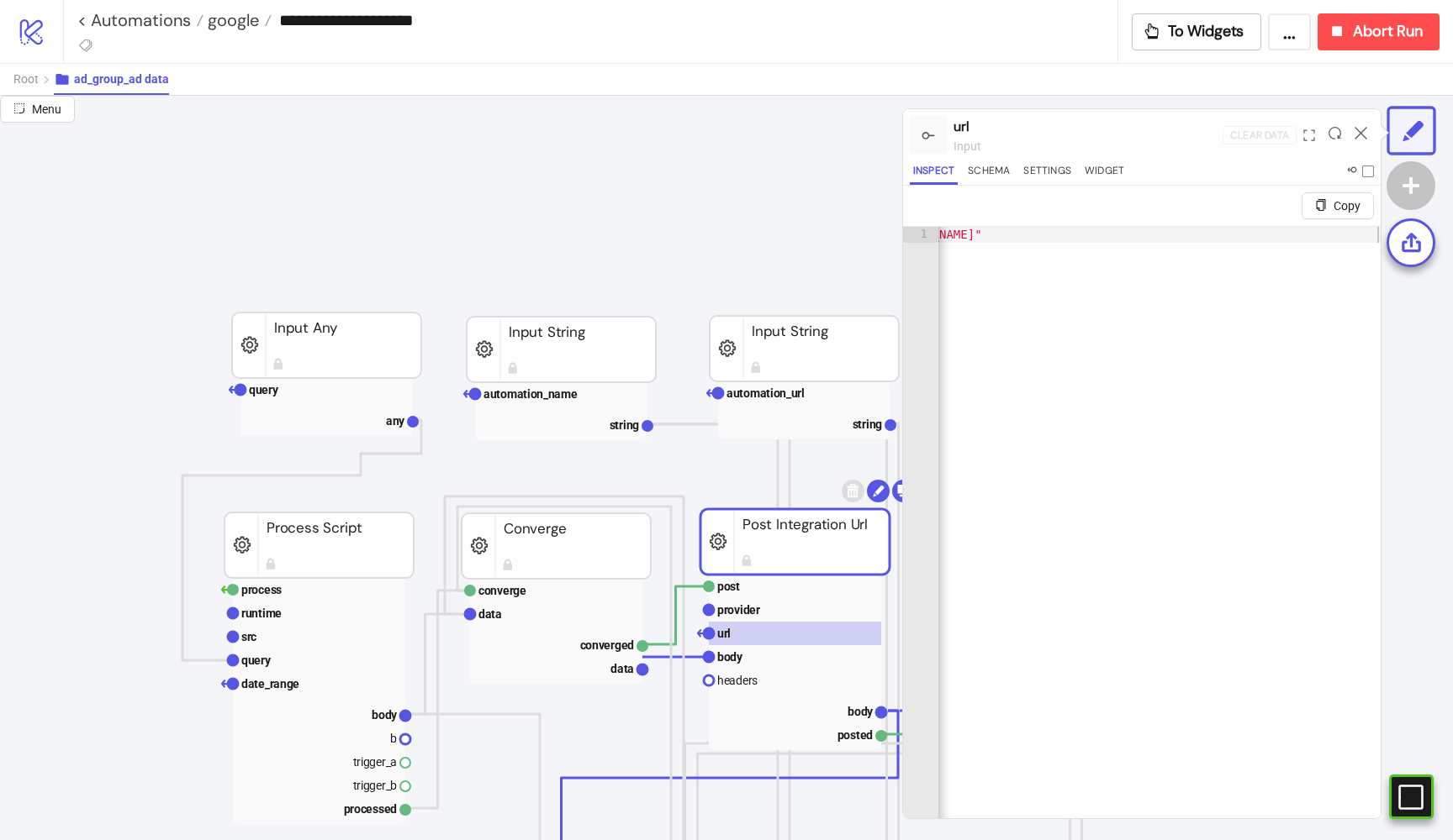
scroll to position [216, 0]
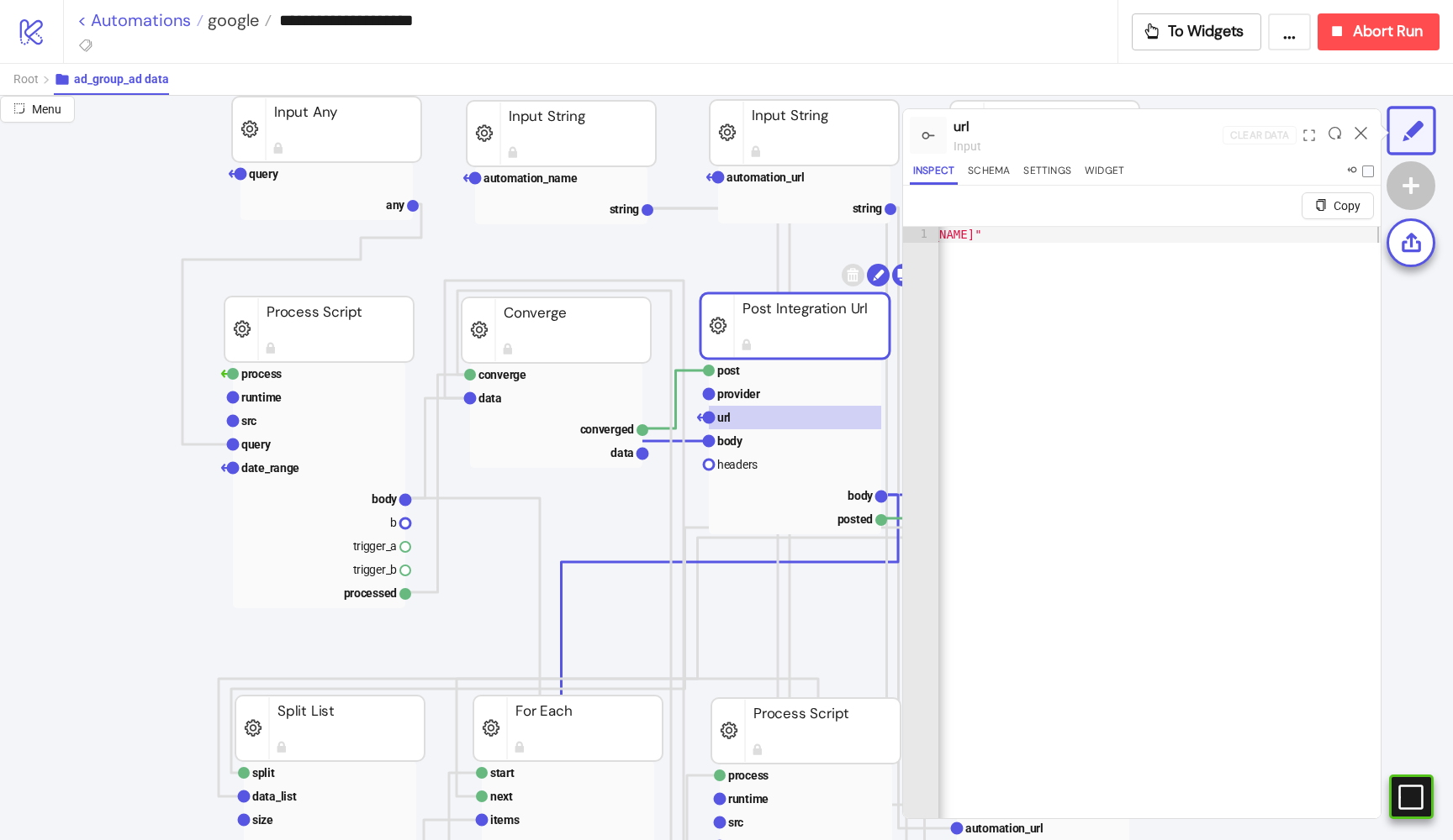
click at [156, 28] on link "< Automations" at bounding box center [140, 20] width 126 height 17
